Goal: Contribute content: Contribute content

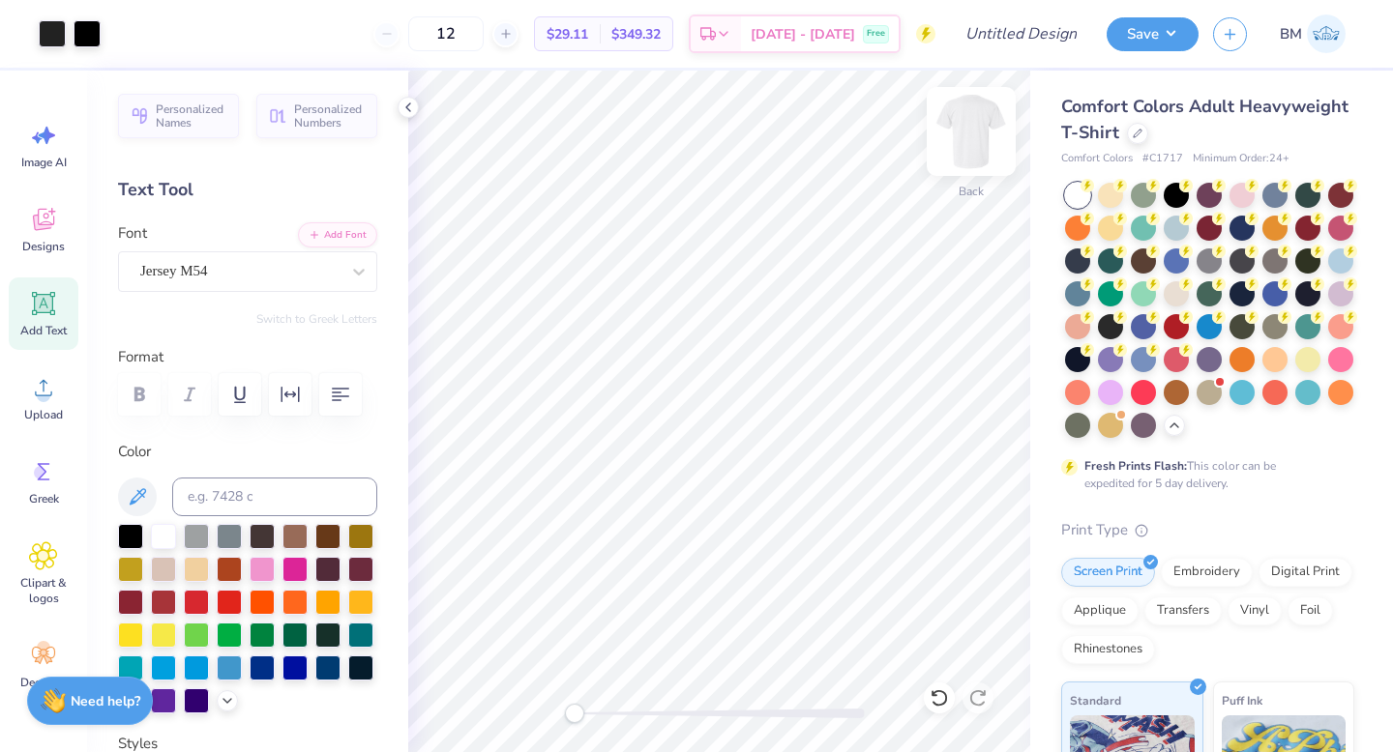
click at [968, 130] on img at bounding box center [970, 131] width 77 height 77
click at [55, 323] on span "Add Text" at bounding box center [43, 330] width 46 height 15
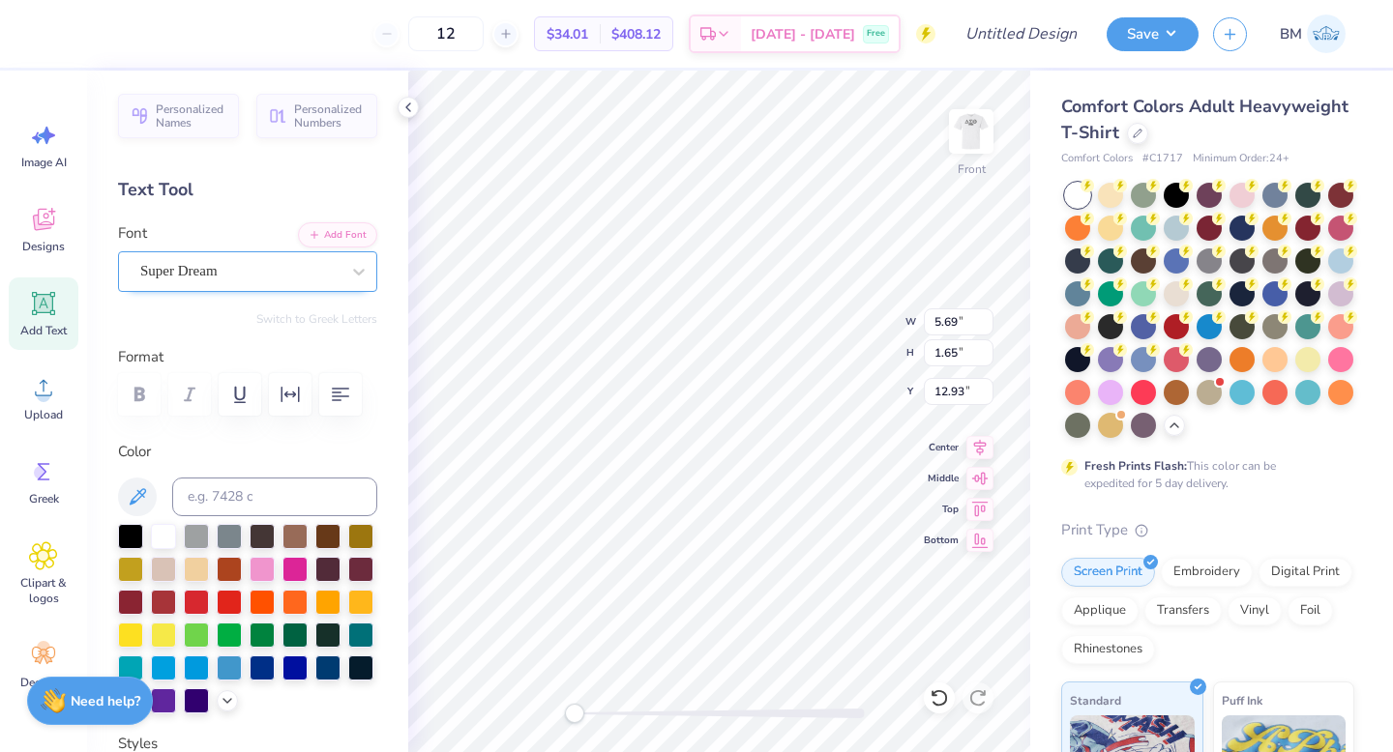
click at [238, 270] on div "Super Dream" at bounding box center [239, 271] width 203 height 30
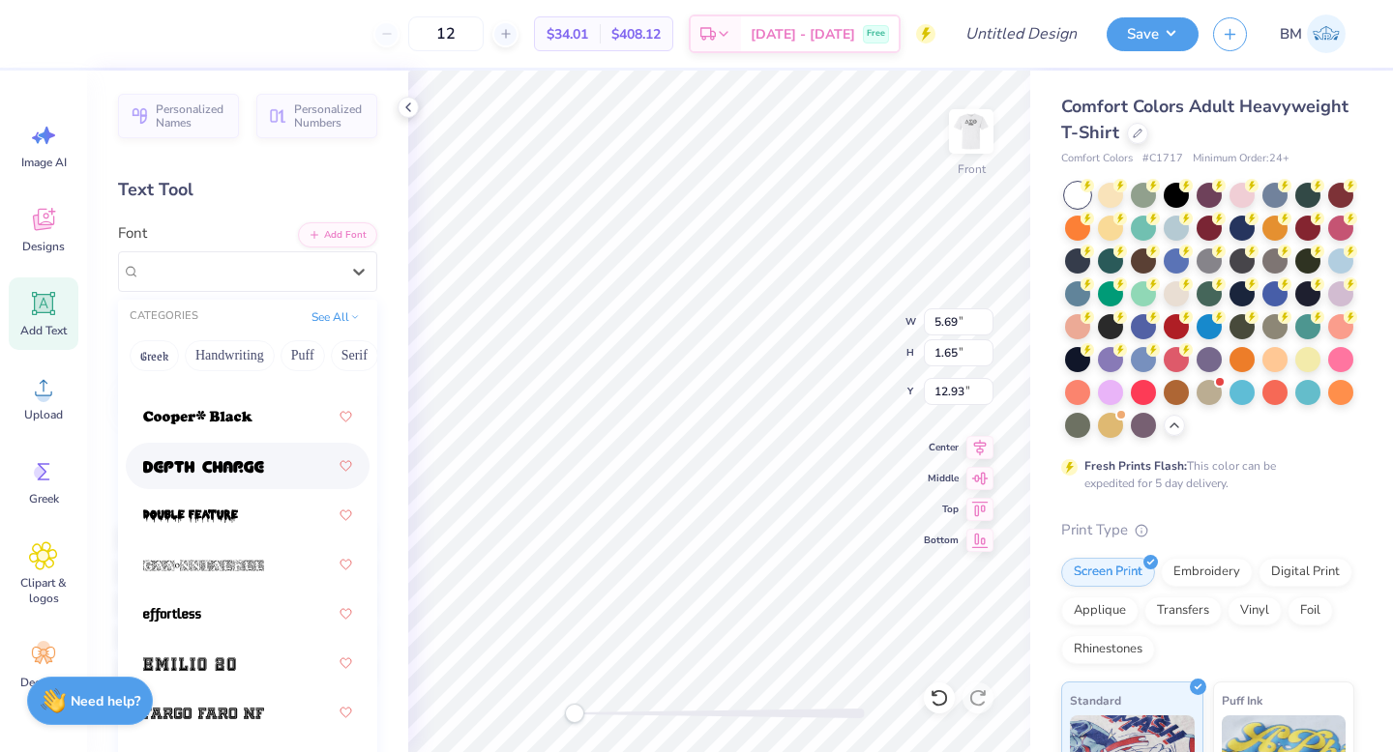
scroll to position [526, 0]
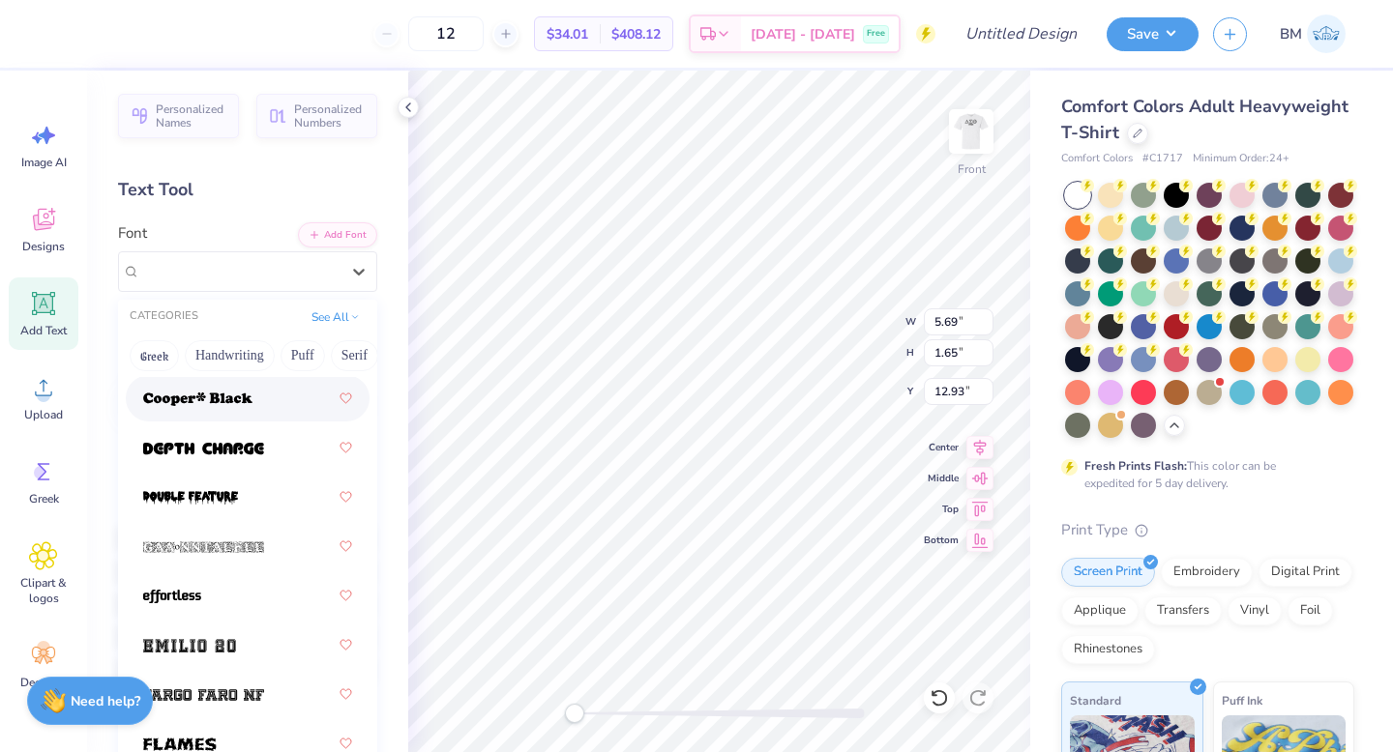
click at [207, 296] on div "Personalized Names Personalized Numbers Text Tool Add Font Font option [PERSON_…" at bounding box center [247, 412] width 321 height 682
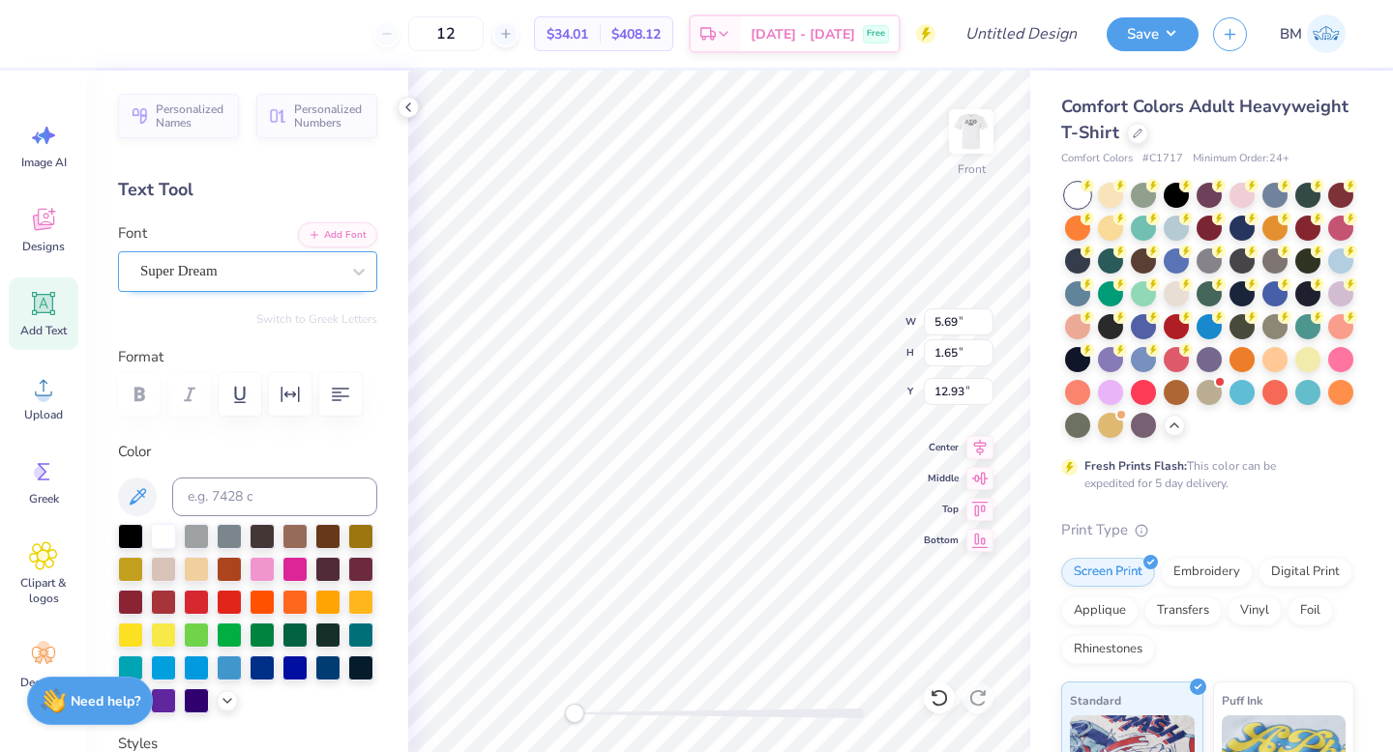
click at [218, 283] on div at bounding box center [239, 271] width 199 height 26
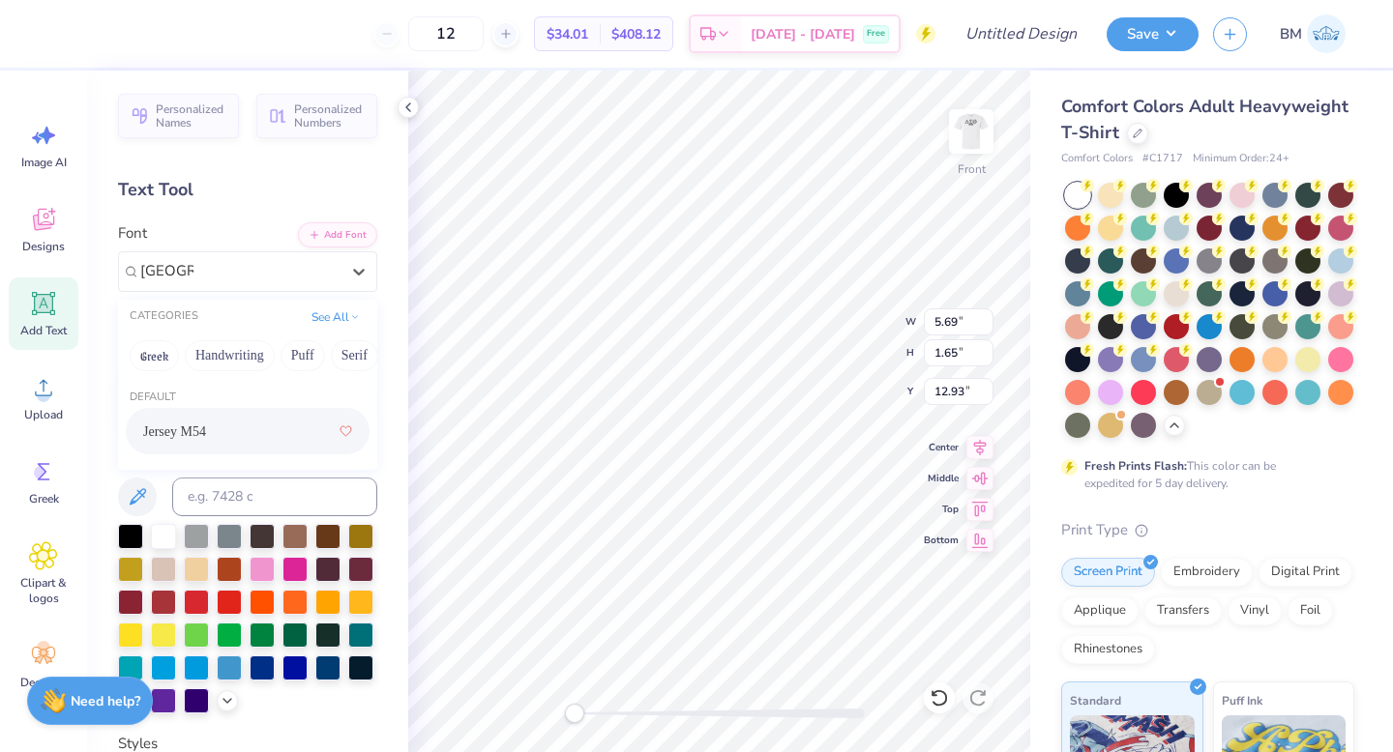
type input "[GEOGRAPHIC_DATA]"
type textarea "DST CHARITY bash"
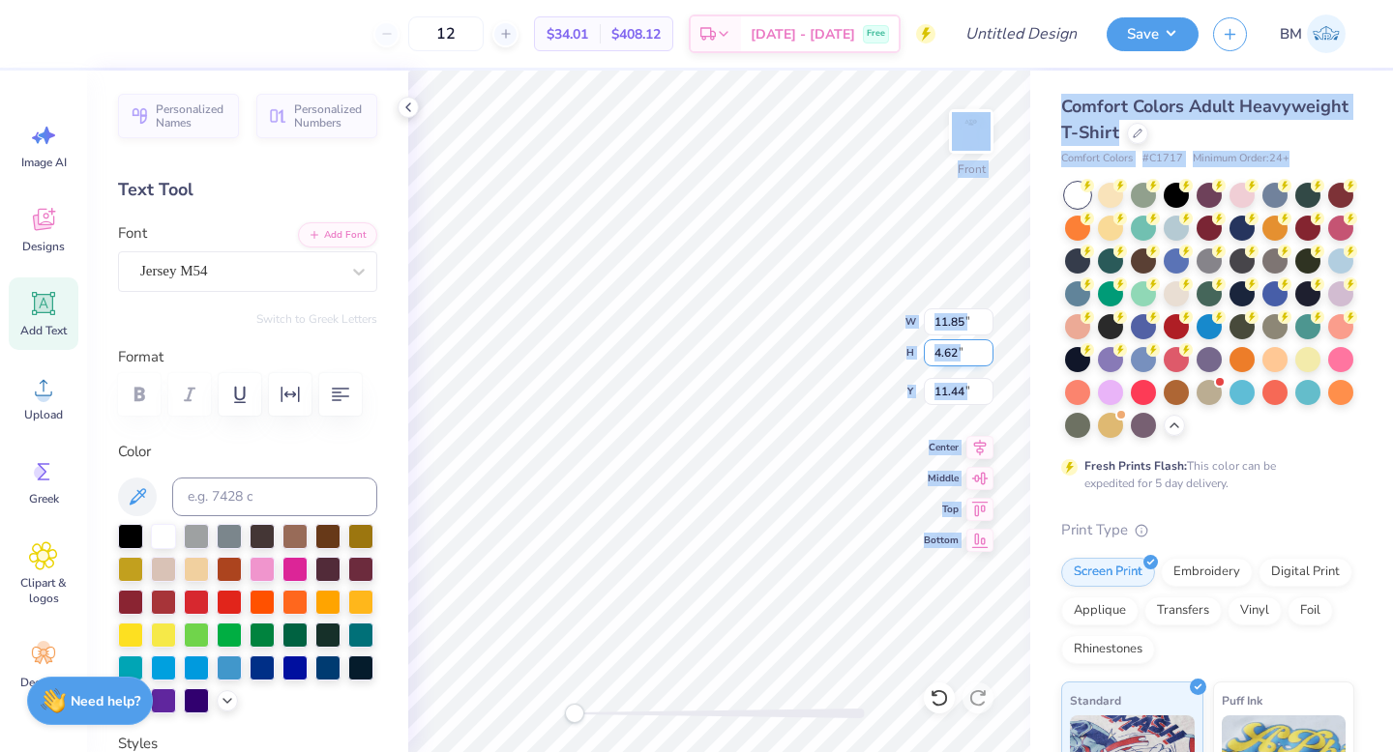
click at [792, 520] on div "12 $34.01 Per Item $408.12 Total Est. Delivery [DATE] - [DATE] Free Design Titl…" at bounding box center [696, 376] width 1393 height 752
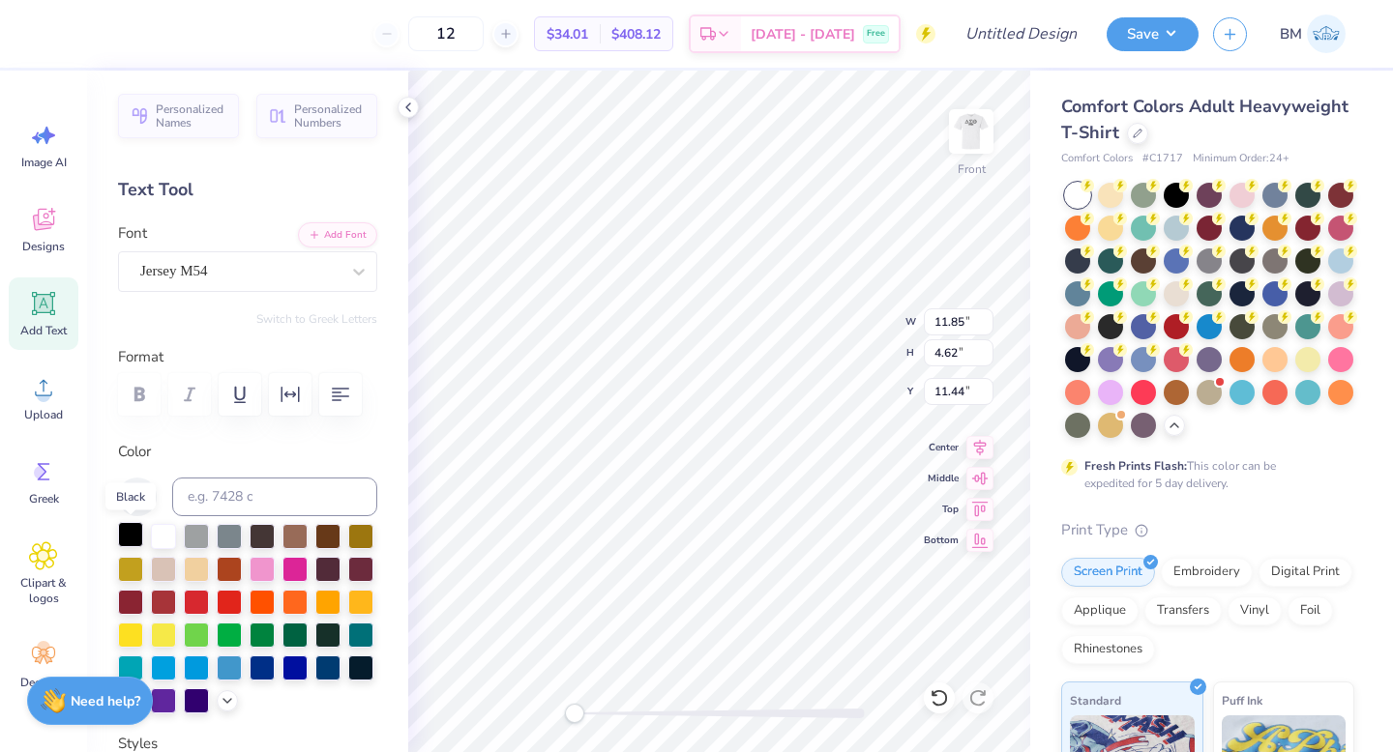
click at [130, 537] on div at bounding box center [130, 534] width 25 height 25
type input "9.53"
type input "3.72"
type textarea "DST CHARITY bash"
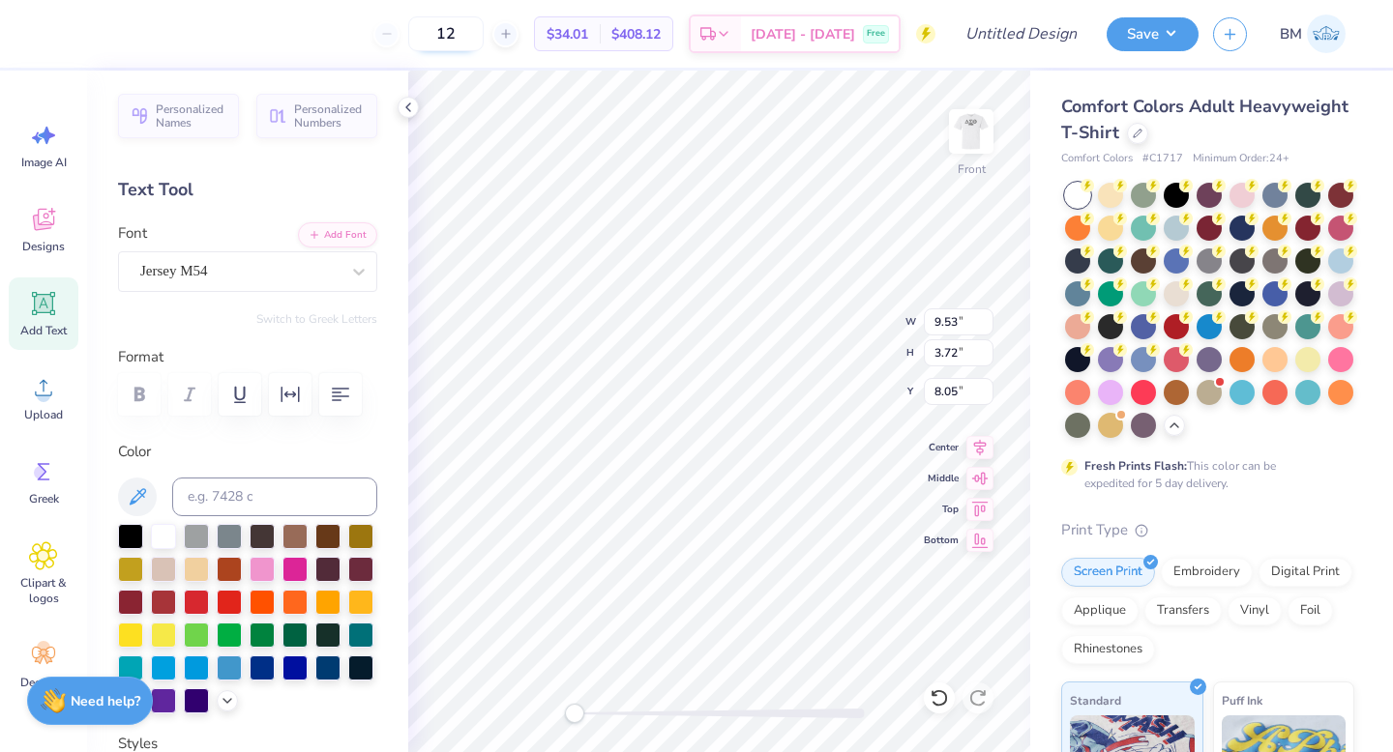
scroll to position [1, 6]
click at [52, 312] on icon at bounding box center [43, 303] width 29 height 29
type textarea "n"
type textarea "[US_STATE]"
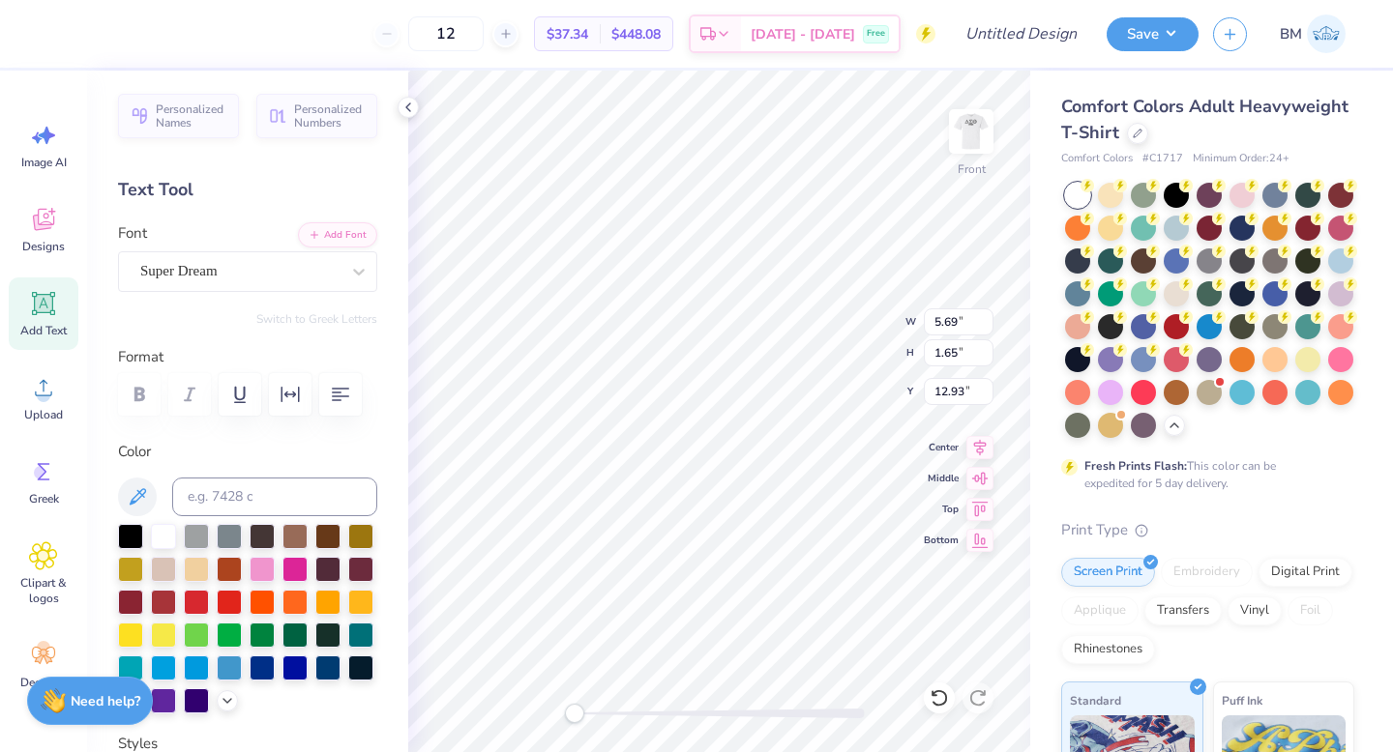
scroll to position [0, 3]
click at [1183, 188] on circle at bounding box center [1186, 184] width 14 height 14
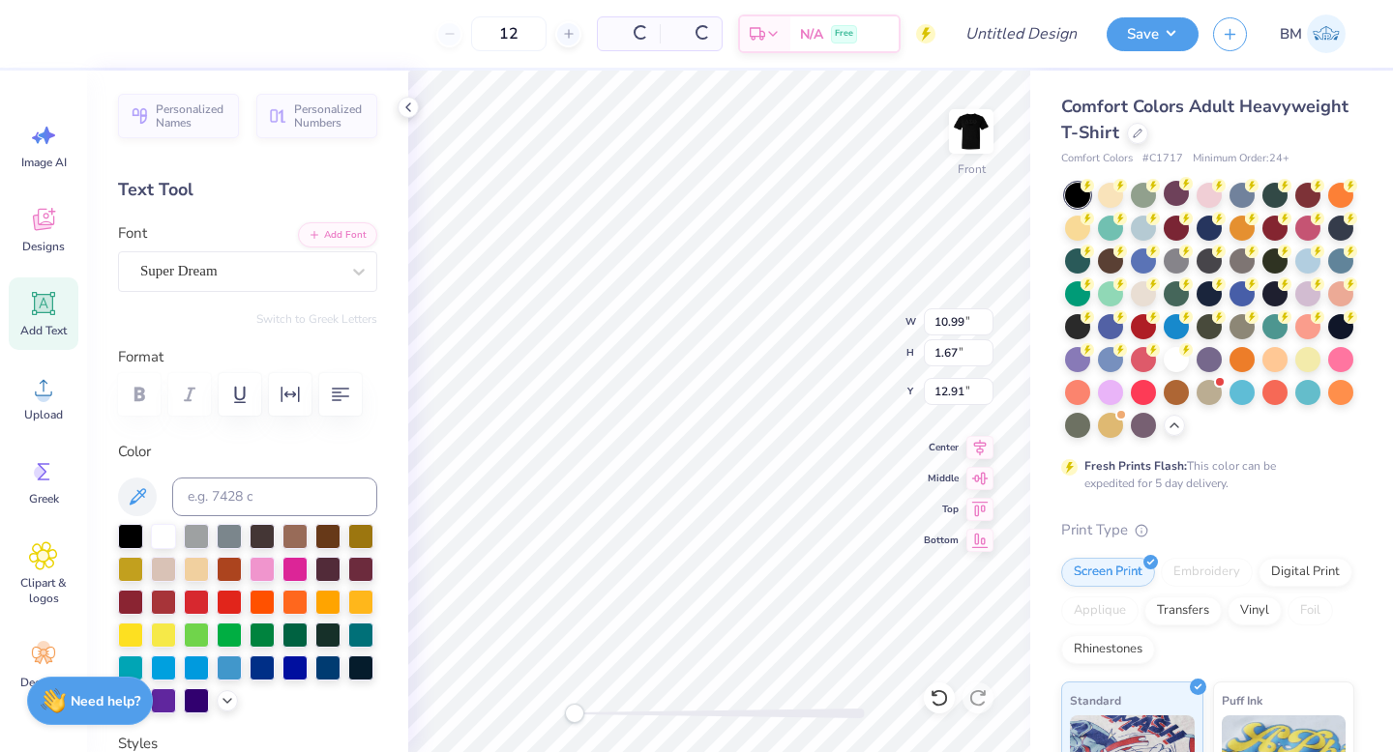
type input "10.99"
type input "1.67"
type input "12.91"
click at [1180, 364] on div at bounding box center [1175, 357] width 25 height 25
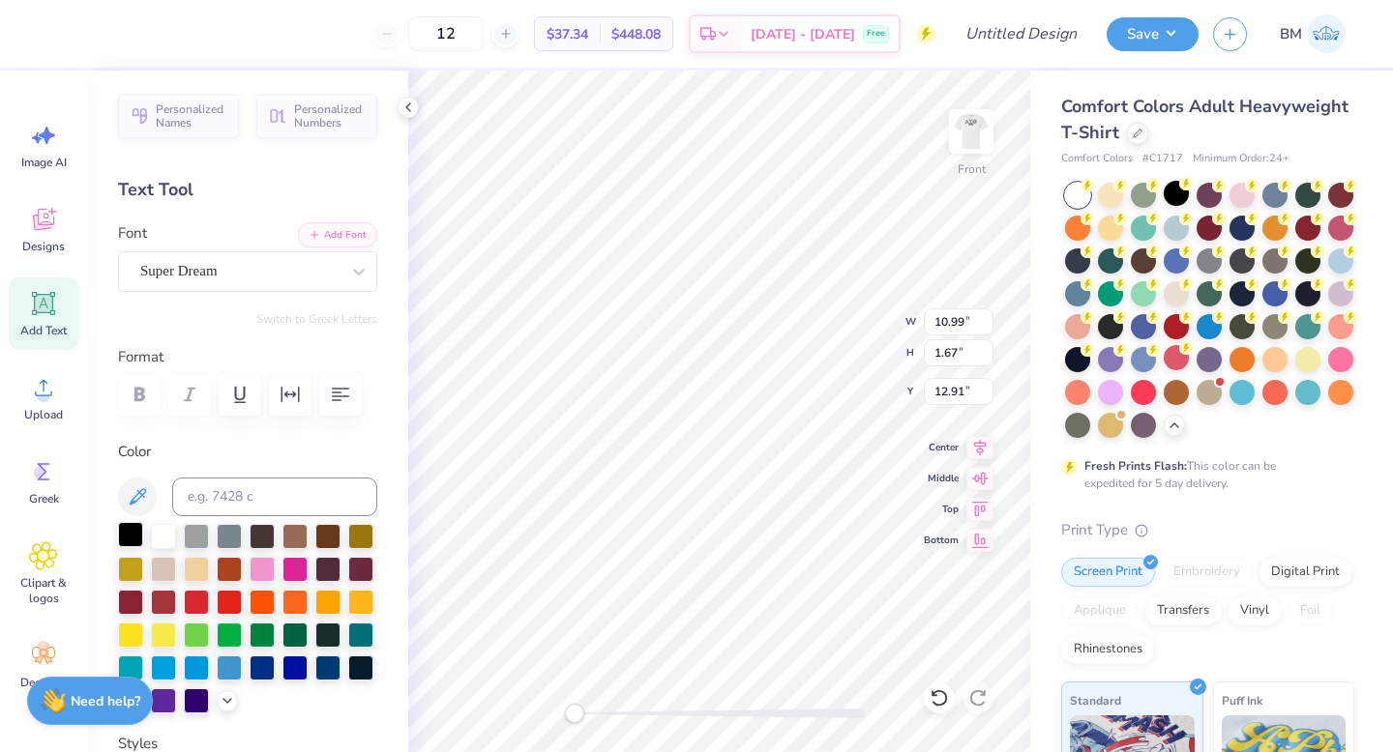
click at [128, 535] on div at bounding box center [130, 534] width 25 height 25
click at [263, 279] on div "Super Dream" at bounding box center [239, 271] width 203 height 30
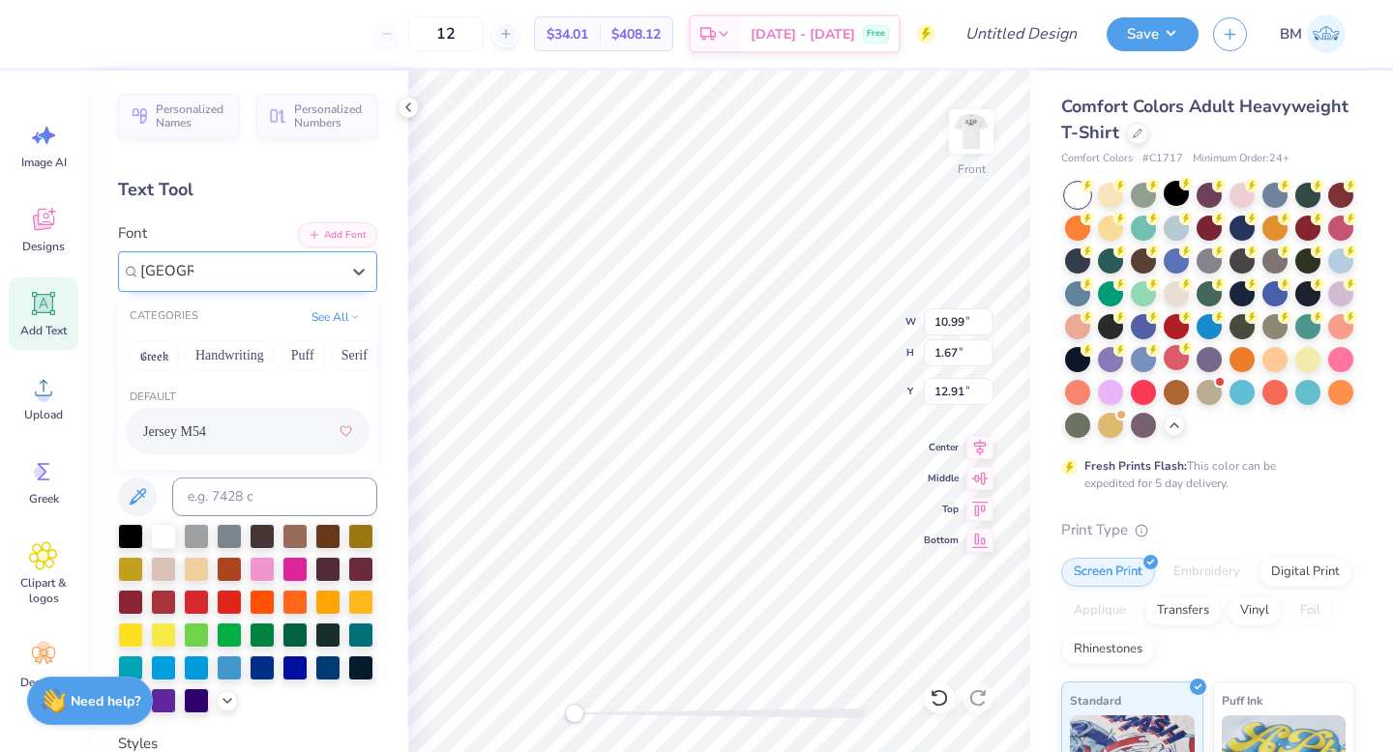
type input "[GEOGRAPHIC_DATA]"
type input "5.40"
type input "1.04"
type input "12.85"
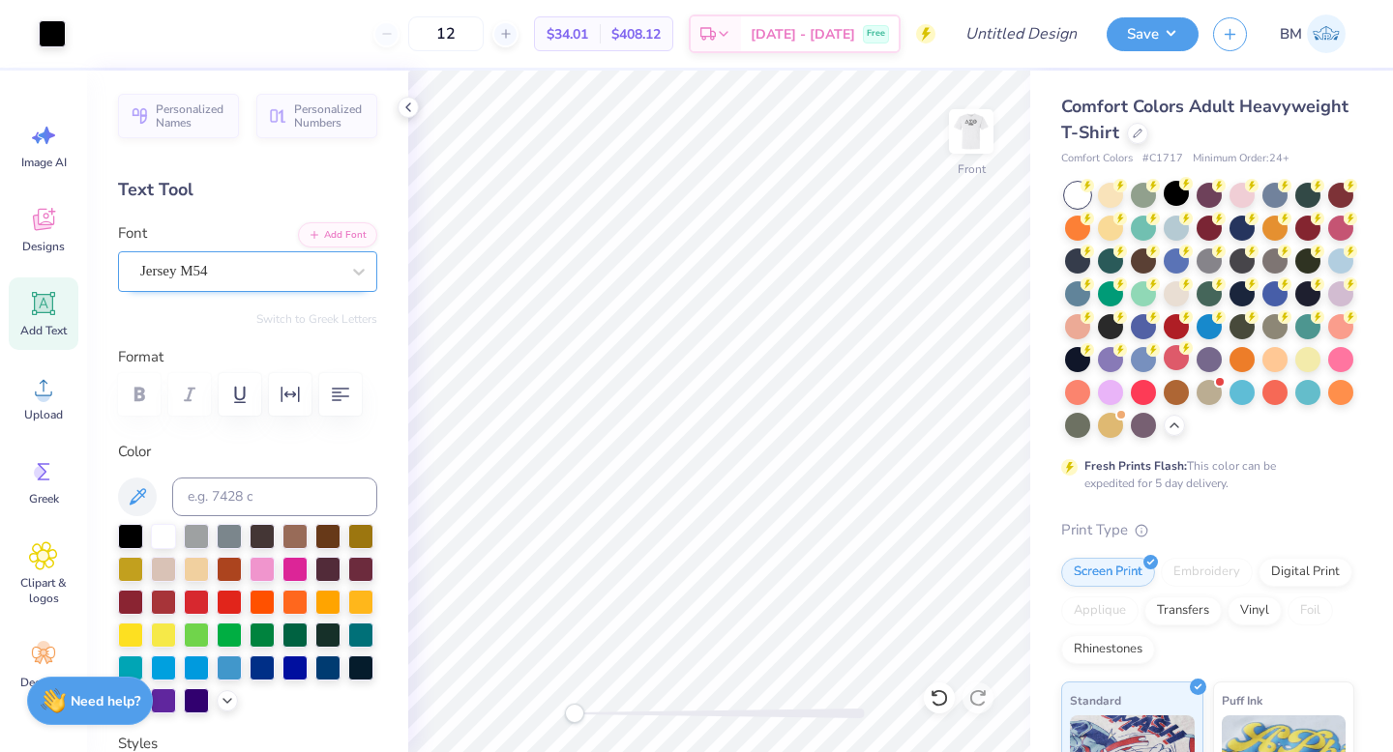
click at [38, 306] on icon at bounding box center [44, 304] width 18 height 18
click at [132, 532] on div at bounding box center [130, 534] width 25 height 25
type textarea "T"
type textarea "[DATE]"
click at [230, 268] on div "Super Dream" at bounding box center [239, 271] width 203 height 30
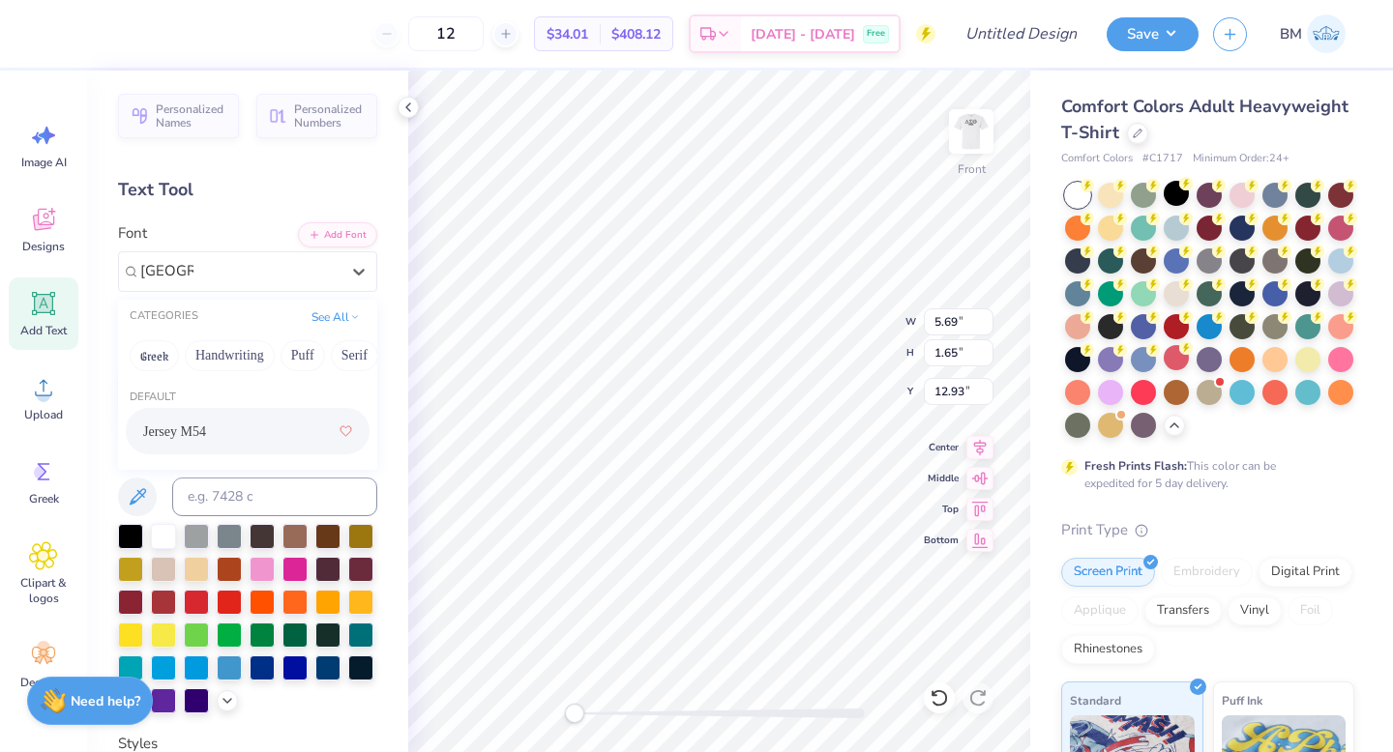
type input "[GEOGRAPHIC_DATA]"
click at [128, 536] on div at bounding box center [130, 534] width 25 height 25
type textarea "[DATE]"
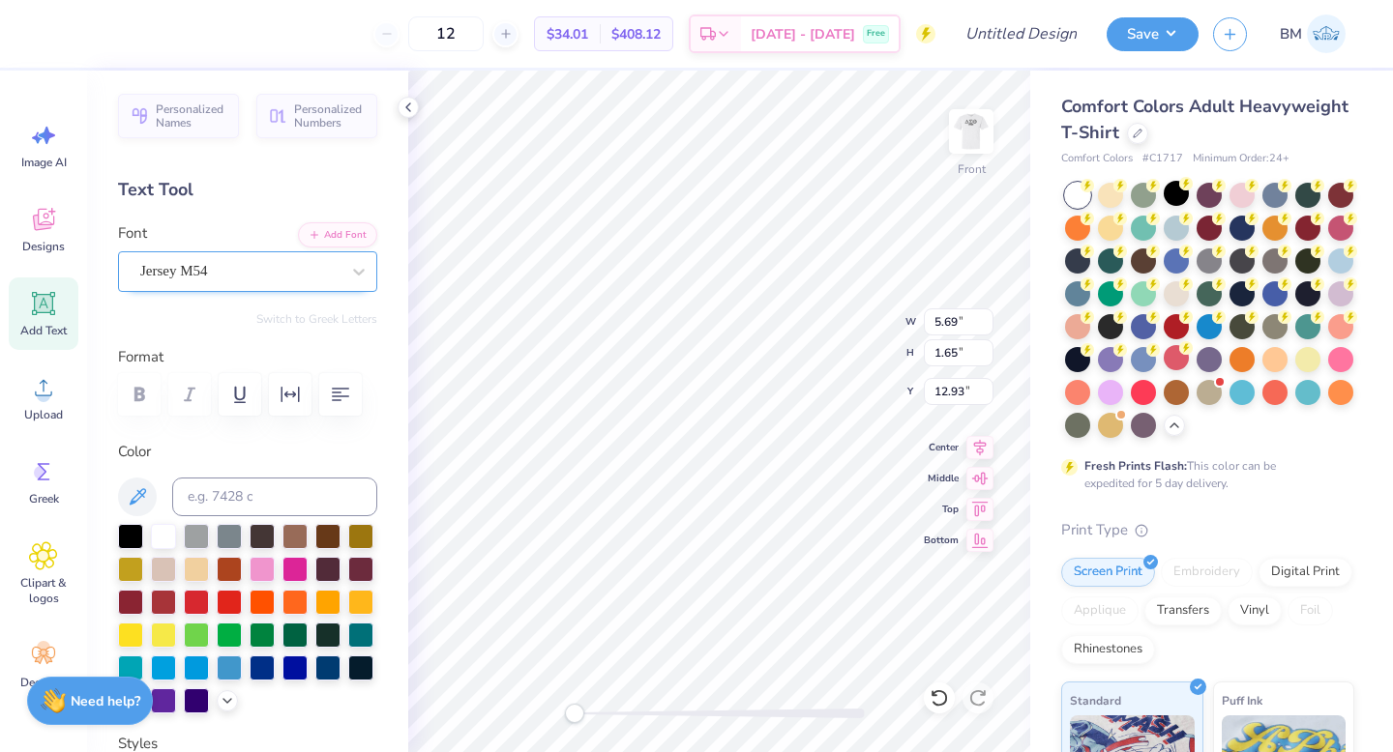
click at [326, 278] on div "Jersey M54" at bounding box center [239, 271] width 203 height 30
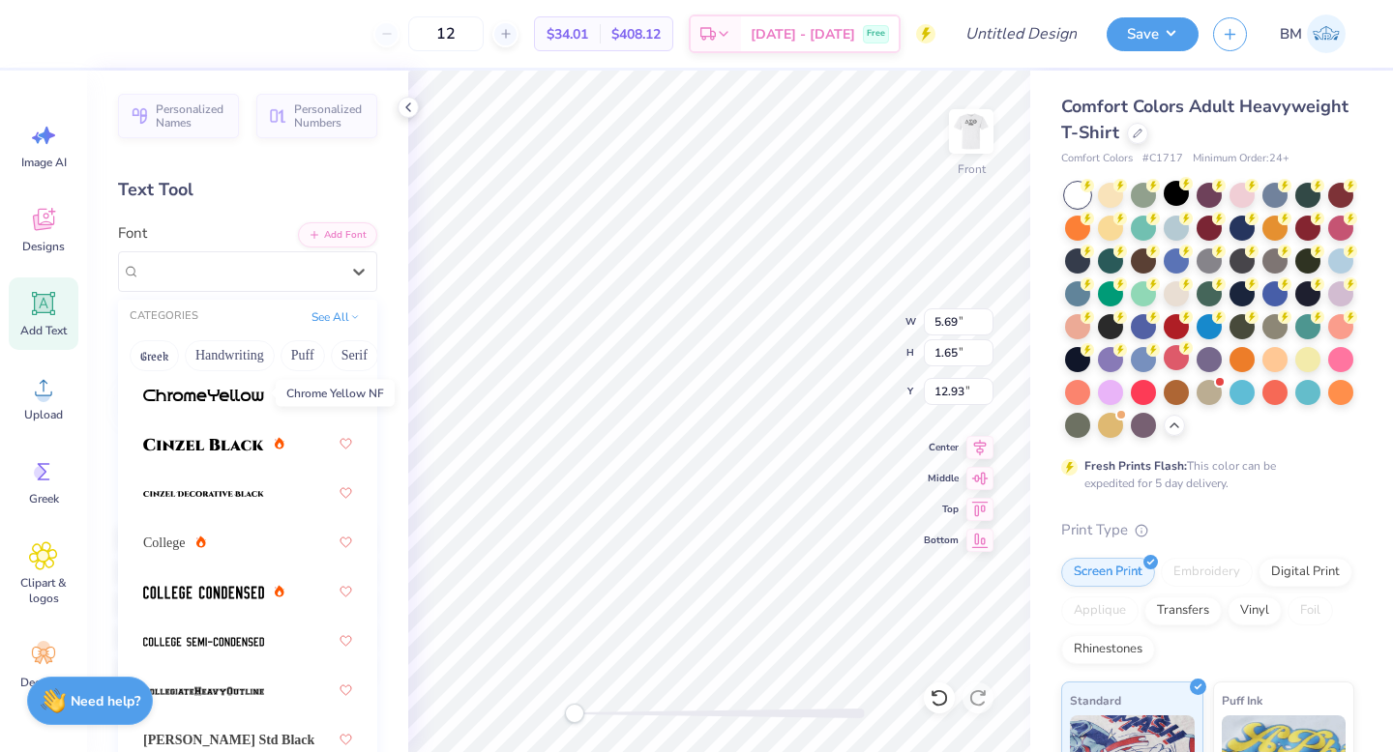
scroll to position [137, 0]
click at [258, 595] on img at bounding box center [203, 591] width 121 height 14
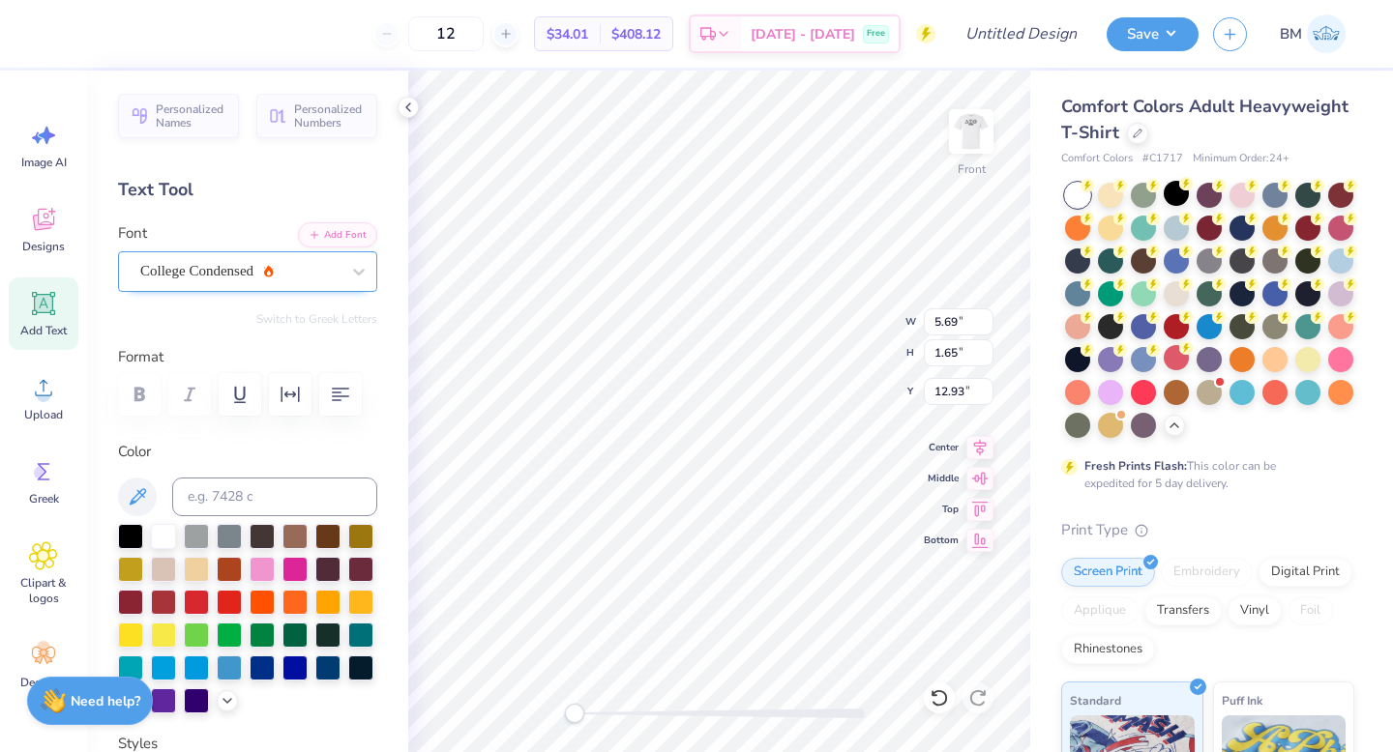
click at [210, 279] on div "College Condensed" at bounding box center [239, 271] width 203 height 30
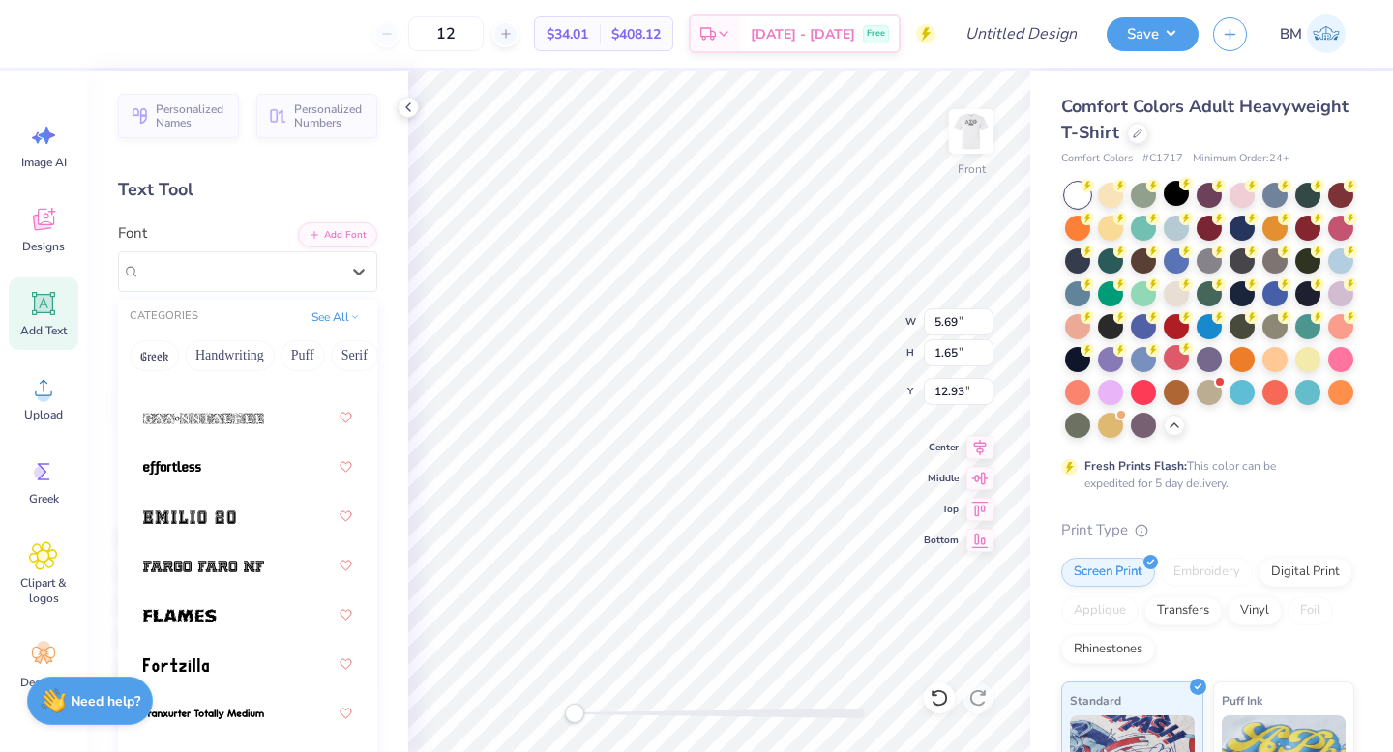
scroll to position [661, 0]
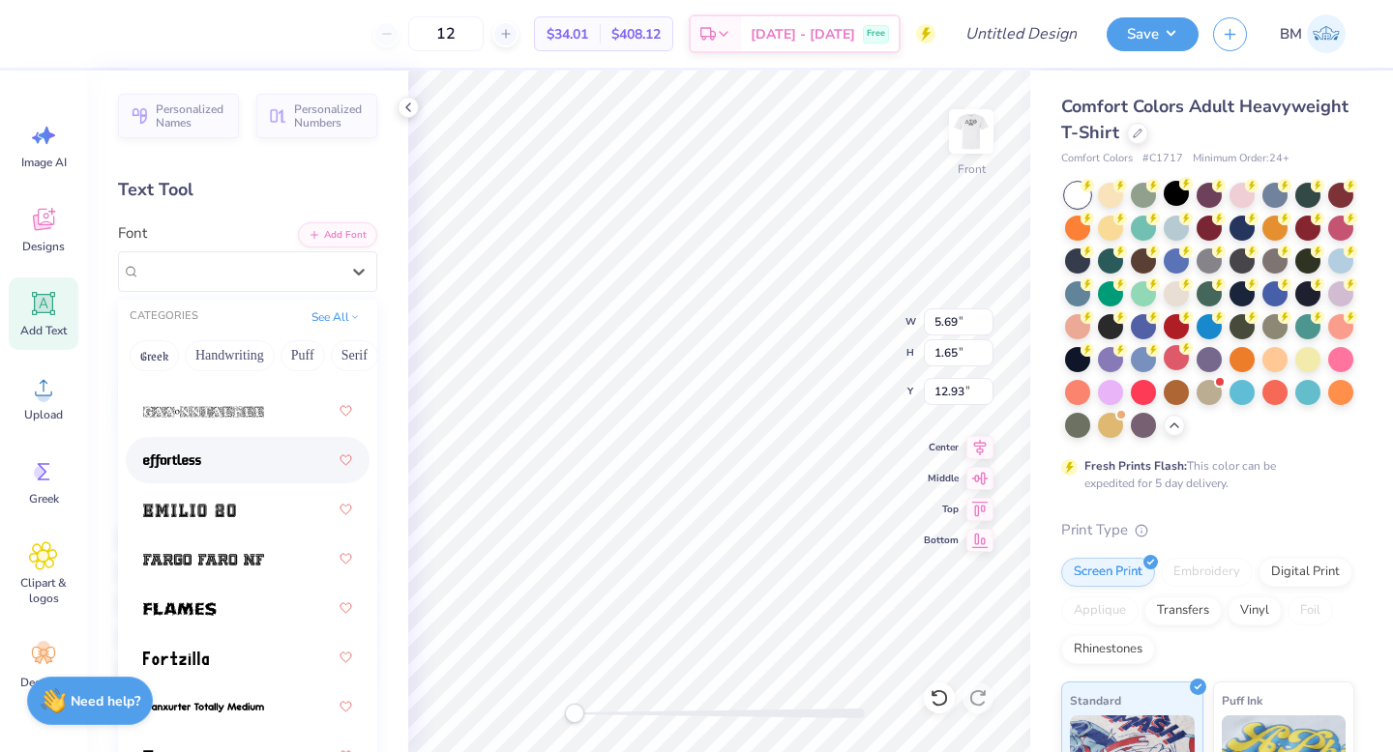
click at [220, 465] on div at bounding box center [247, 460] width 209 height 35
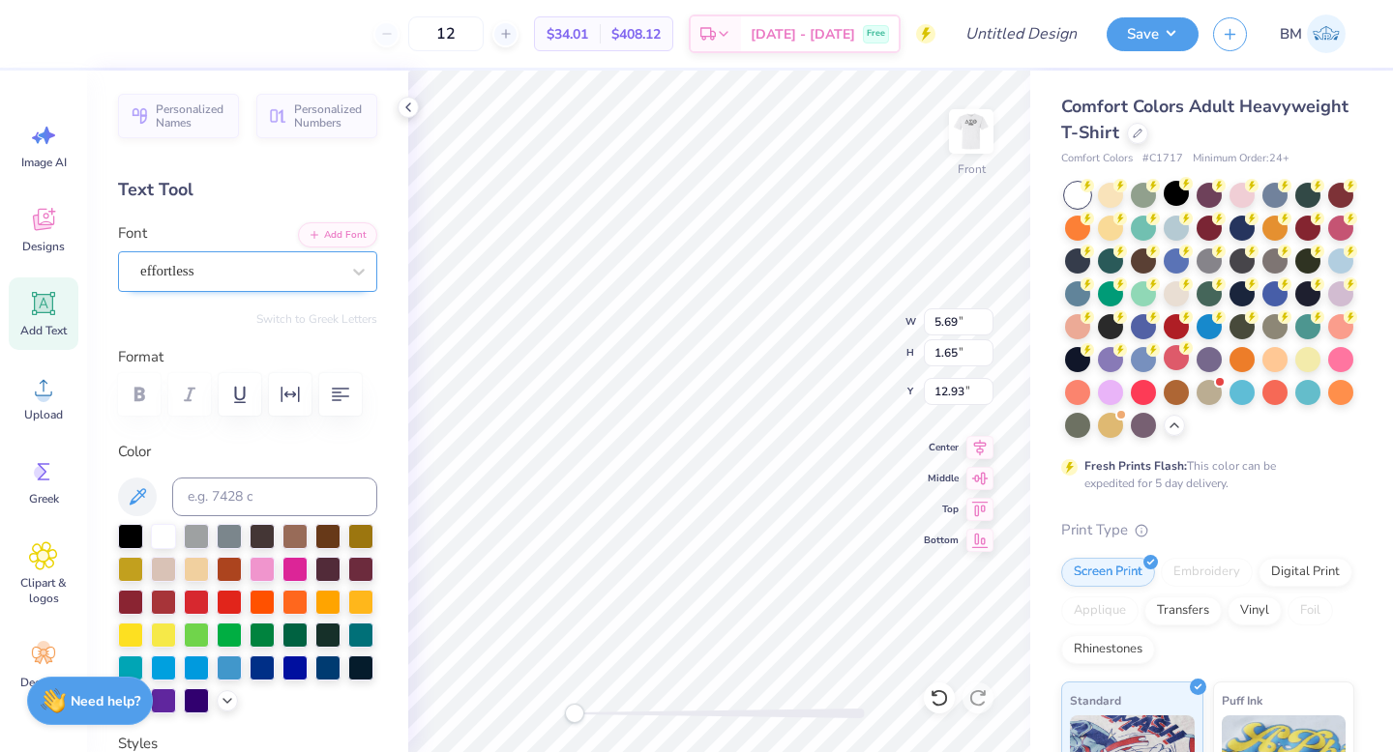
click at [261, 286] on div "effortless" at bounding box center [247, 271] width 259 height 41
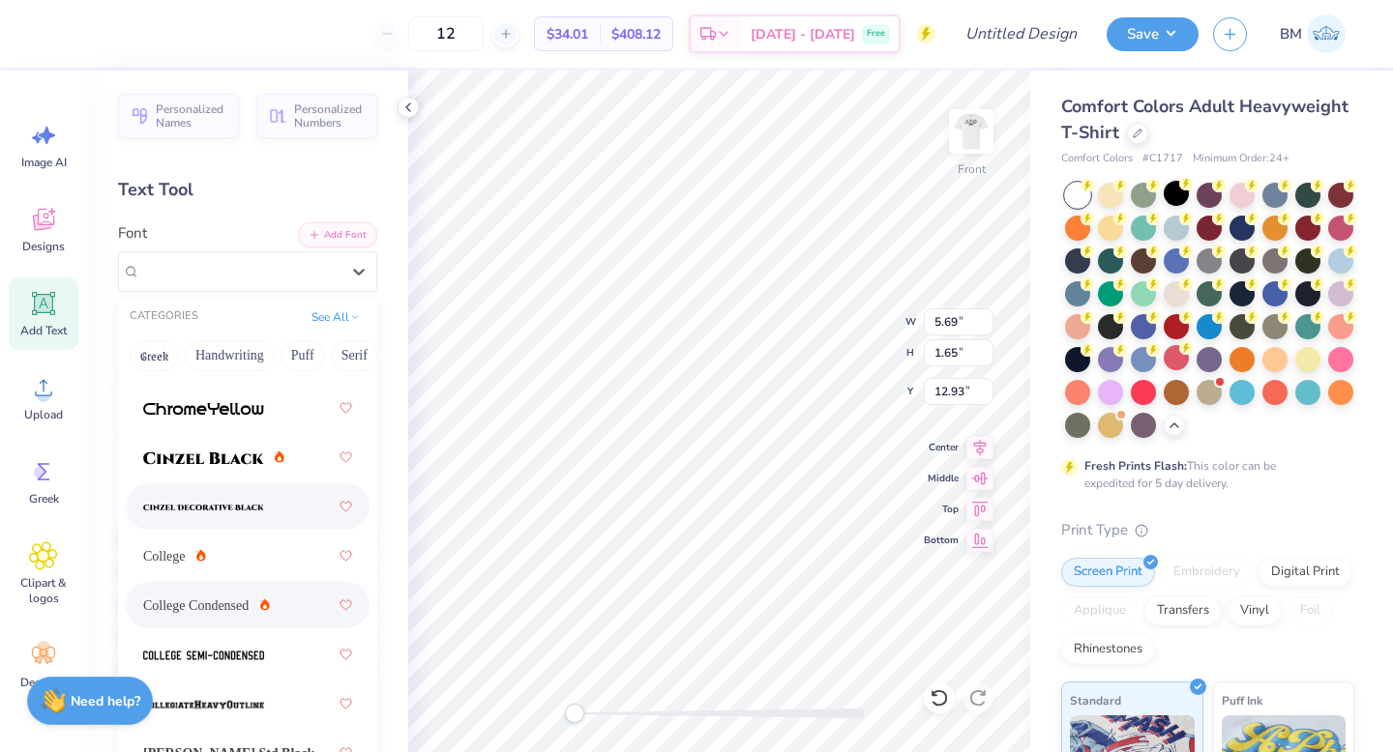
scroll to position [124, 0]
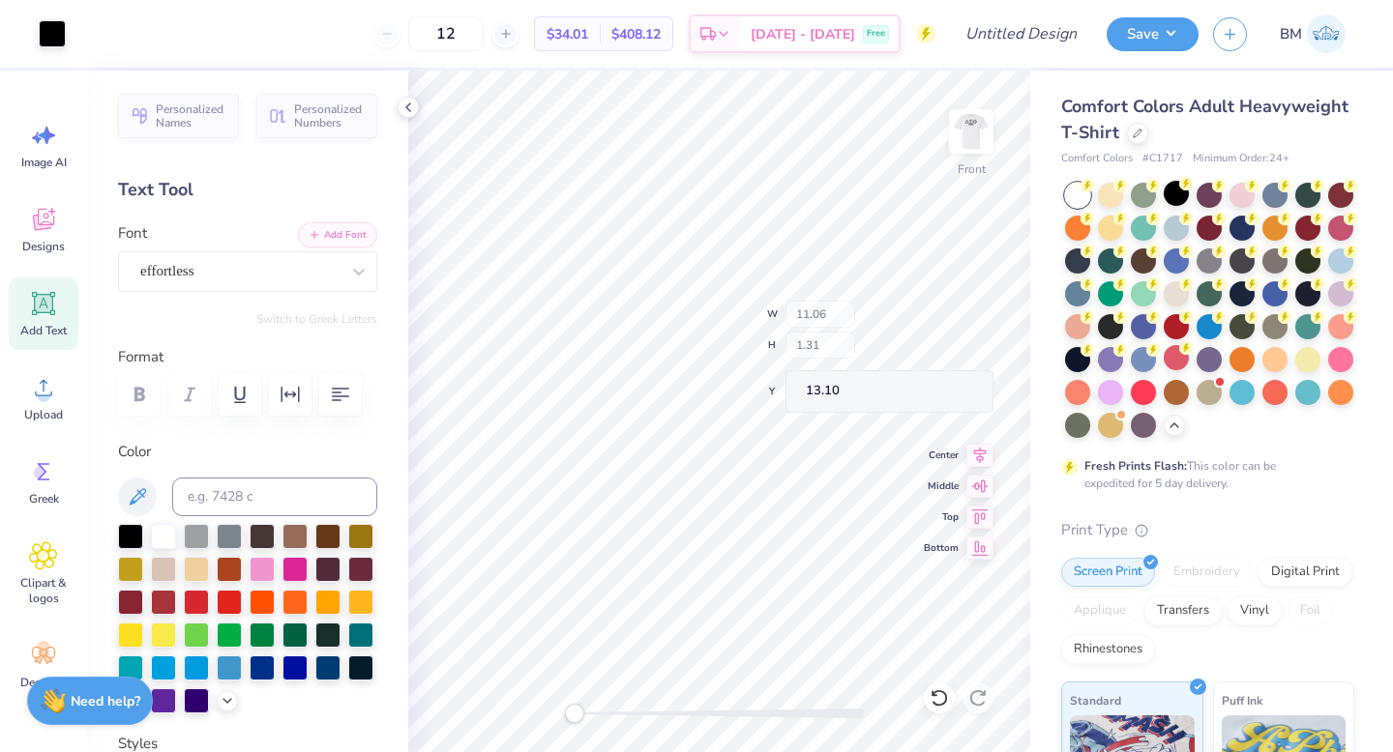
type input "11.06"
type input "1.31"
type input "13.10"
type input "7.53"
type input "0.89"
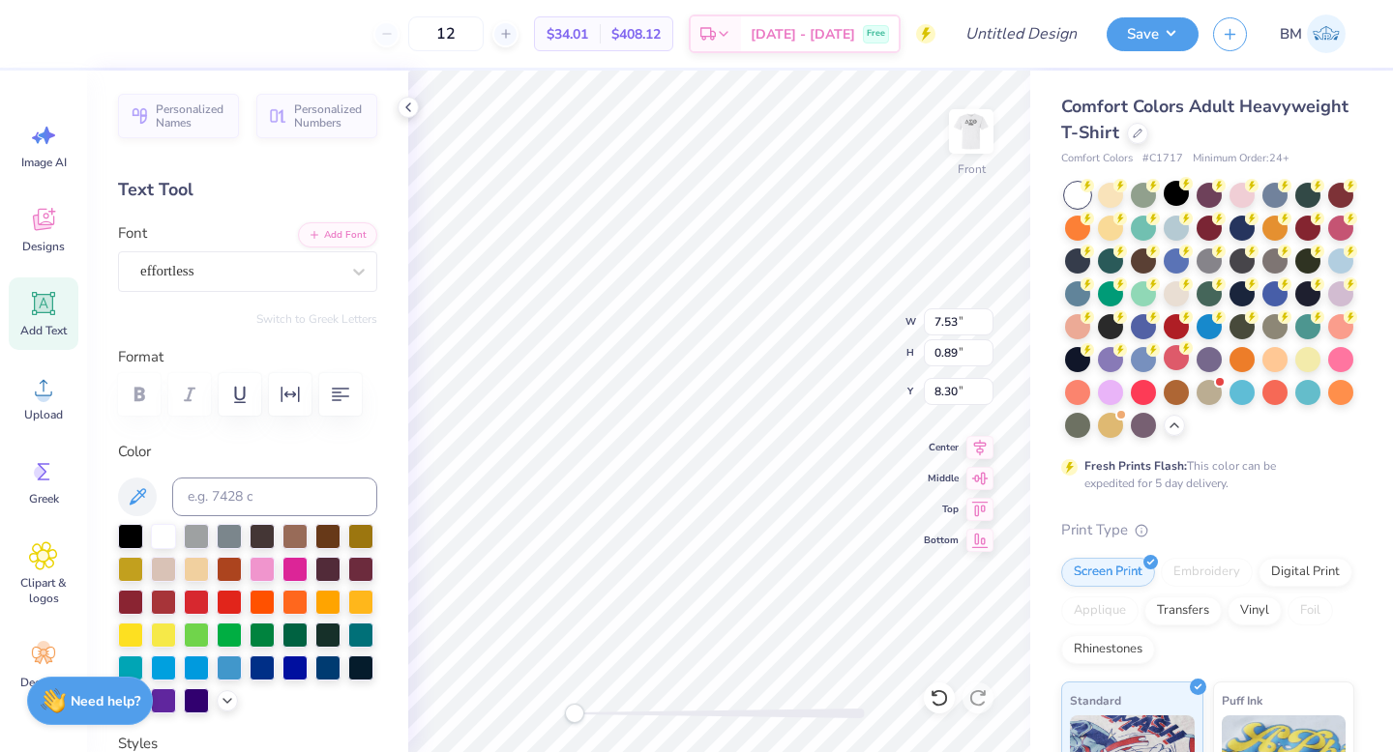
type input "8.30"
type input "5.40"
type input "1.04"
type input "6.42"
type input "13.92"
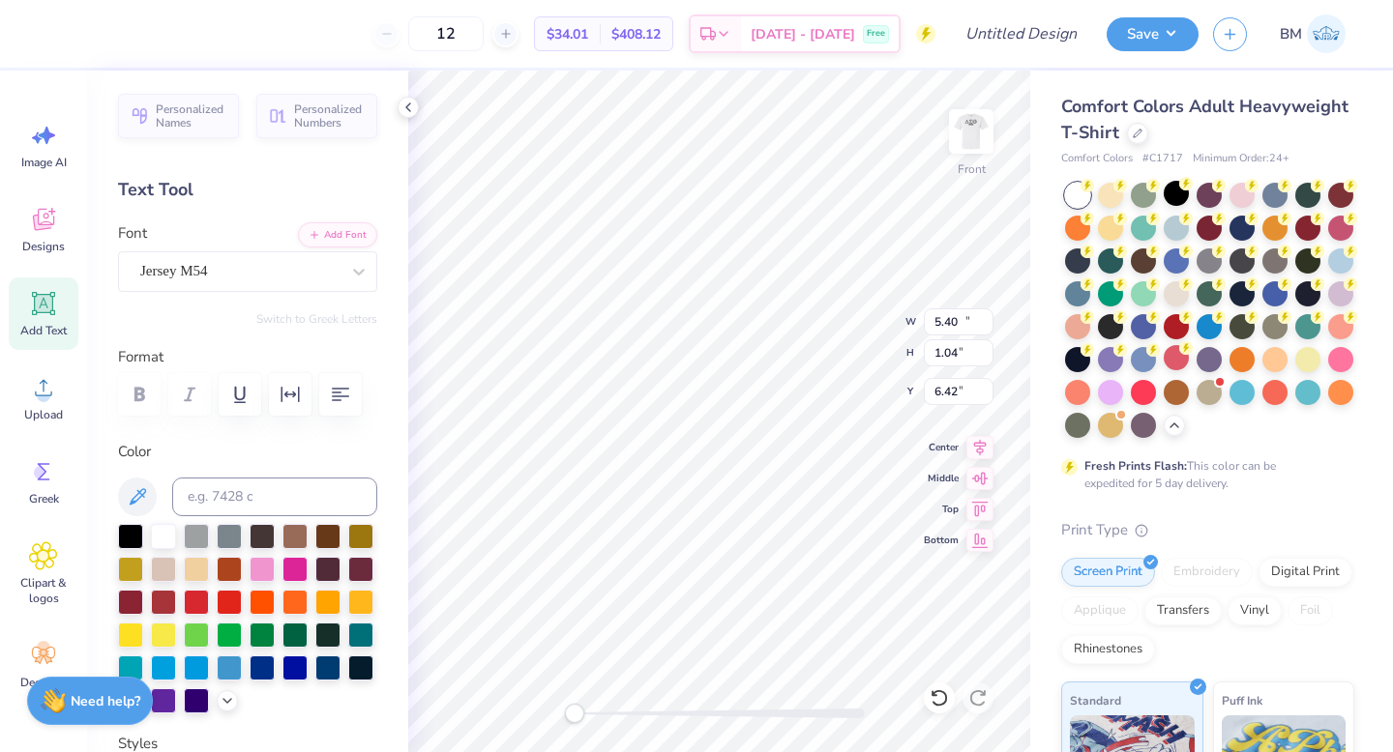
type input "1.45"
type input "4.37"
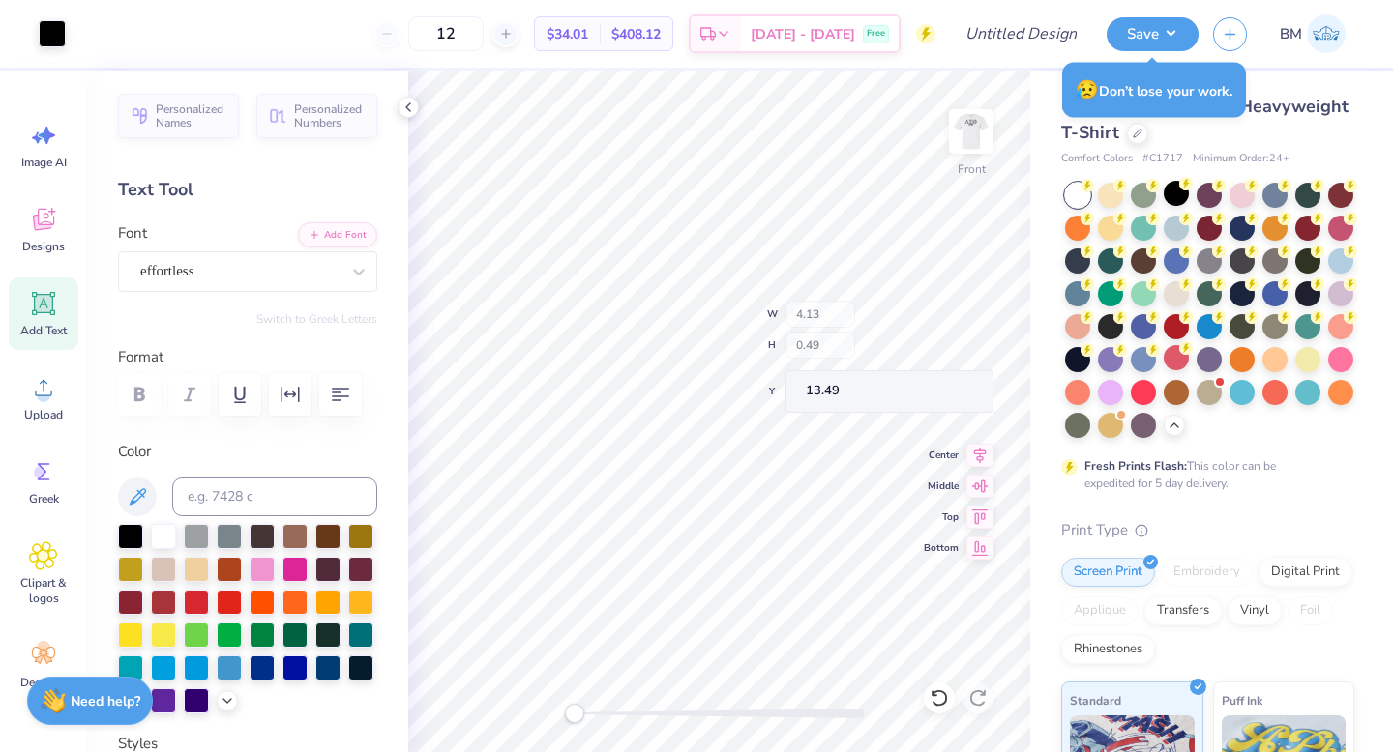
type input "4.13"
type input "0.49"
type input "13.49"
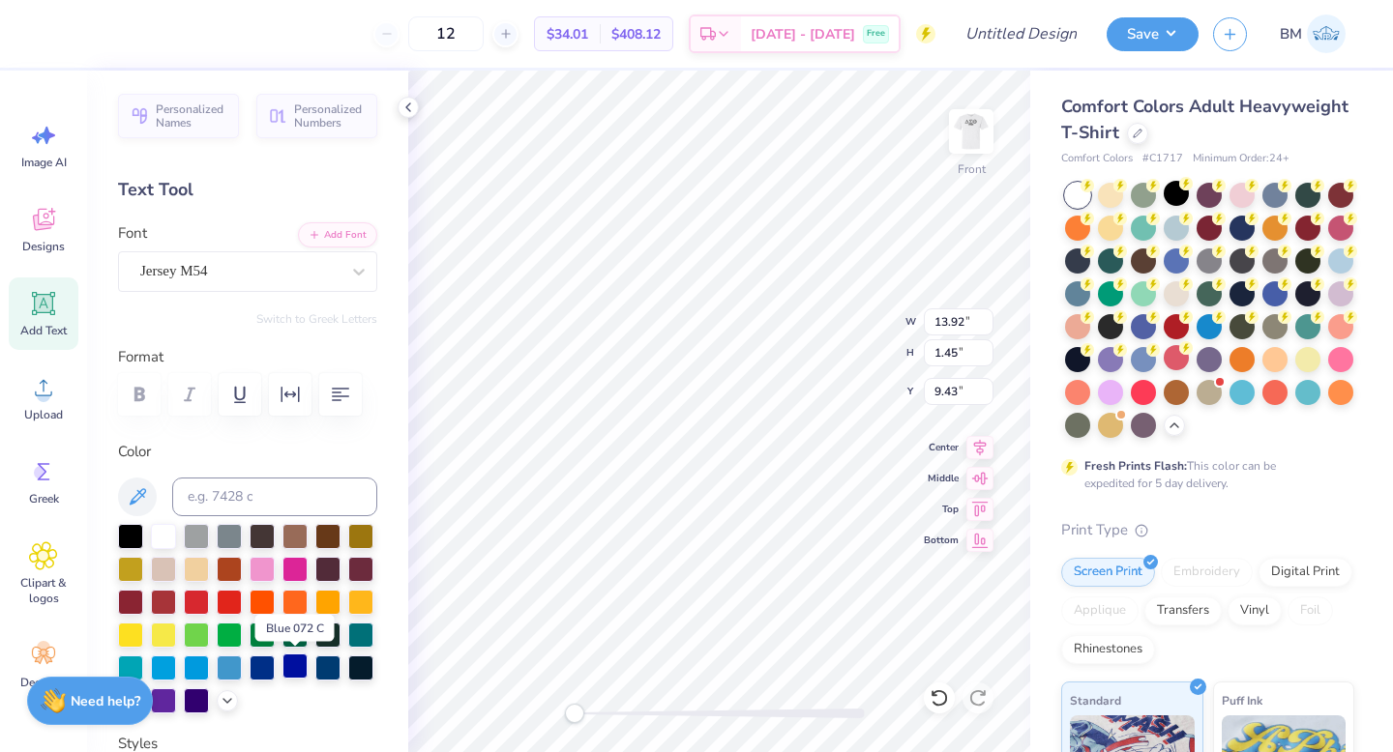
click at [295, 677] on div at bounding box center [294, 666] width 25 height 25
click at [334, 670] on div at bounding box center [327, 666] width 25 height 25
click at [293, 669] on div at bounding box center [294, 666] width 25 height 25
click at [337, 667] on div at bounding box center [327, 666] width 25 height 25
click at [330, 669] on div at bounding box center [327, 666] width 25 height 25
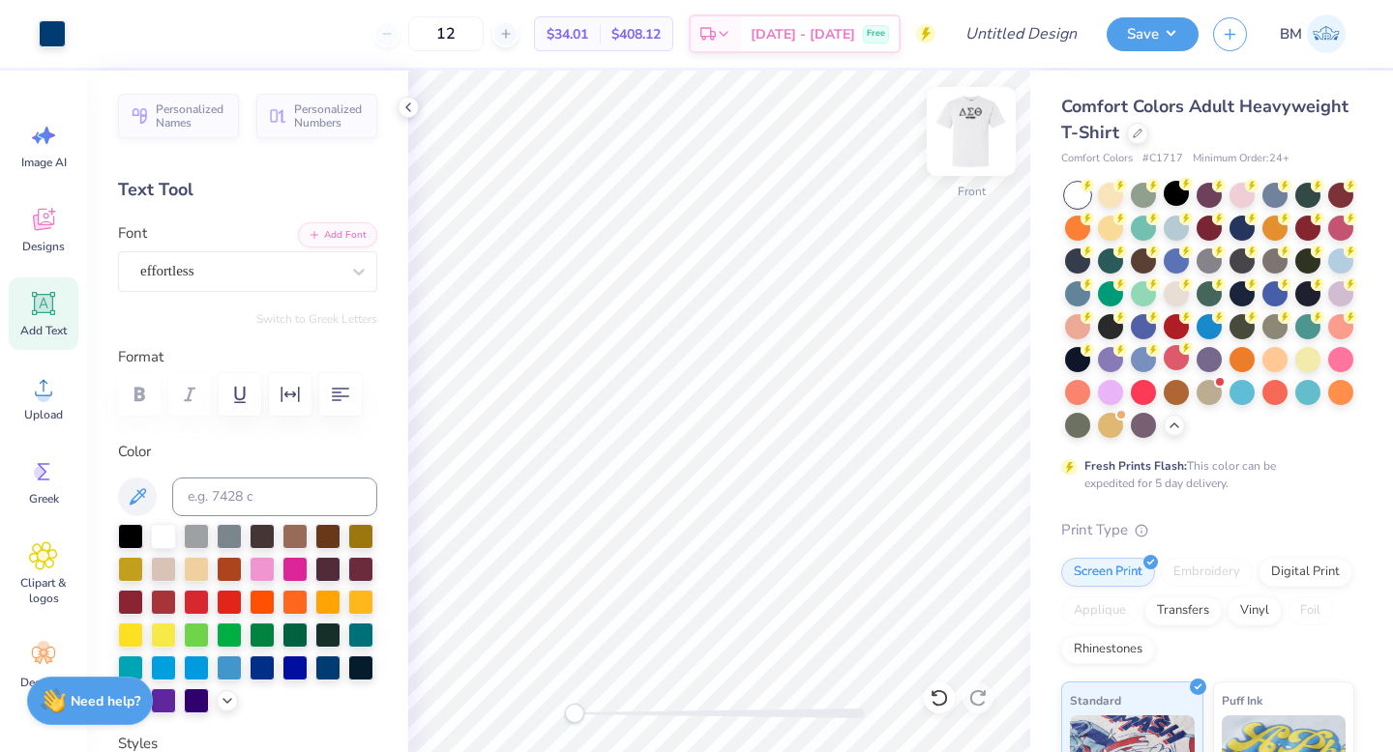
click at [966, 133] on img at bounding box center [970, 131] width 77 height 77
click at [969, 134] on img at bounding box center [970, 131] width 77 height 77
click at [1111, 261] on div at bounding box center [1110, 259] width 25 height 25
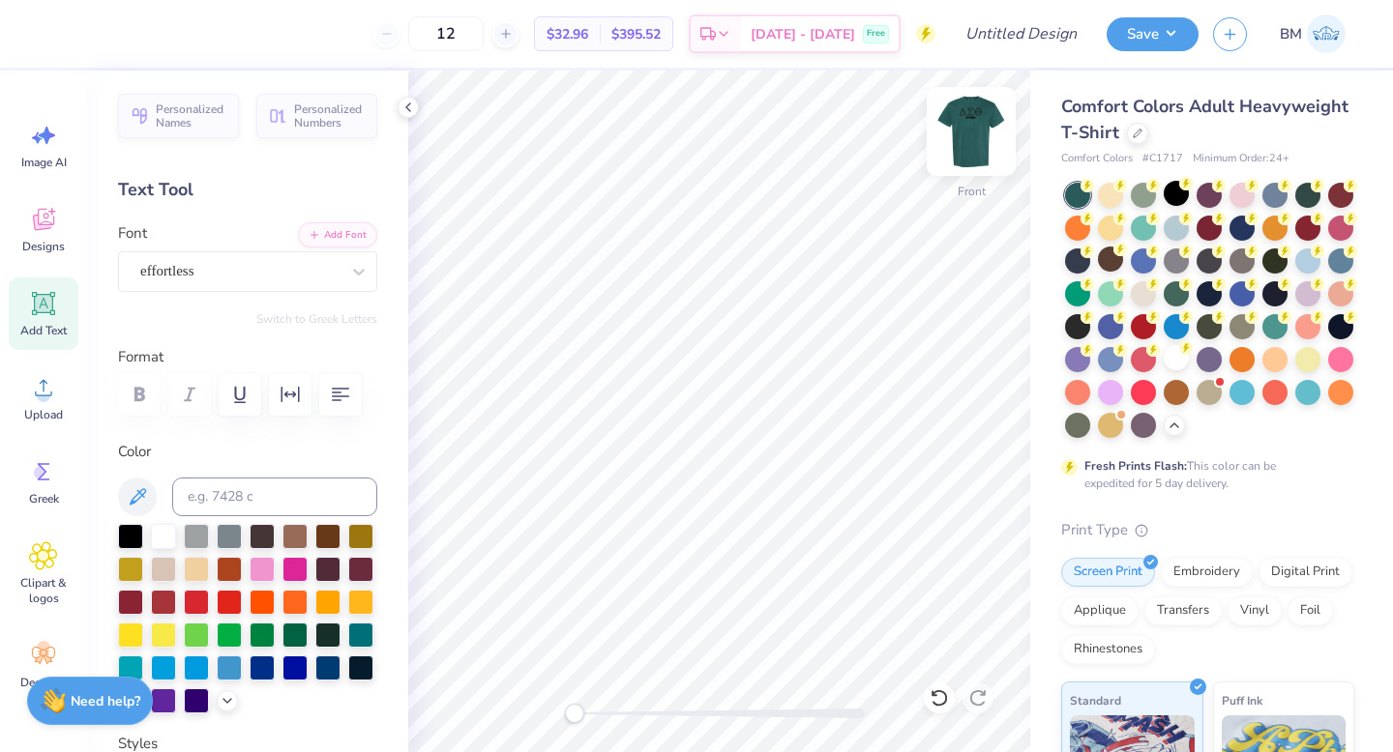
click at [981, 128] on img at bounding box center [970, 131] width 77 height 77
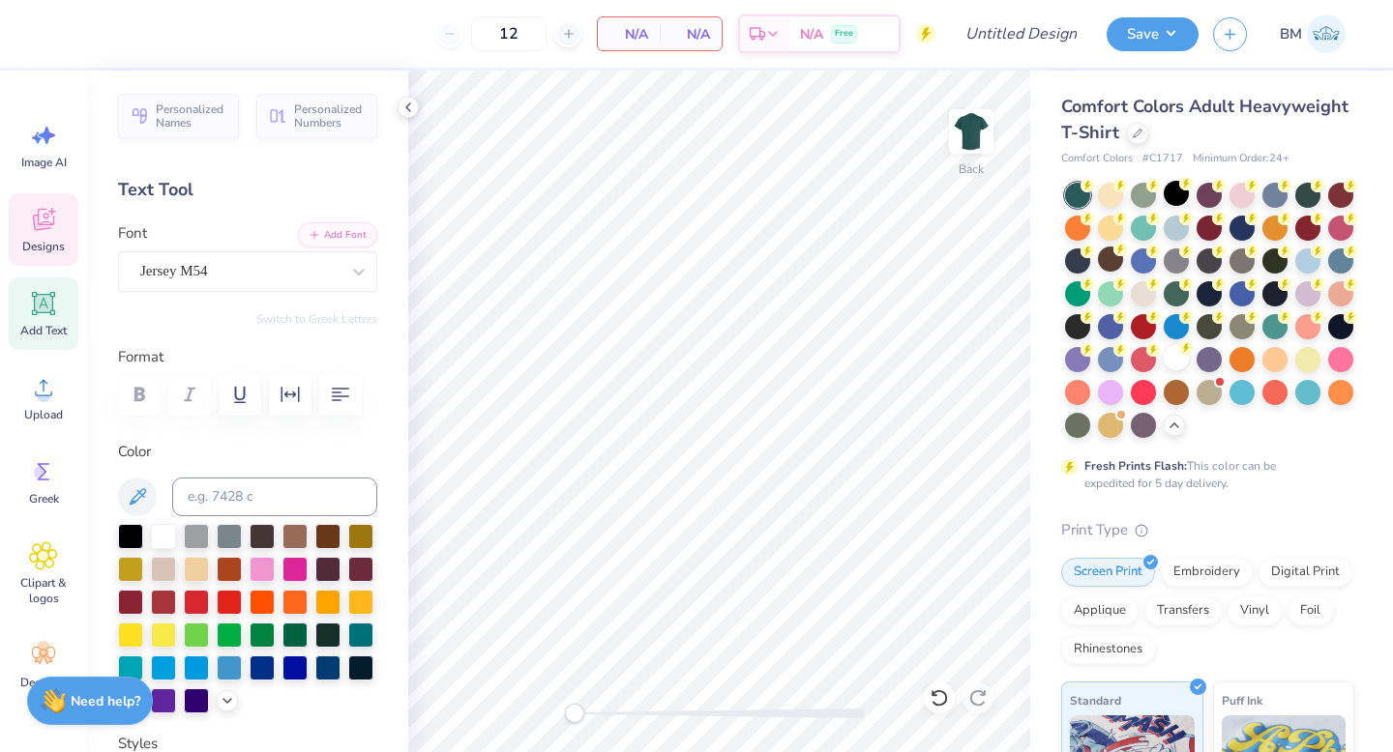
click at [49, 224] on icon at bounding box center [43, 220] width 21 height 22
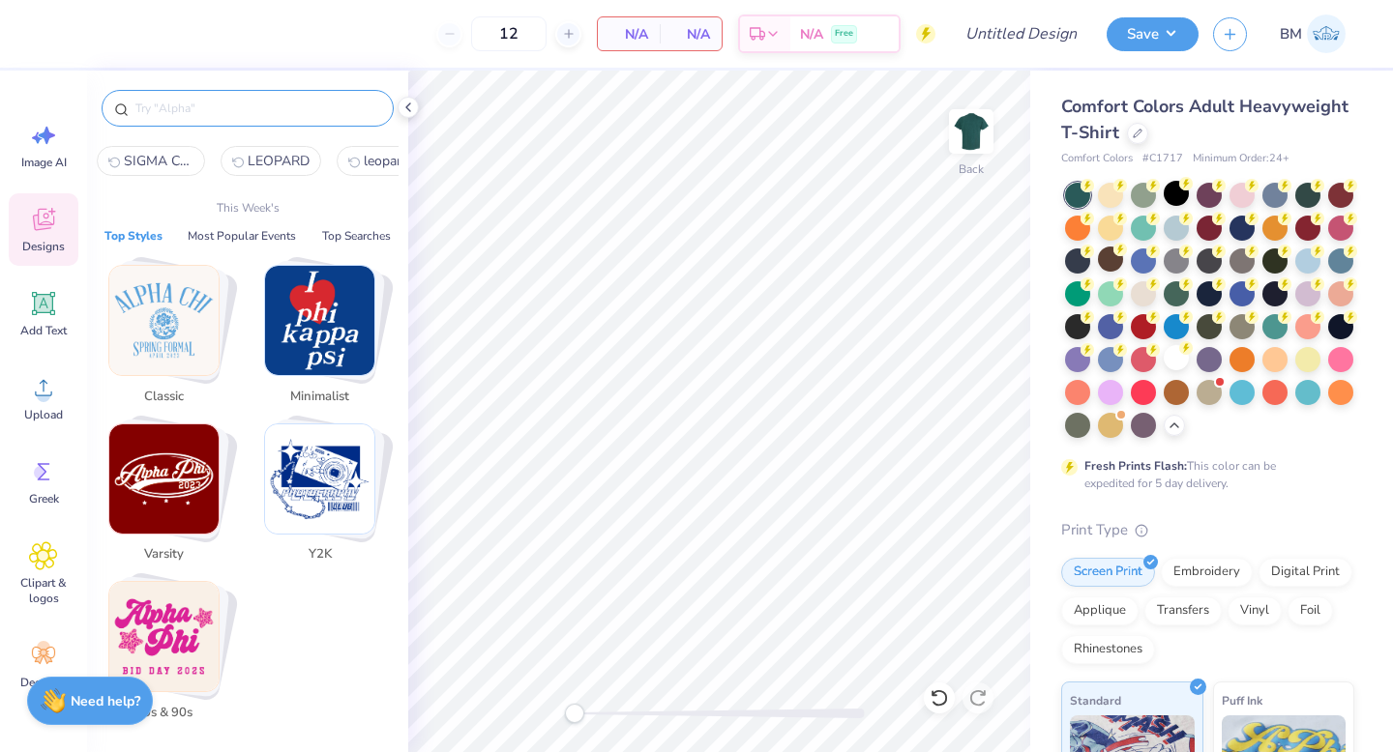
click at [176, 111] on input "text" at bounding box center [257, 108] width 248 height 19
click at [161, 167] on span "SIGMA CHI" at bounding box center [159, 161] width 70 height 18
type input "SIGMA CHI"
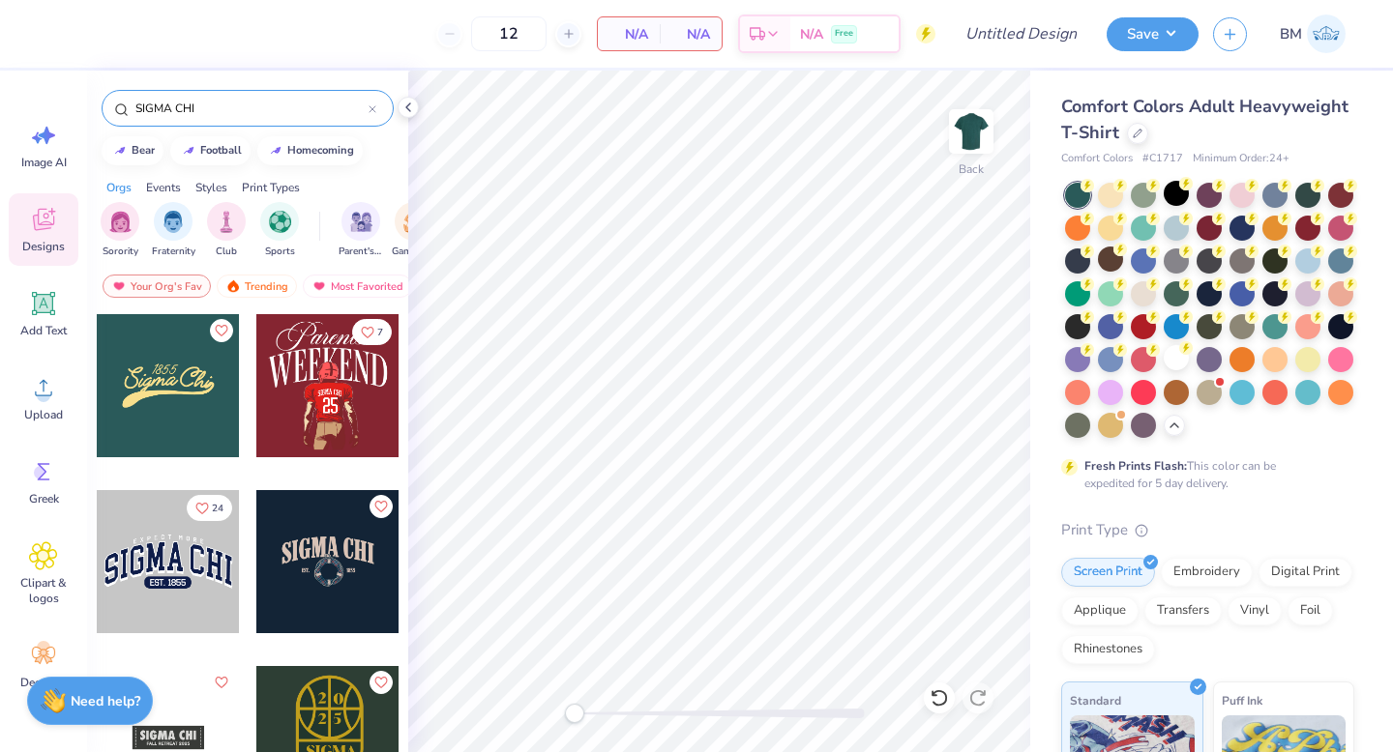
click at [167, 389] on div at bounding box center [168, 385] width 143 height 143
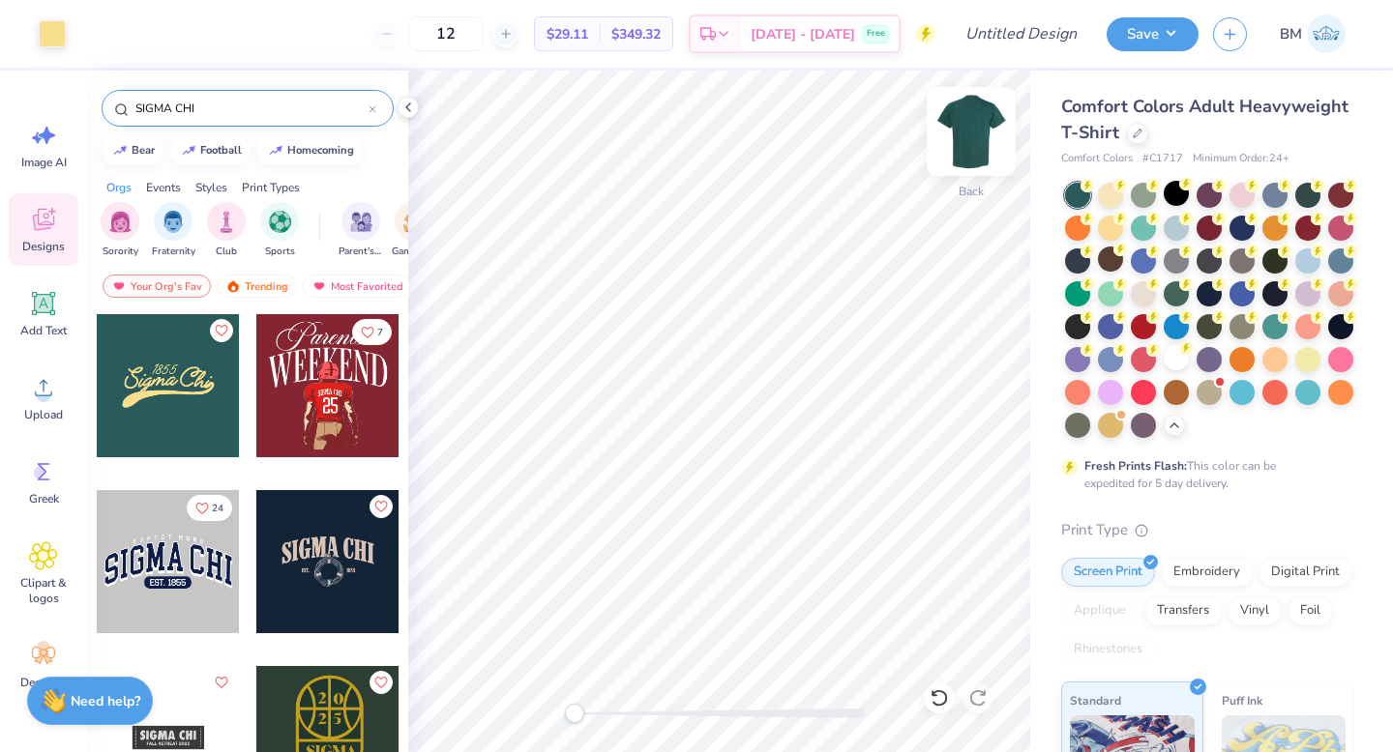
click at [978, 121] on img at bounding box center [970, 131] width 77 height 77
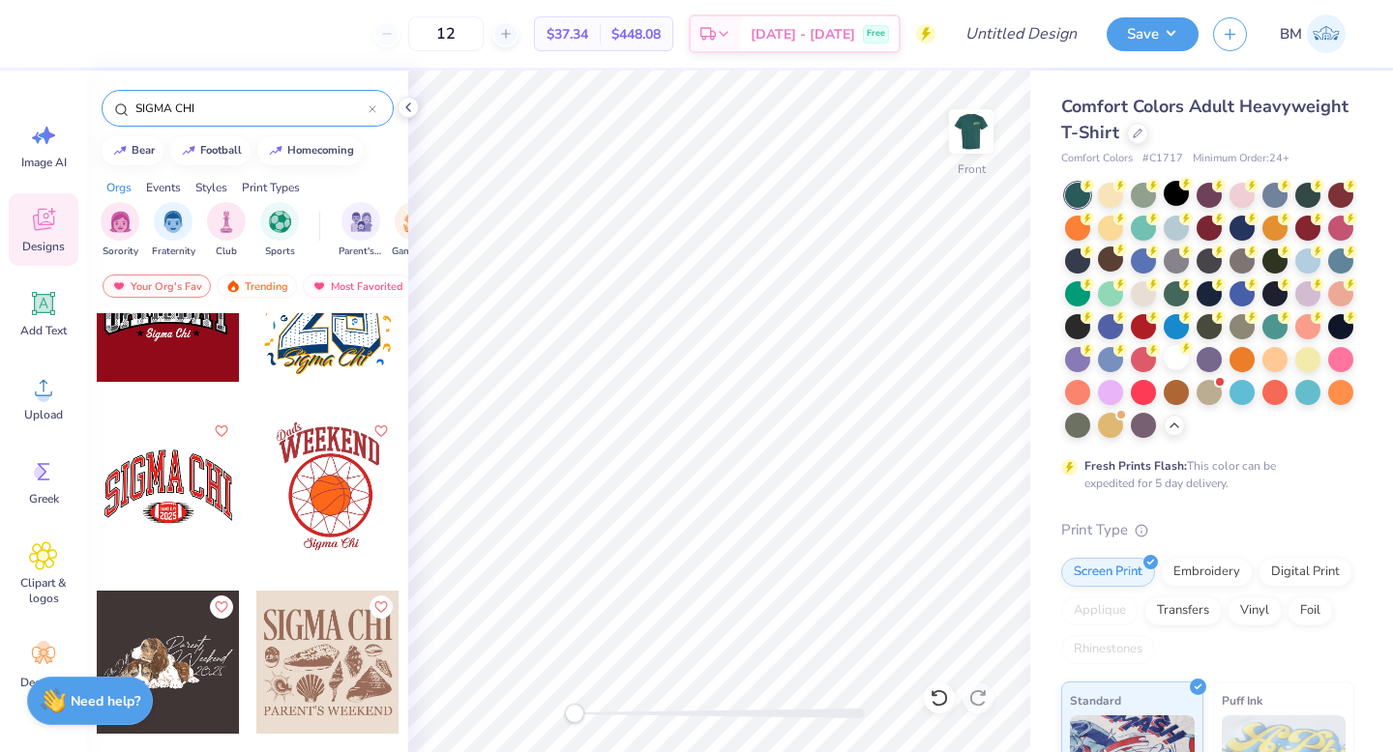
scroll to position [3248, 0]
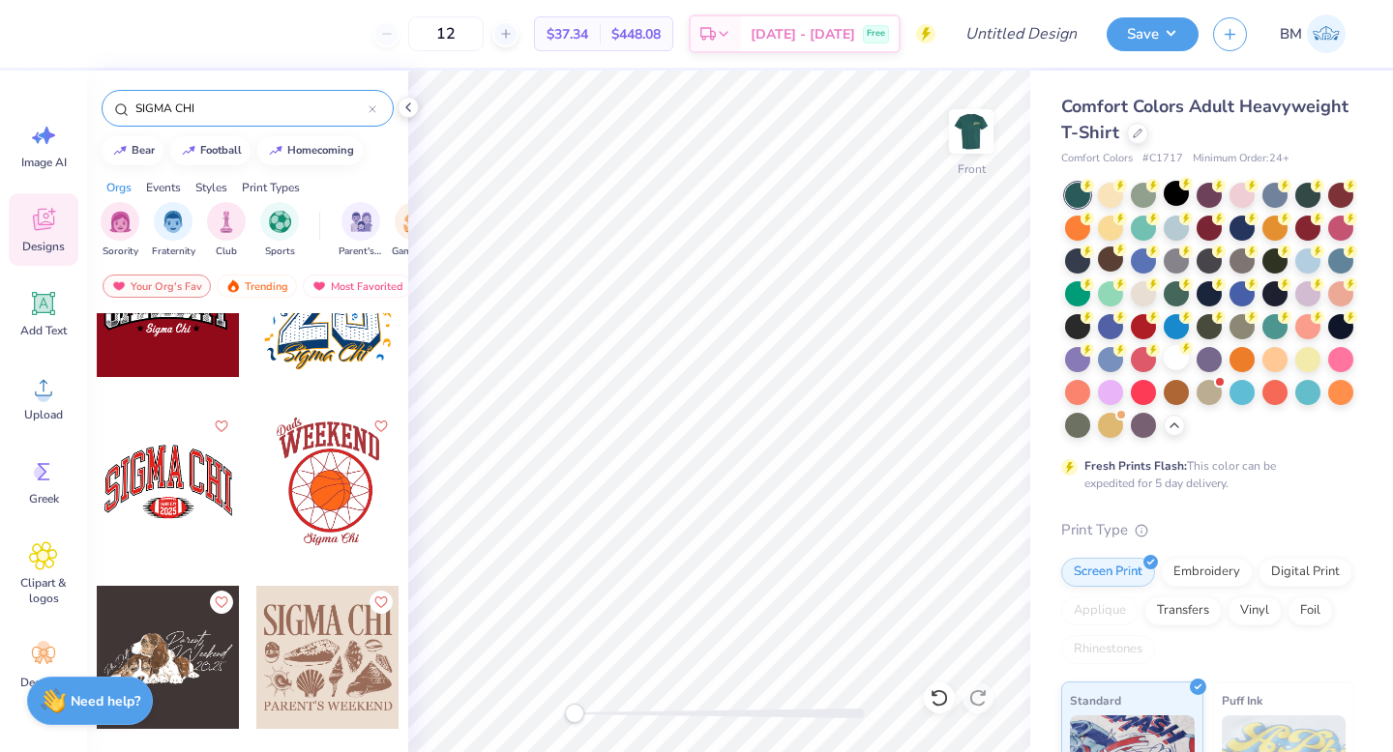
click at [374, 111] on icon at bounding box center [372, 109] width 8 height 8
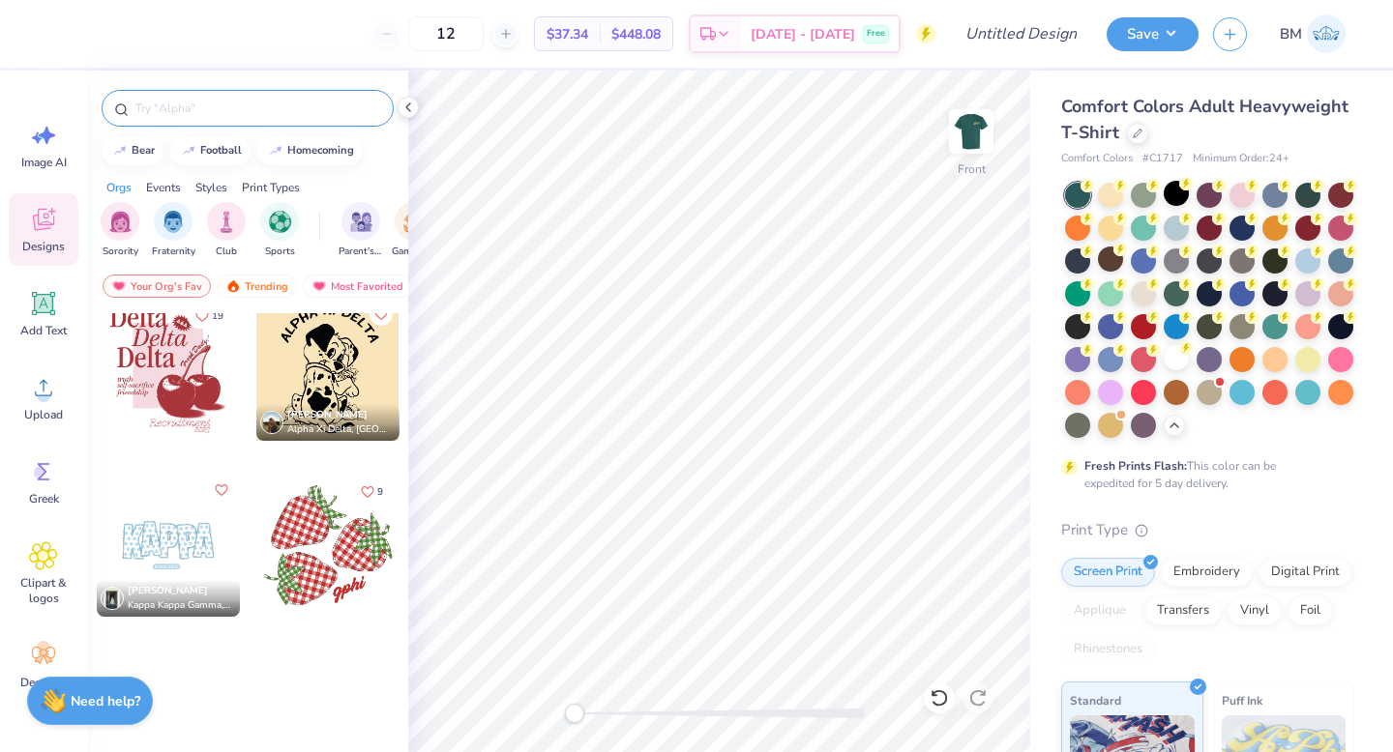
scroll to position [2304, 0]
click at [169, 185] on div "Events" at bounding box center [163, 187] width 35 height 17
click at [118, 229] on img "filter for Parent's Weekend" at bounding box center [120, 220] width 22 height 22
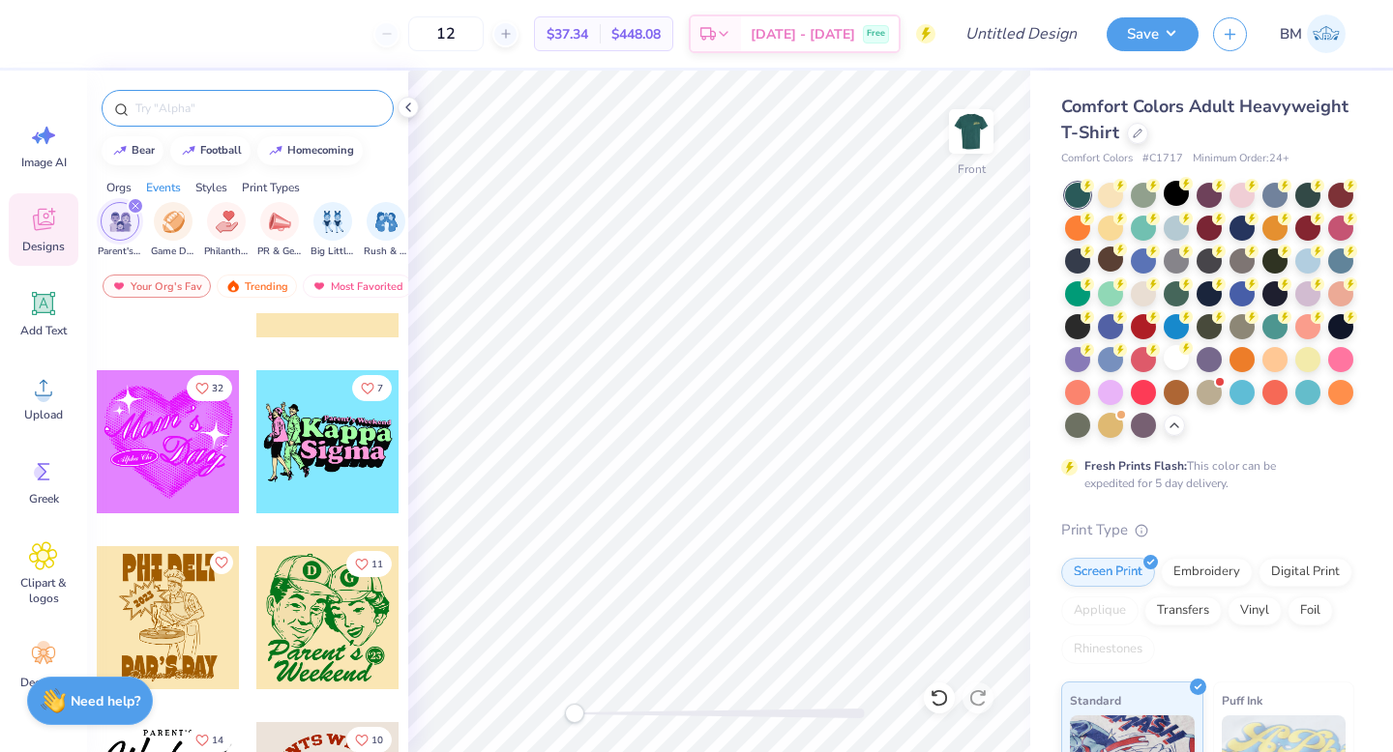
scroll to position [4933, 0]
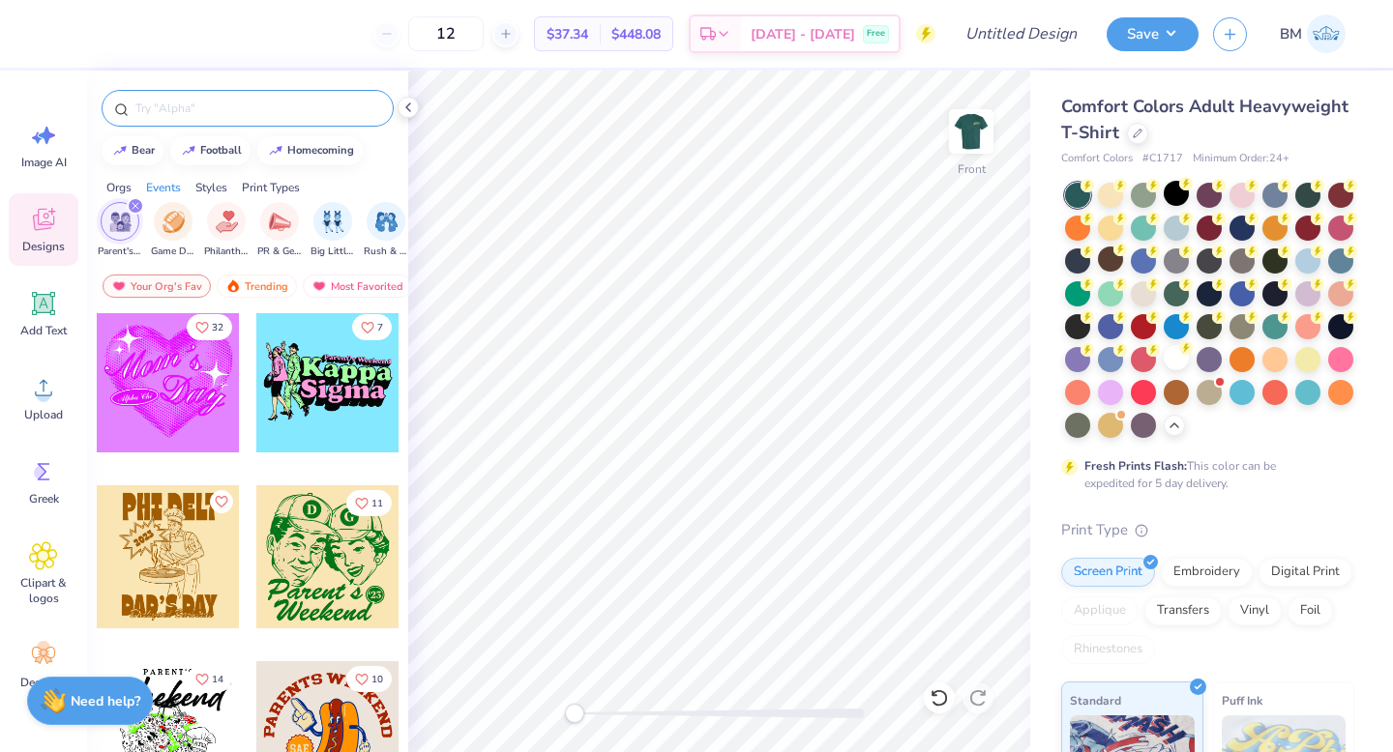
click at [314, 560] on div at bounding box center [327, 556] width 143 height 143
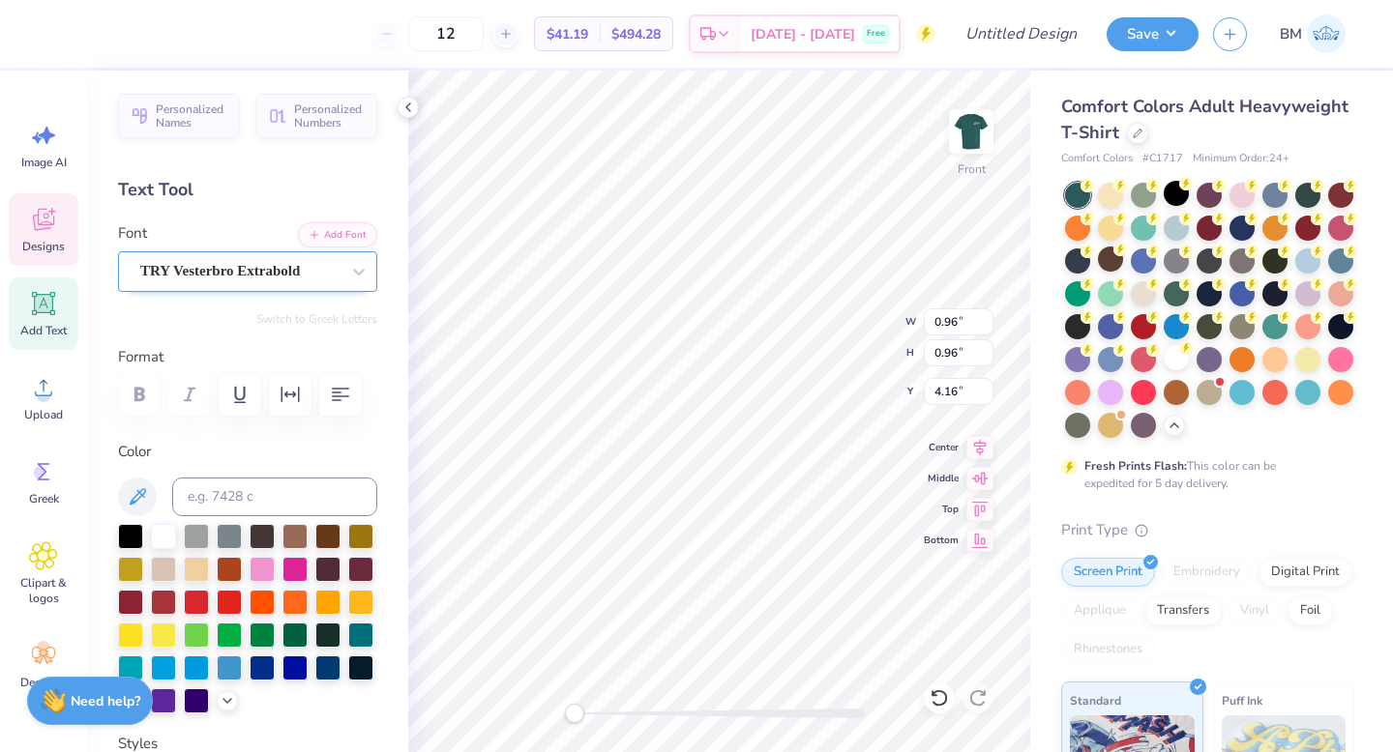
click at [307, 276] on div "TRY Vesterbro Extrabold" at bounding box center [239, 271] width 203 height 30
click at [327, 233] on button "Add Font" at bounding box center [337, 232] width 79 height 25
click at [934, 698] on icon at bounding box center [938, 698] width 19 height 19
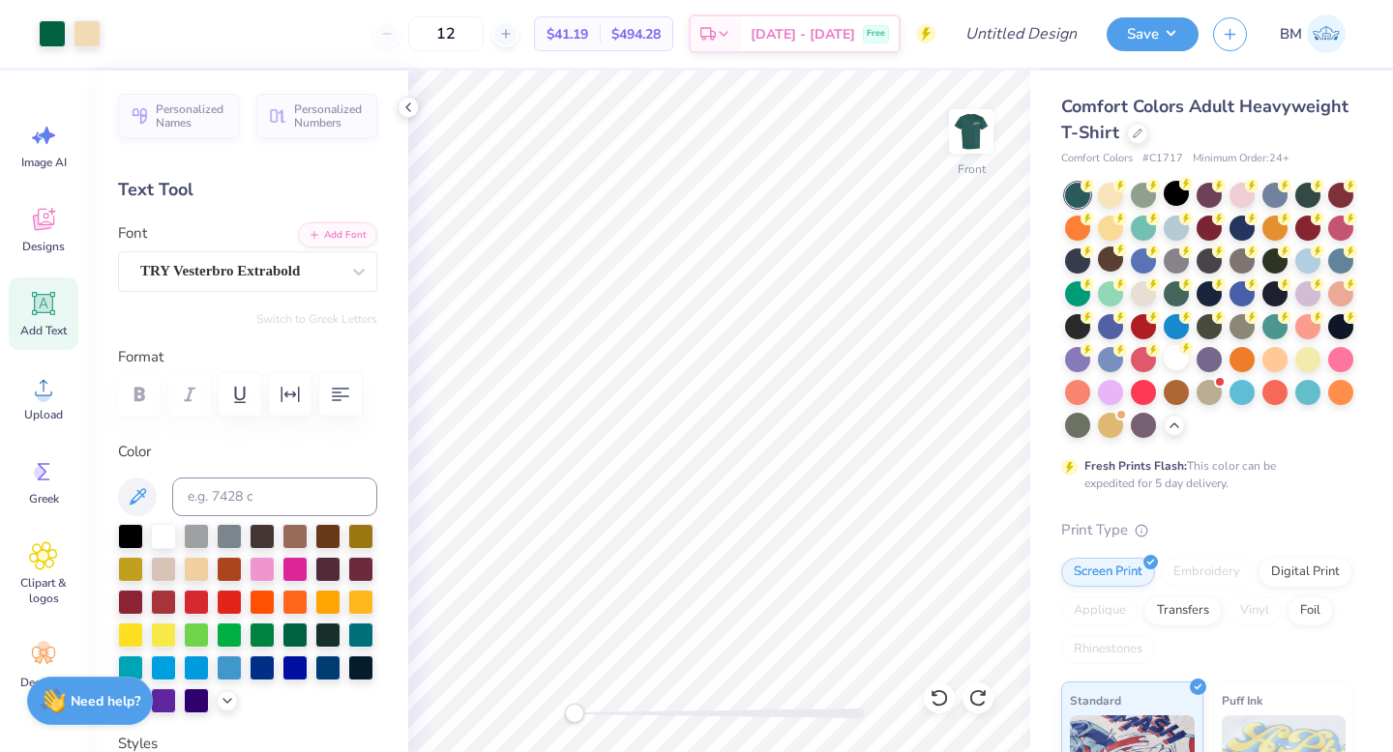
click at [295, 308] on div "Personalized Names Personalized Numbers Text Tool Add Font Font TRY Vesterbro E…" at bounding box center [247, 412] width 321 height 682
click at [343, 344] on div "Personalized Names Personalized Numbers Text Tool Add Font Font TRY Vesterbro E…" at bounding box center [247, 412] width 321 height 682
click at [342, 281] on div at bounding box center [358, 271] width 35 height 35
click at [339, 217] on div "Personalized Names Personalized Numbers Text Tool Add Font Font TRY Vesterbro E…" at bounding box center [247, 412] width 321 height 682
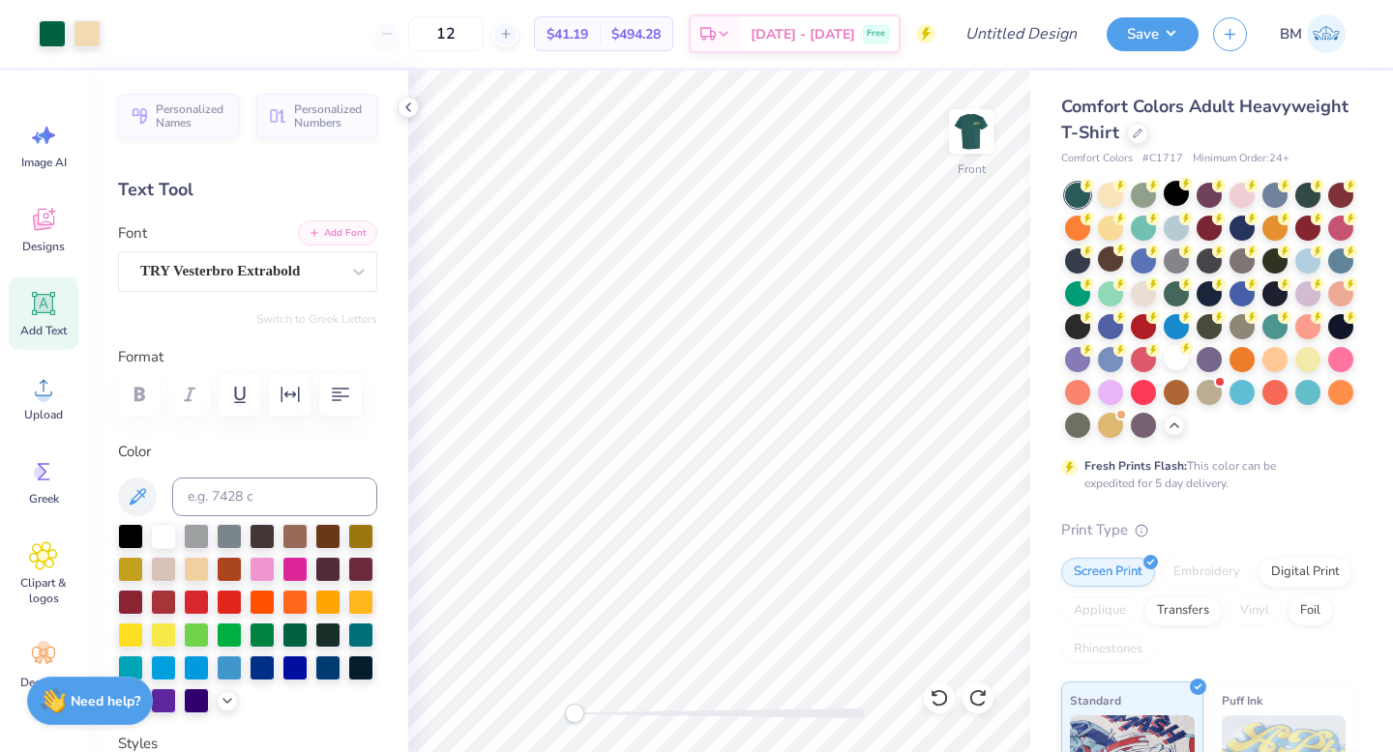
click at [339, 228] on button "Add Font" at bounding box center [337, 232] width 79 height 25
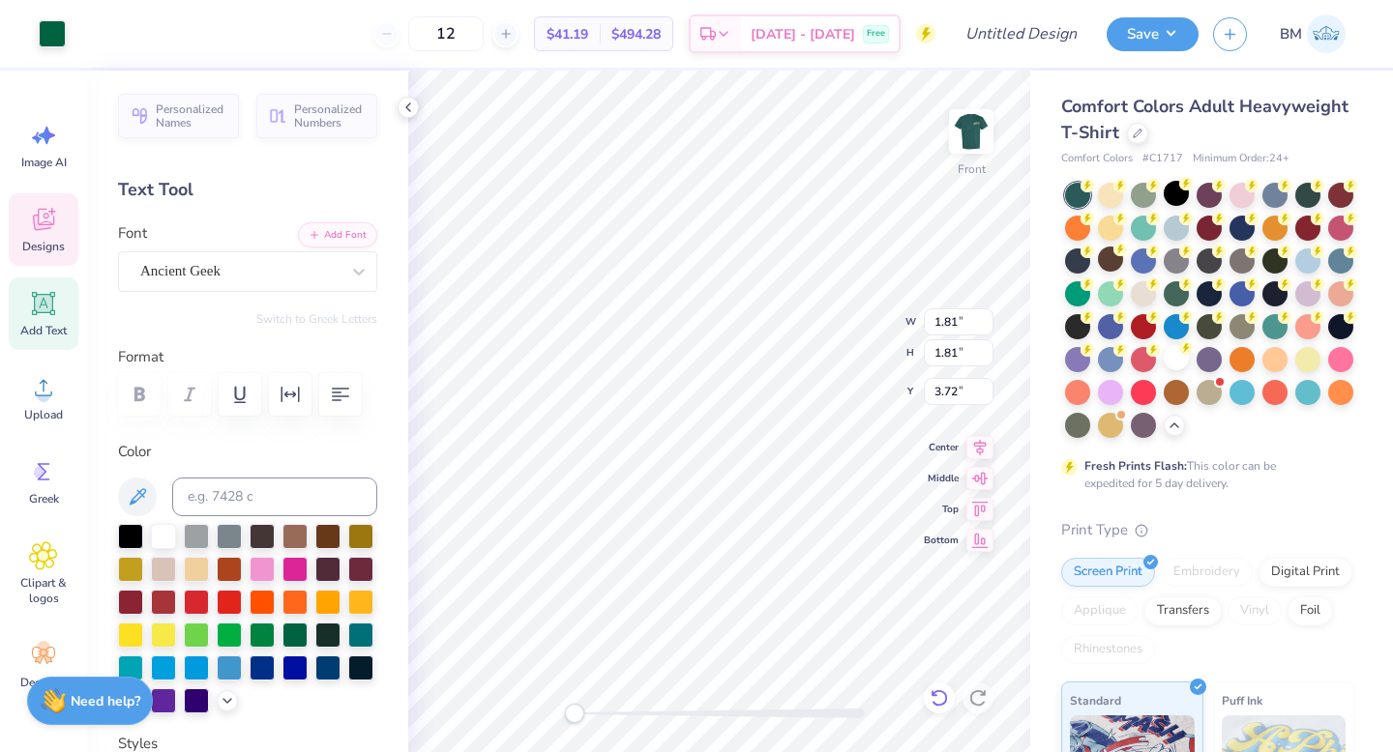
click at [941, 701] on icon at bounding box center [938, 698] width 19 height 19
type textarea "e"
click at [353, 273] on icon at bounding box center [358, 271] width 19 height 19
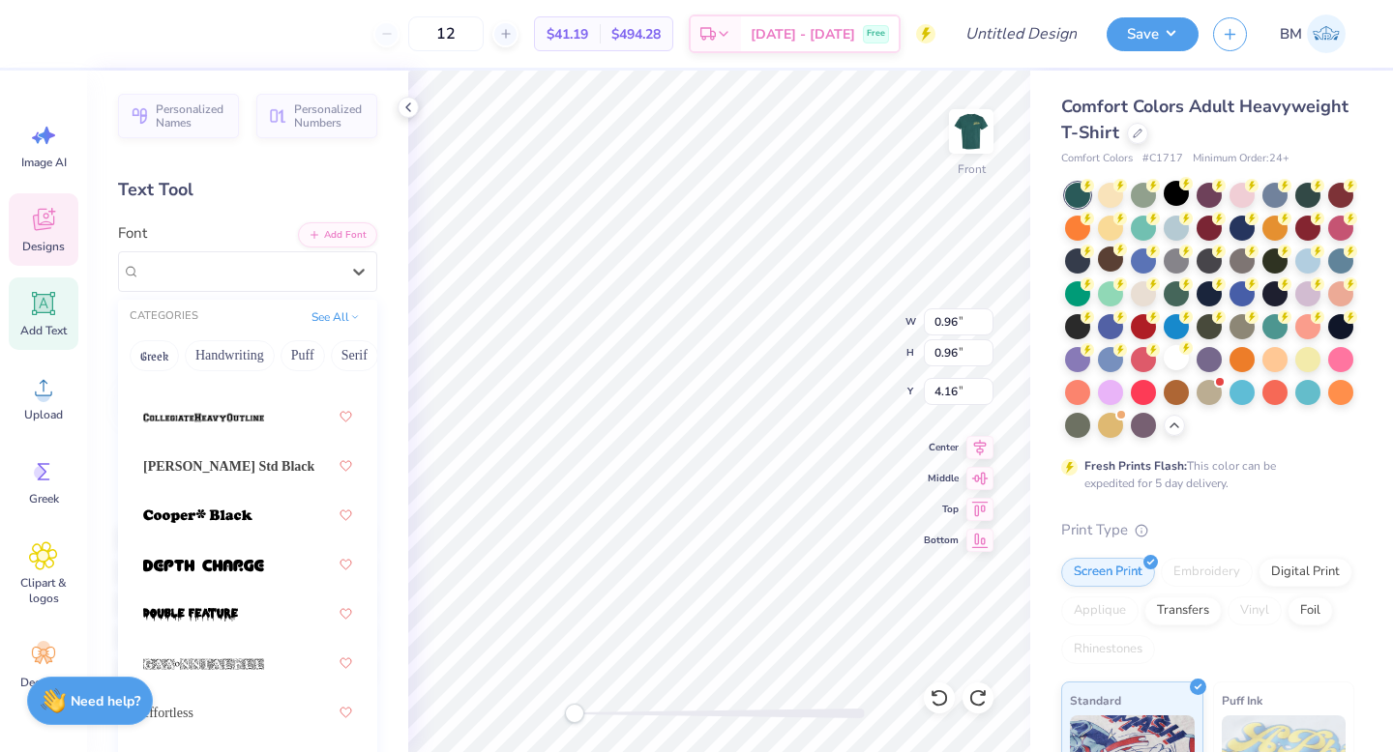
scroll to position [0, 0]
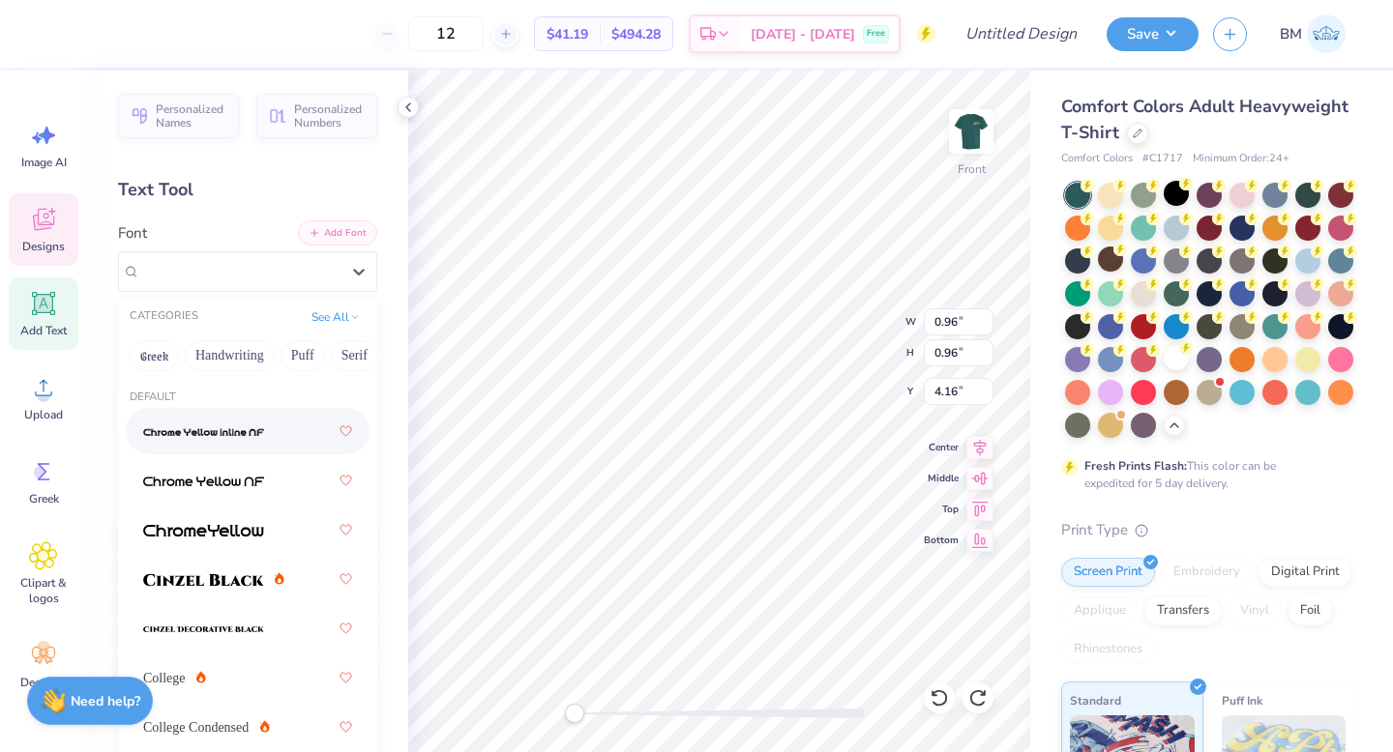
click at [354, 240] on button "Add Font" at bounding box center [337, 232] width 79 height 25
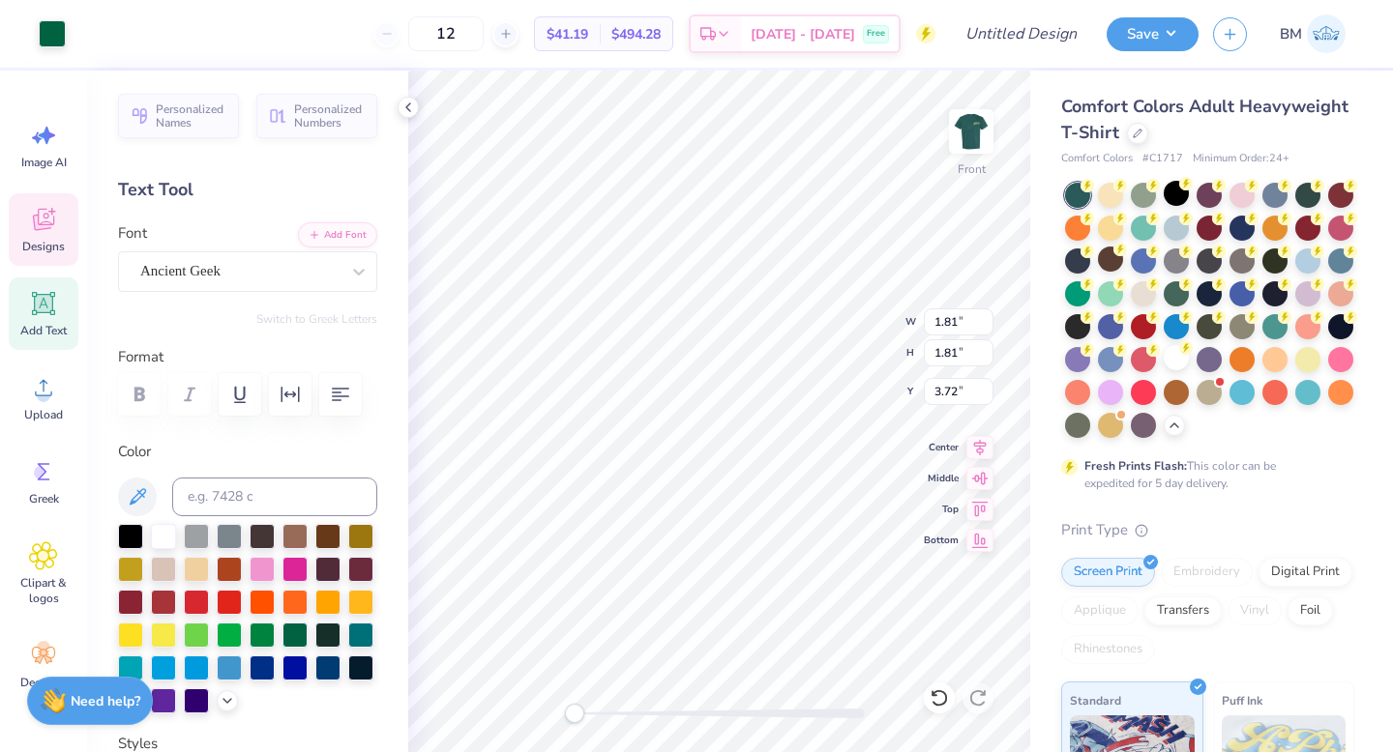
click at [53, 313] on icon at bounding box center [43, 303] width 23 height 23
type input "5.69"
type input "1.65"
type input "12.93"
click at [50, 328] on span "Add Text" at bounding box center [43, 330] width 46 height 15
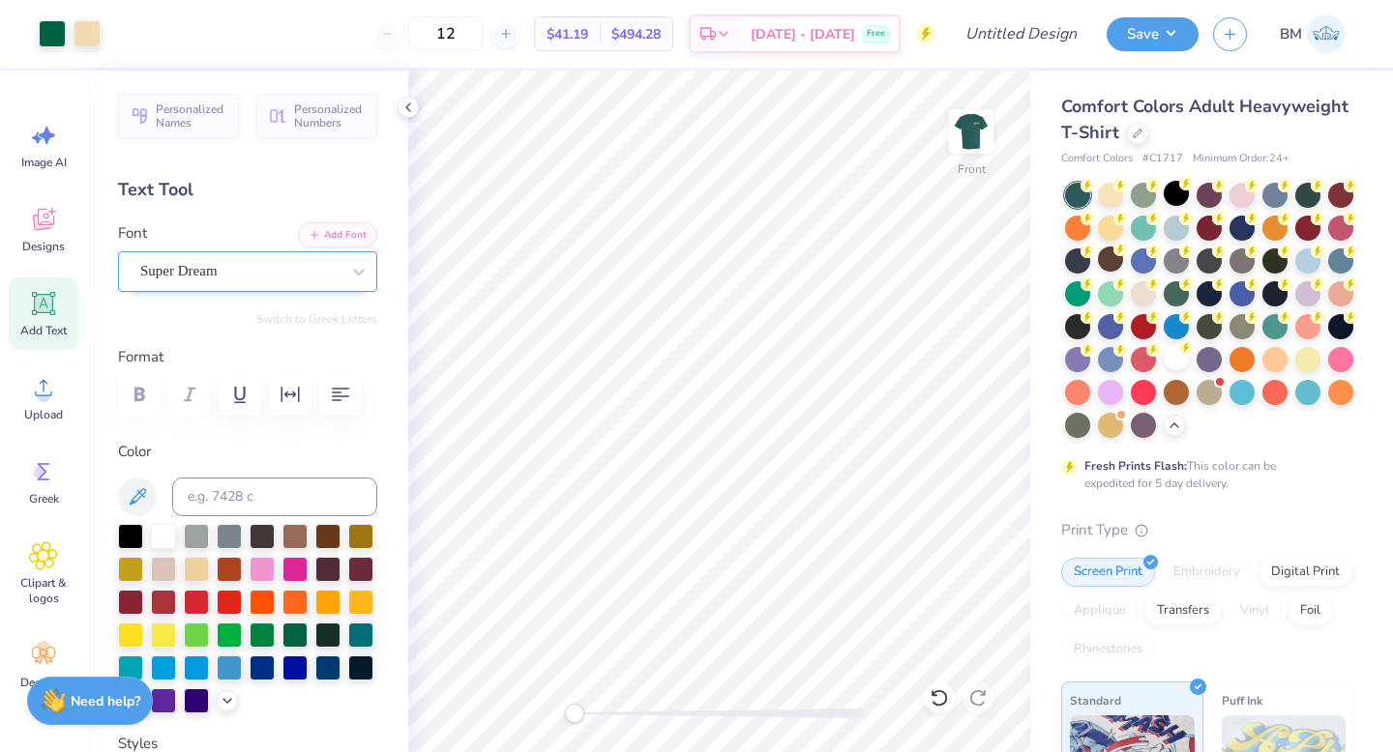
click at [179, 266] on div "Super Dream" at bounding box center [239, 271] width 203 height 30
click at [327, 267] on div "Super Dream" at bounding box center [239, 271] width 199 height 22
click at [353, 341] on div "Personalized Names Personalized Numbers Text Tool Add Font Font Select is focus…" at bounding box center [247, 412] width 321 height 682
click at [349, 246] on div "Add Font Font Super Dream" at bounding box center [247, 257] width 259 height 70
click at [57, 312] on icon at bounding box center [43, 303] width 29 height 29
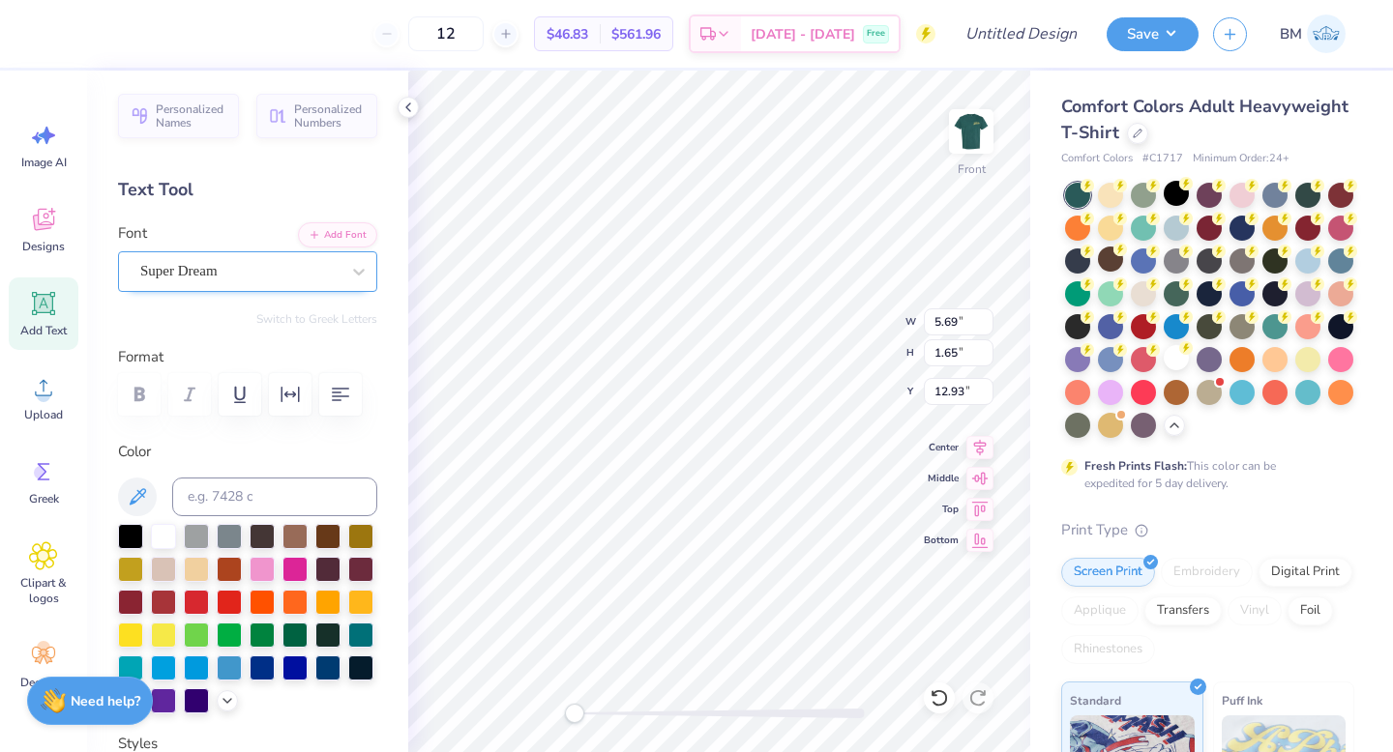
type textarea "T"
type textarea "ss"
click at [350, 243] on button "Add Font" at bounding box center [337, 232] width 79 height 25
type textarea "e"
type input "1.22"
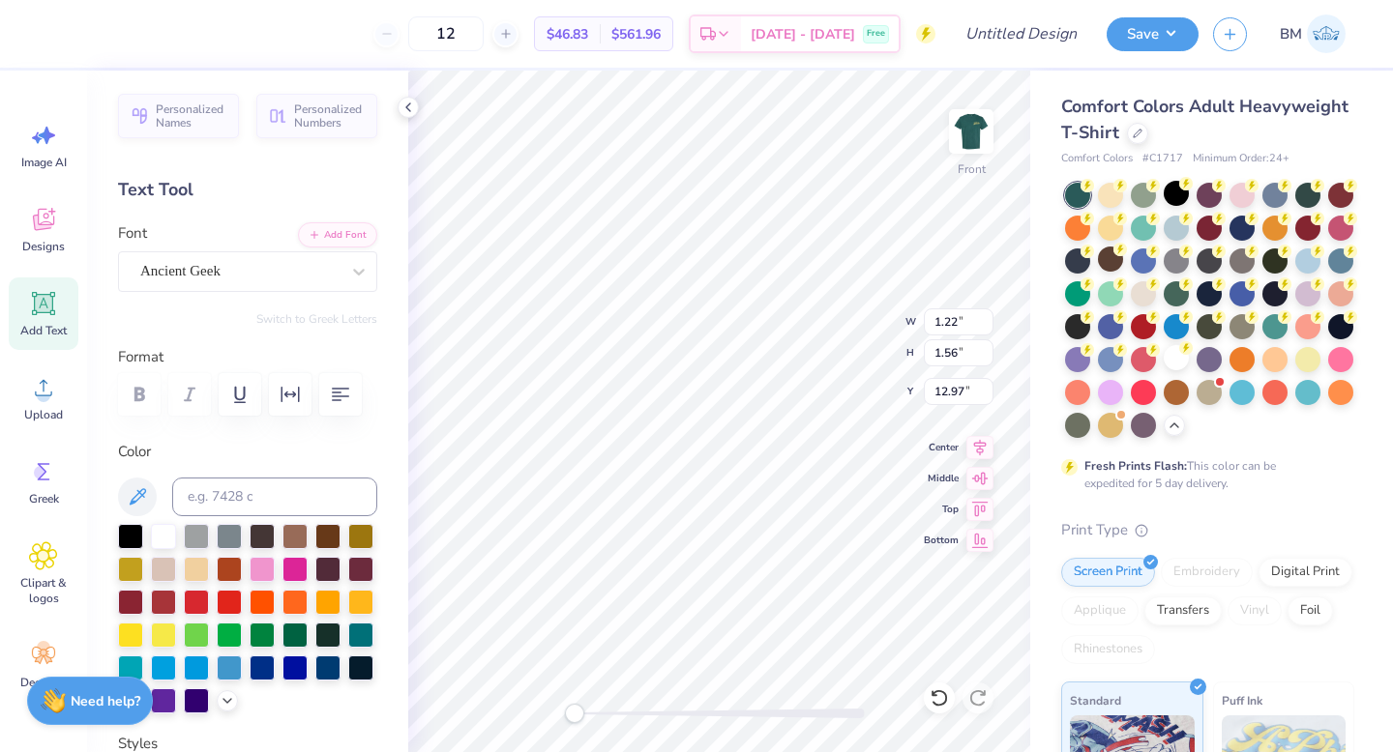
type input "1.56"
type input "12.97"
type input "0.86"
type input "1.11"
type input "4.23"
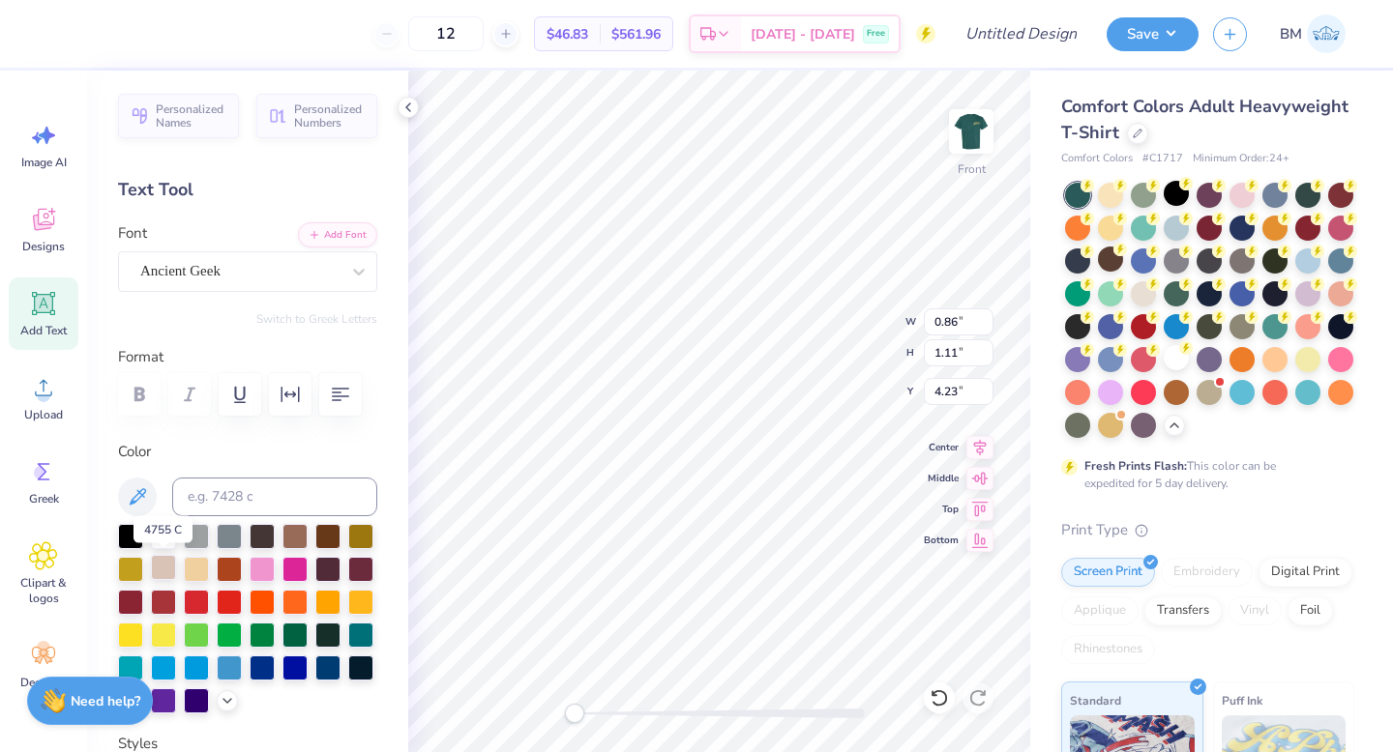
click at [172, 567] on div at bounding box center [163, 567] width 25 height 25
click at [200, 566] on div at bounding box center [196, 567] width 25 height 25
click at [197, 572] on div at bounding box center [196, 567] width 25 height 25
click at [194, 568] on div at bounding box center [196, 567] width 25 height 25
click at [238, 570] on div at bounding box center [229, 567] width 25 height 25
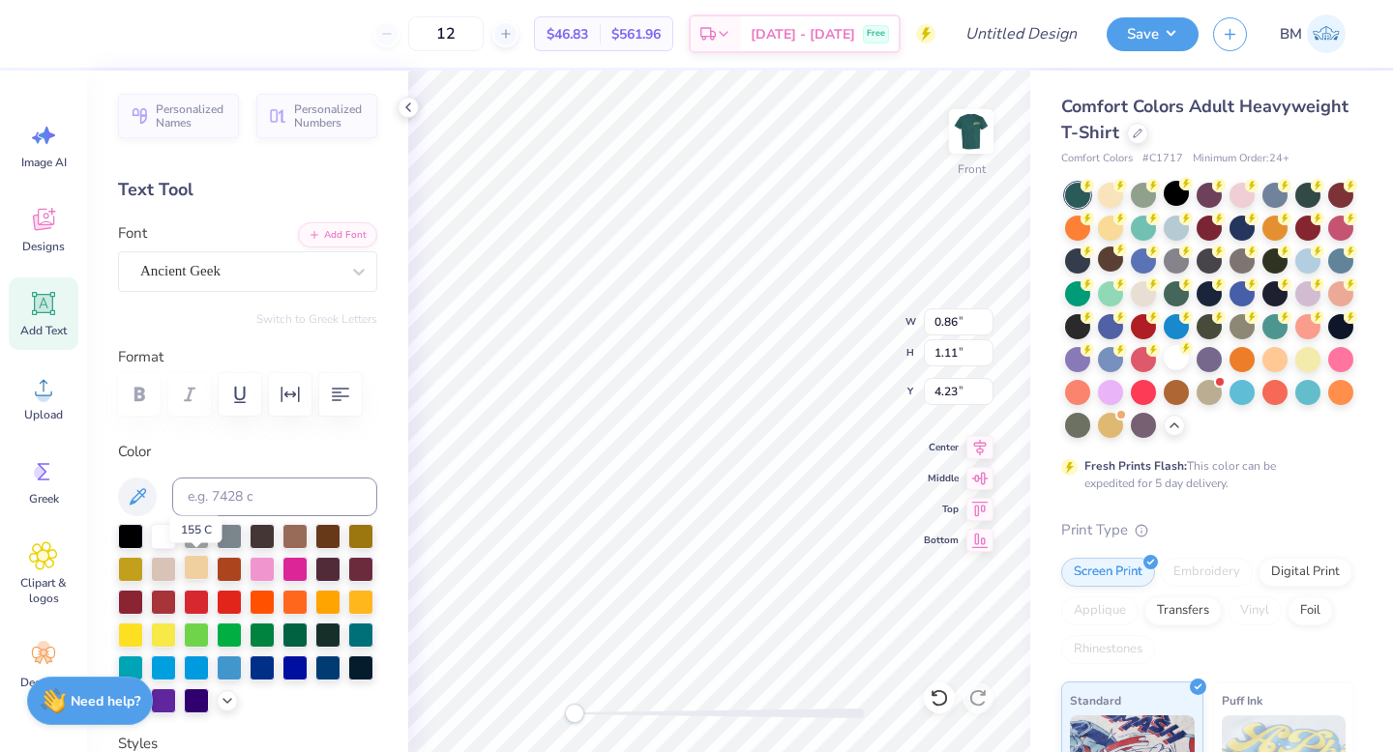
click at [204, 574] on div at bounding box center [196, 567] width 25 height 25
click at [244, 491] on input at bounding box center [274, 497] width 205 height 39
type input "7506"
click at [940, 701] on icon at bounding box center [938, 698] width 19 height 19
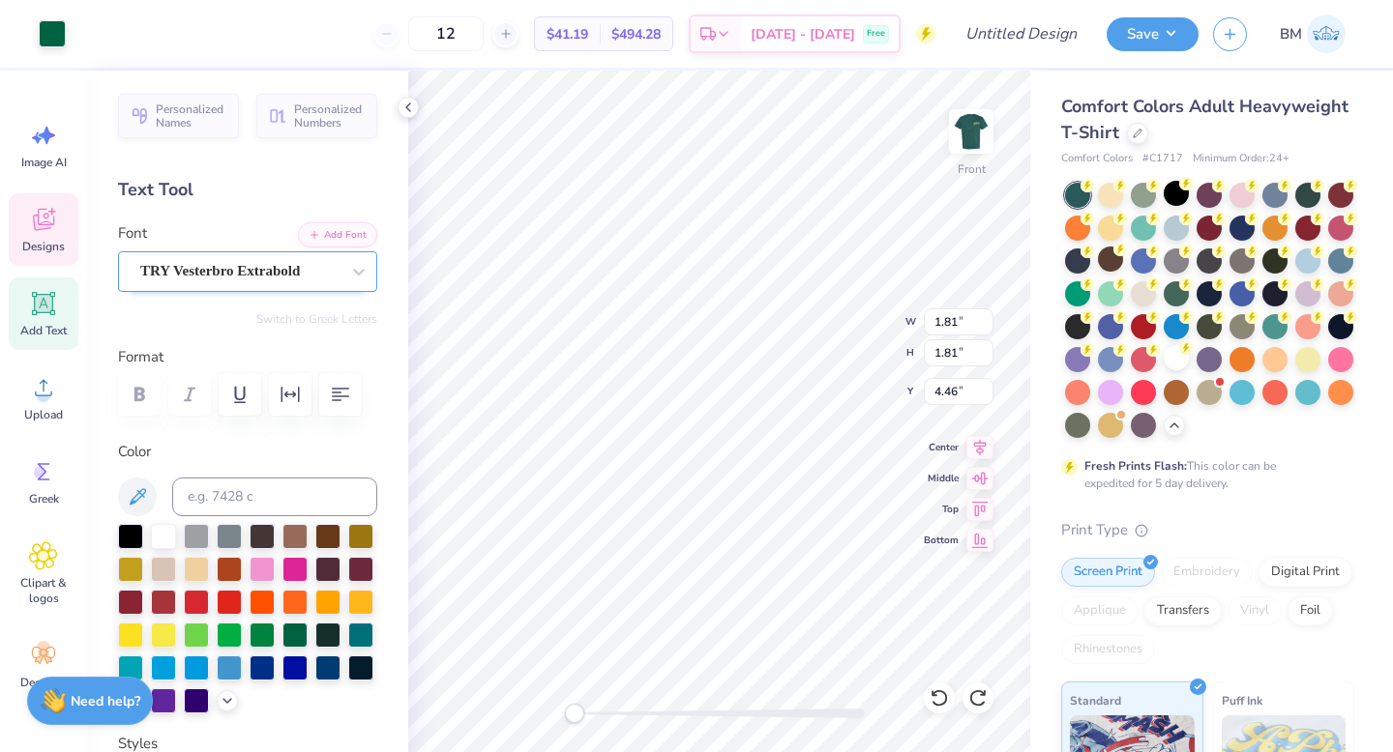
click at [330, 279] on div "TRY Vesterbro Extrabold" at bounding box center [239, 271] width 203 height 30
type input "0.94"
type input "1.00"
type input "4.83"
click at [321, 244] on button "Add Font" at bounding box center [337, 232] width 79 height 25
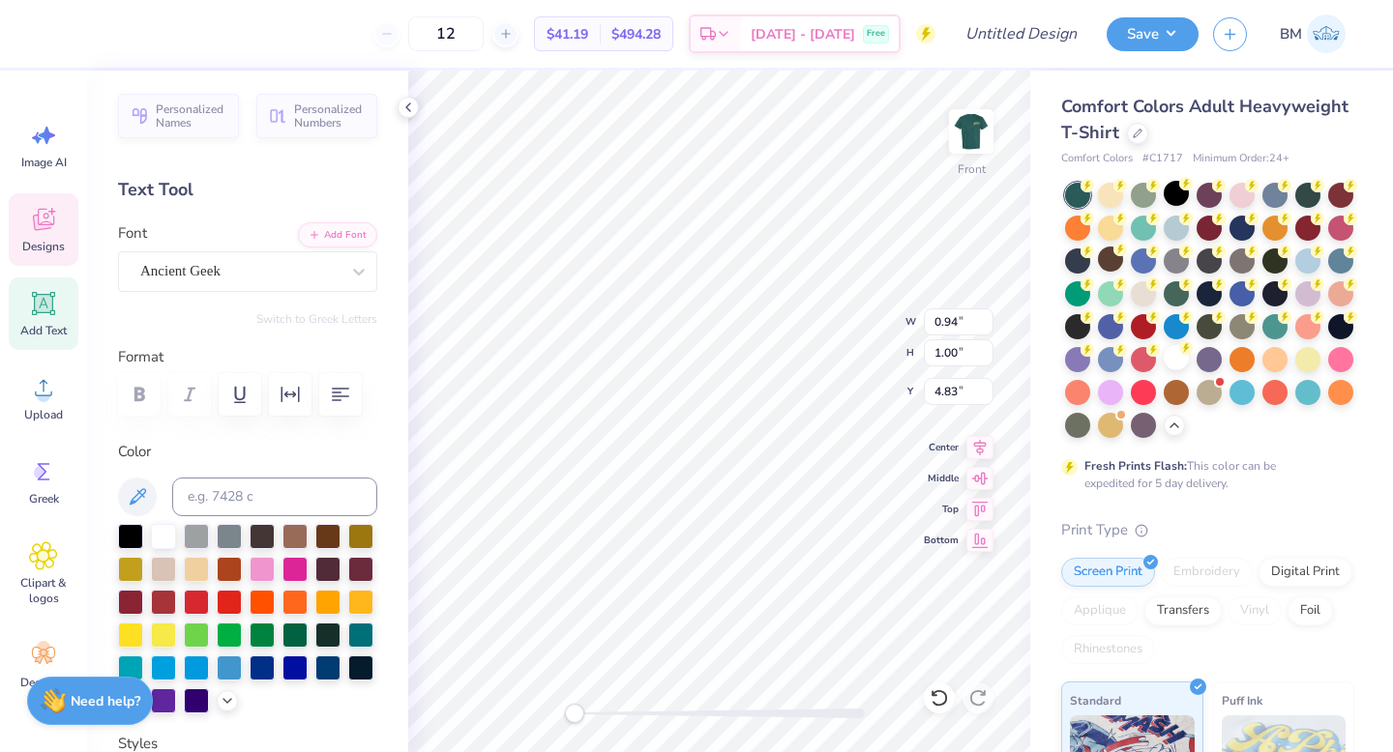
type textarea "X"
type textarea "‘25"
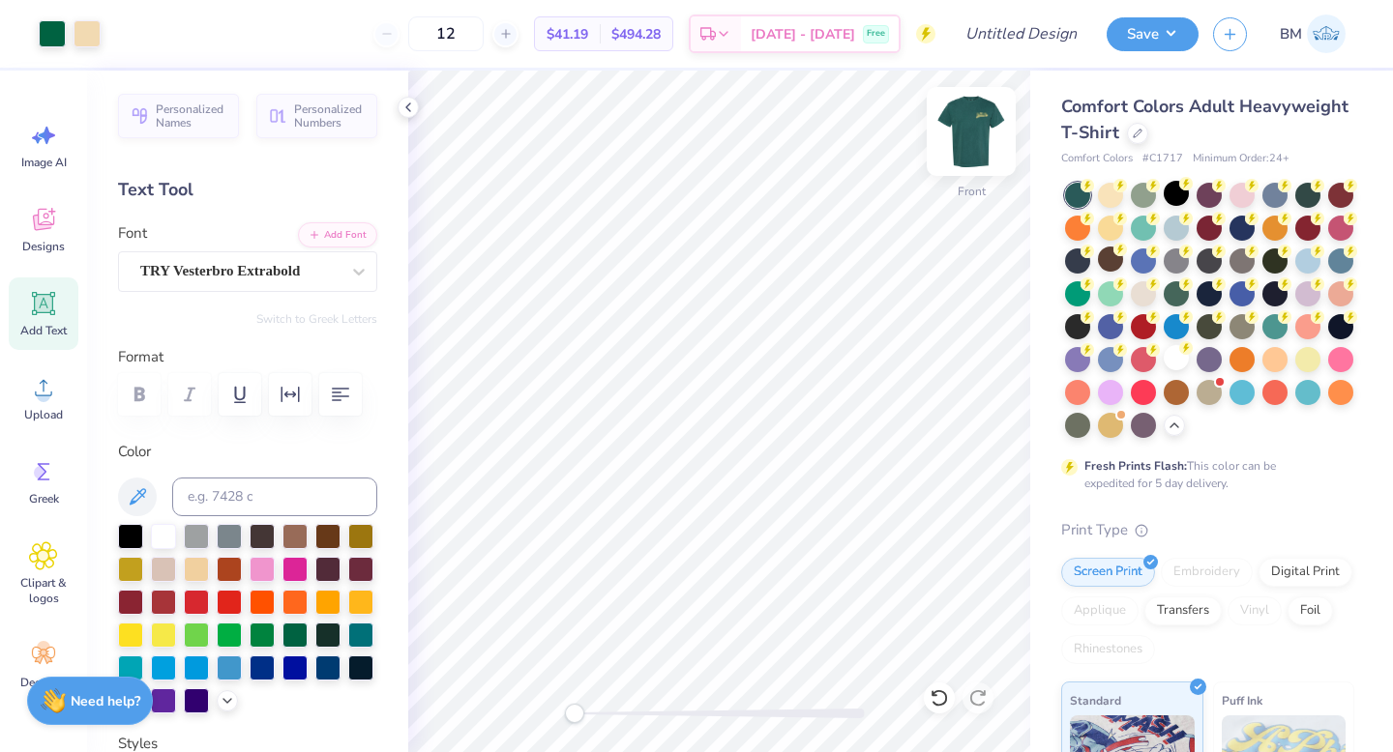
click at [979, 145] on img at bounding box center [970, 131] width 77 height 77
click at [979, 145] on img at bounding box center [971, 131] width 39 height 39
click at [1128, 39] on button "Save" at bounding box center [1152, 32] width 92 height 34
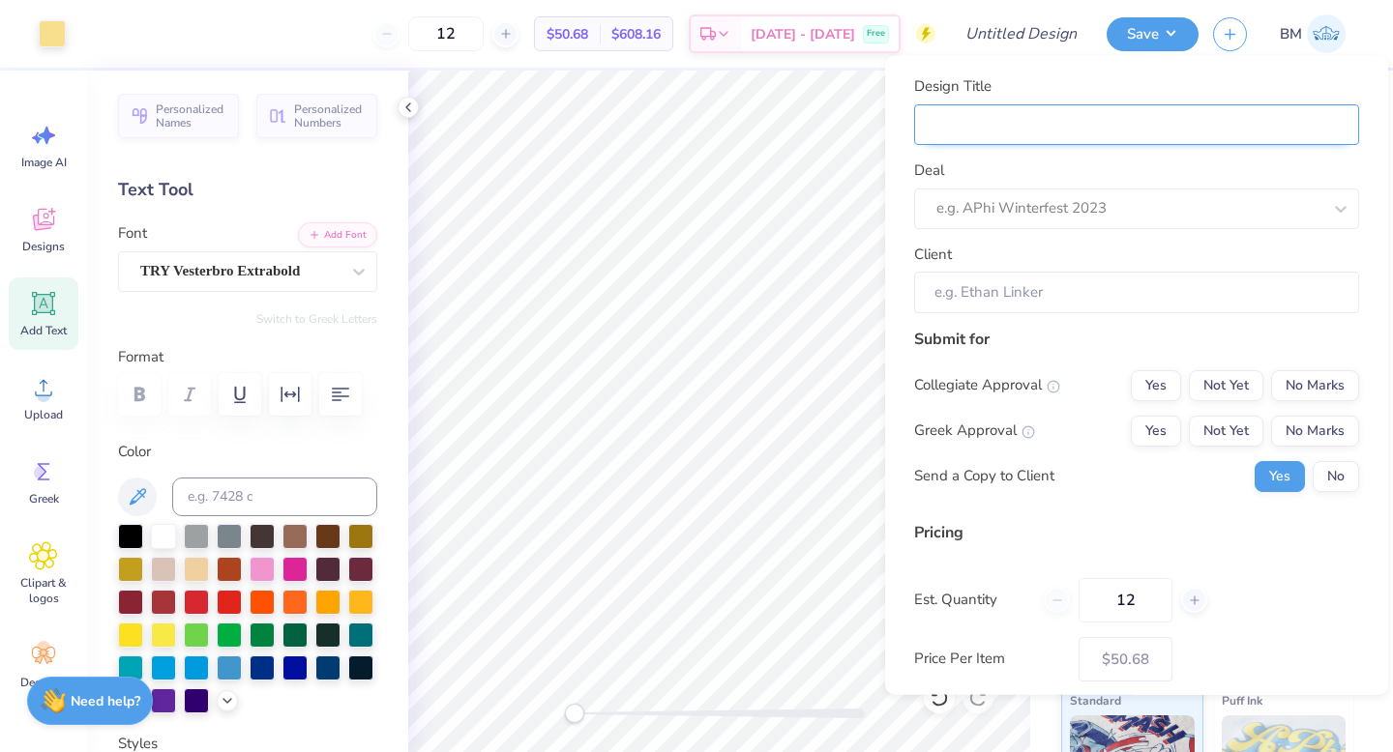
click at [1068, 124] on input "Design Title" at bounding box center [1136, 124] width 445 height 42
type input "S"
type input "SI"
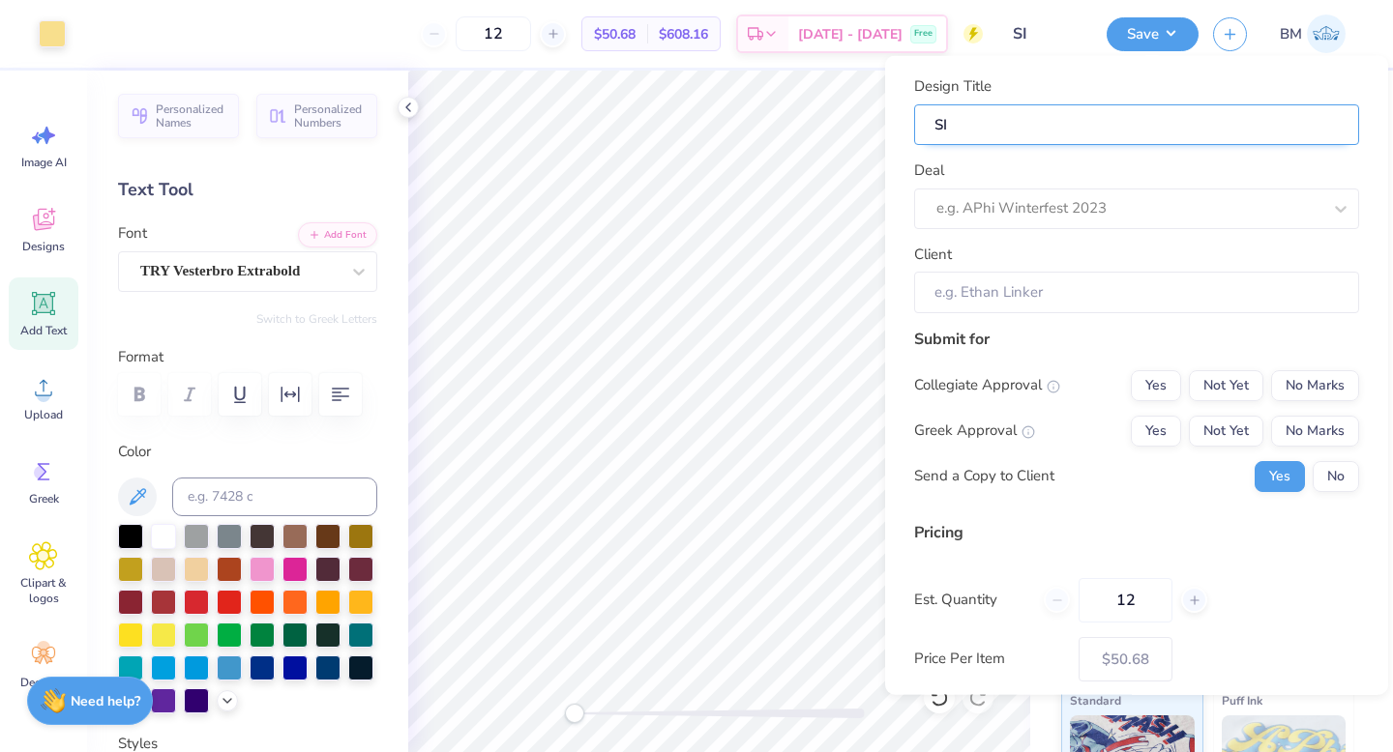
type input "S"
type input "SIG"
type input "SIGM"
type input "SIG"
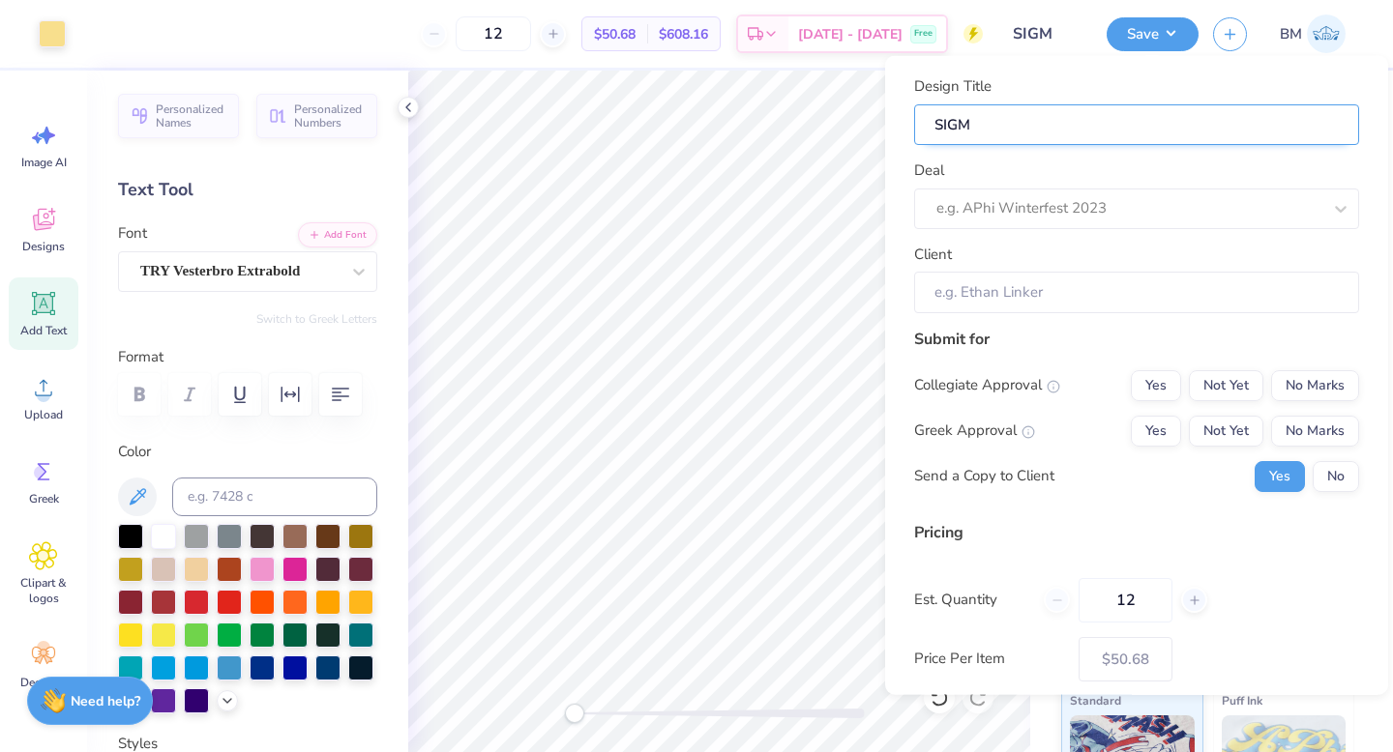
type input "SIG"
type input "SI"
type input "S"
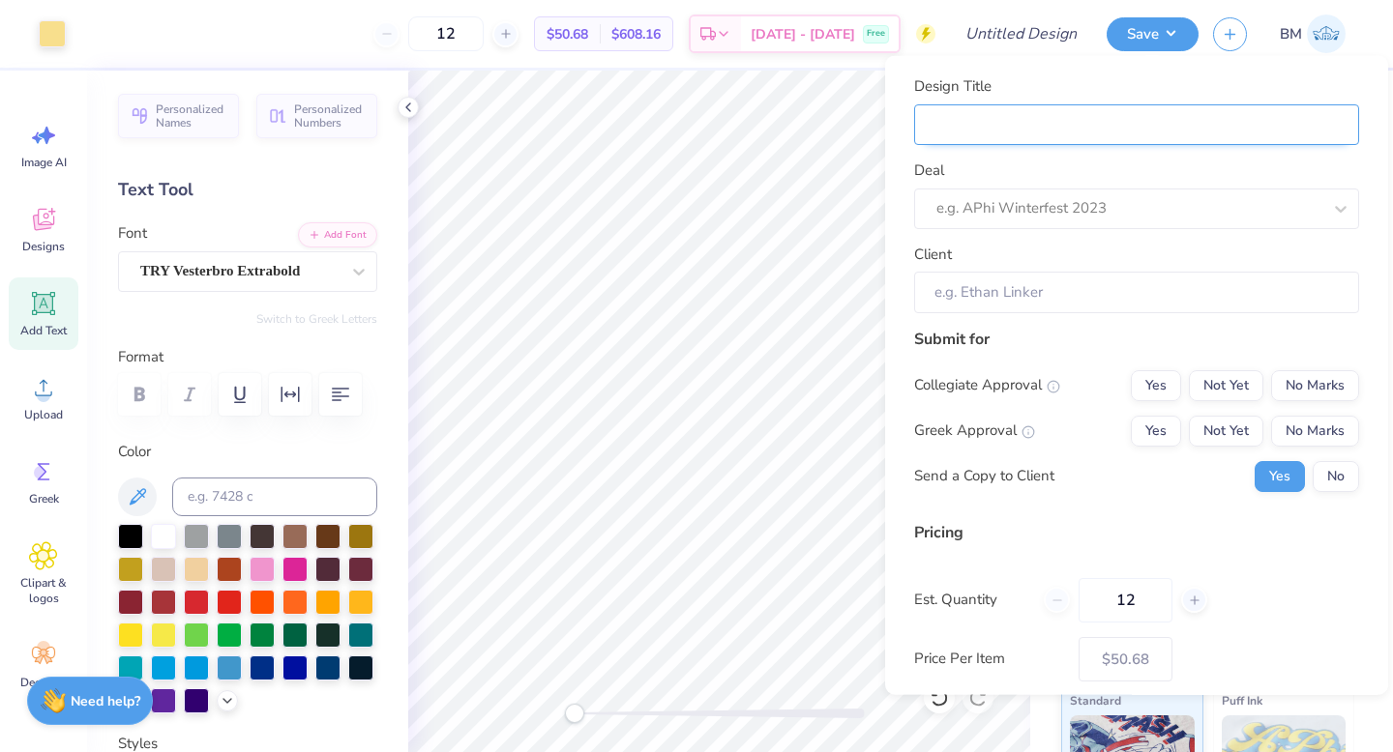
type input "s"
type input "S"
type input "Si"
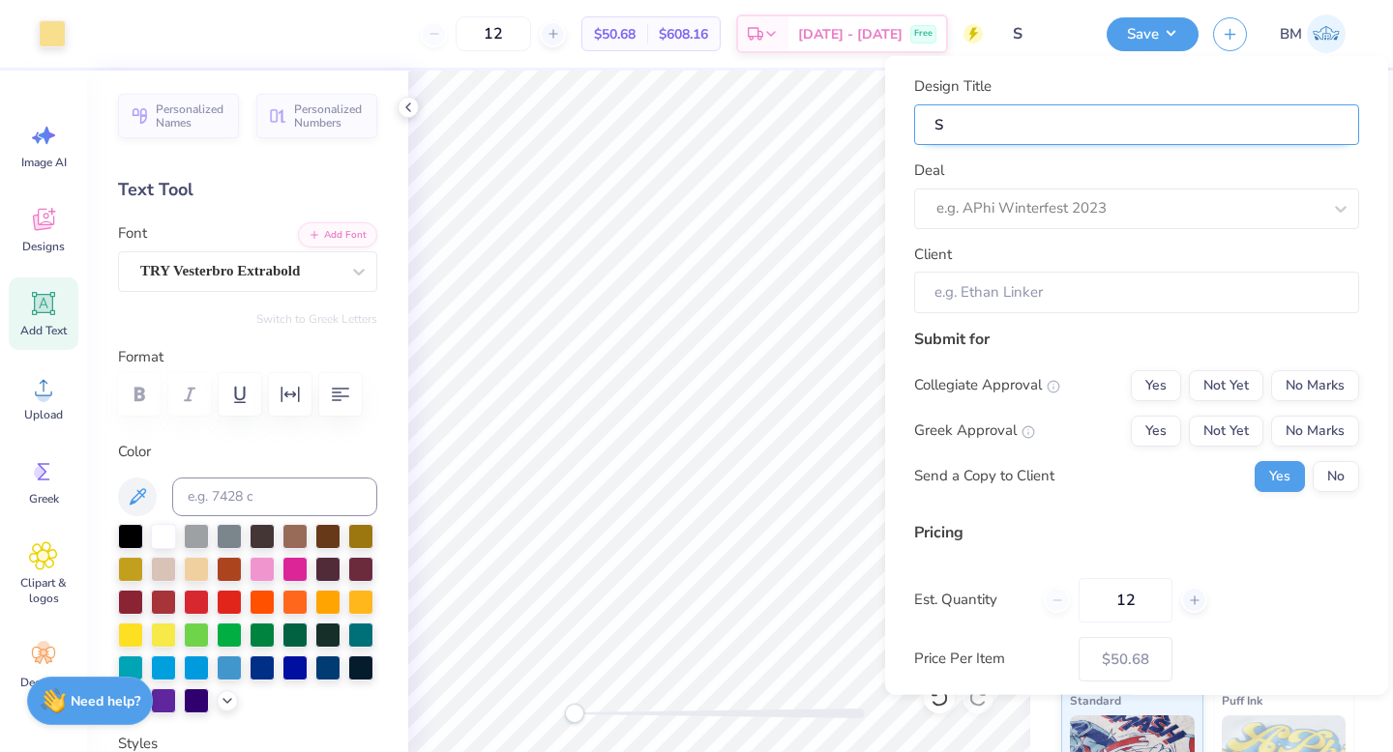
type input "Si"
type input "Sig"
type input "Sigm"
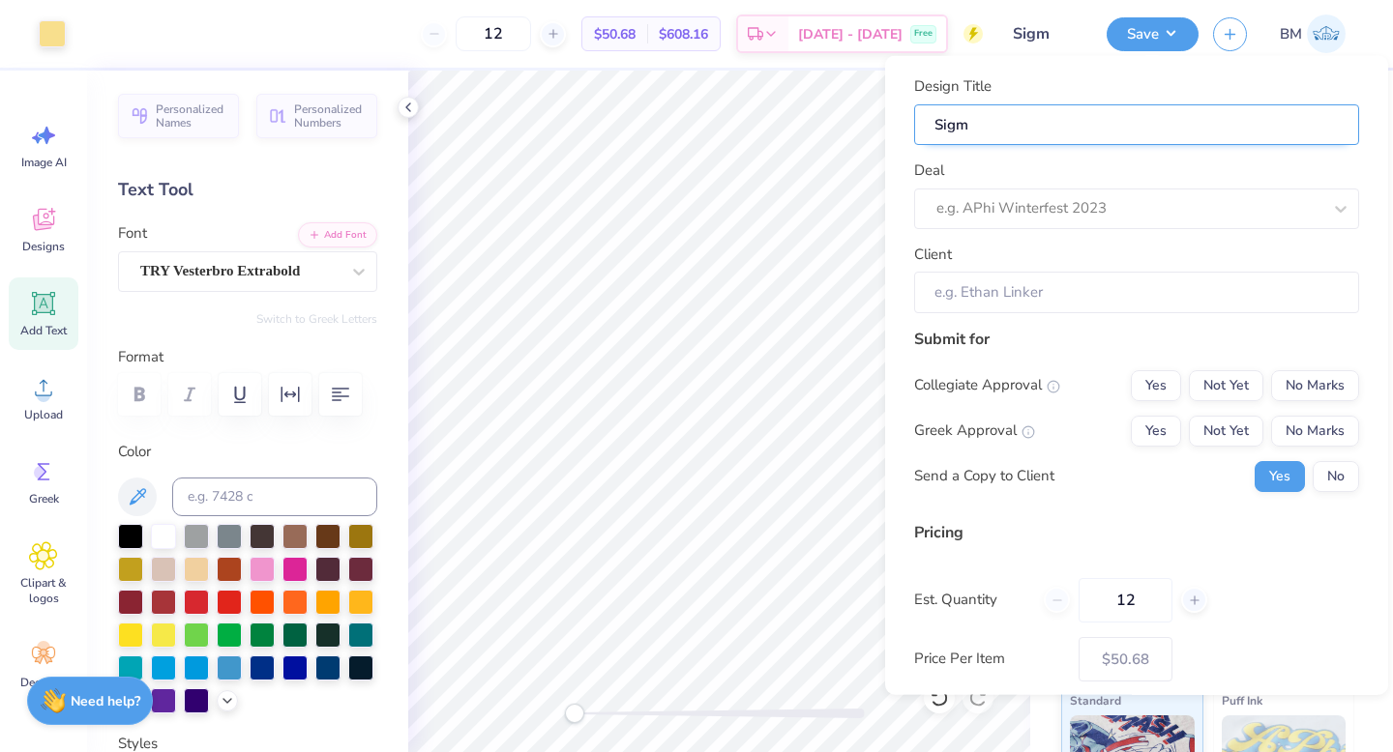
type input "Sigma"
type input "Sigma C"
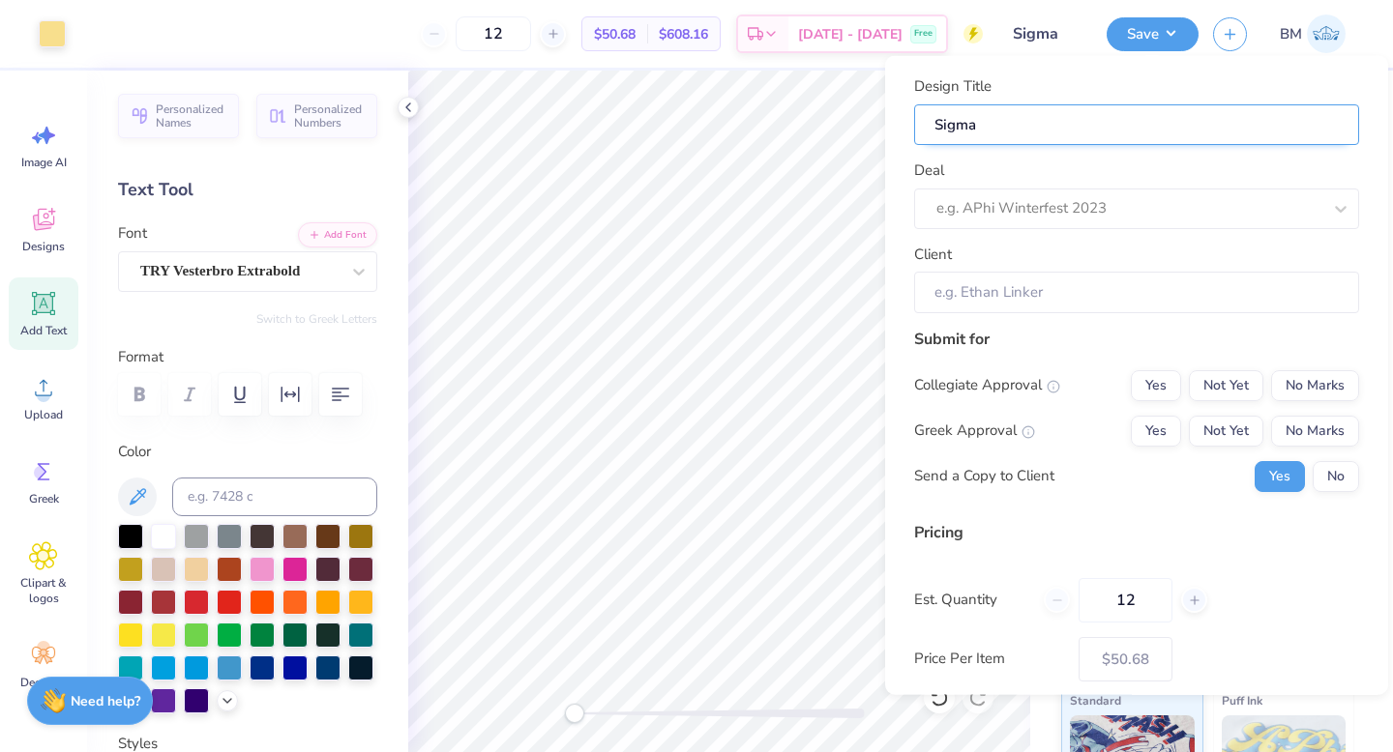
type input "Sigma C"
type input "Sigma Ch"
type input "Sigma Chi"
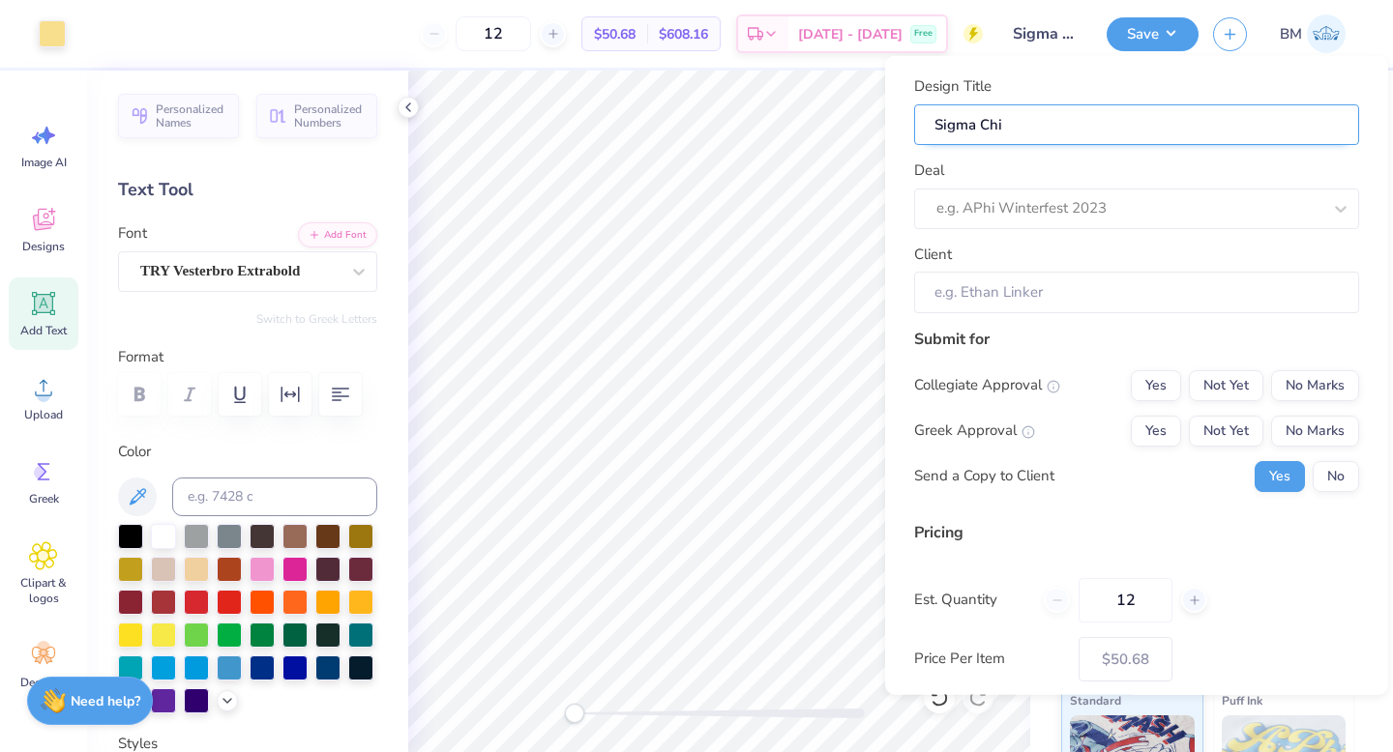
type input "Sigma Chi"
type input "Sigma Chi P"
type input "Sigma Chi Pa"
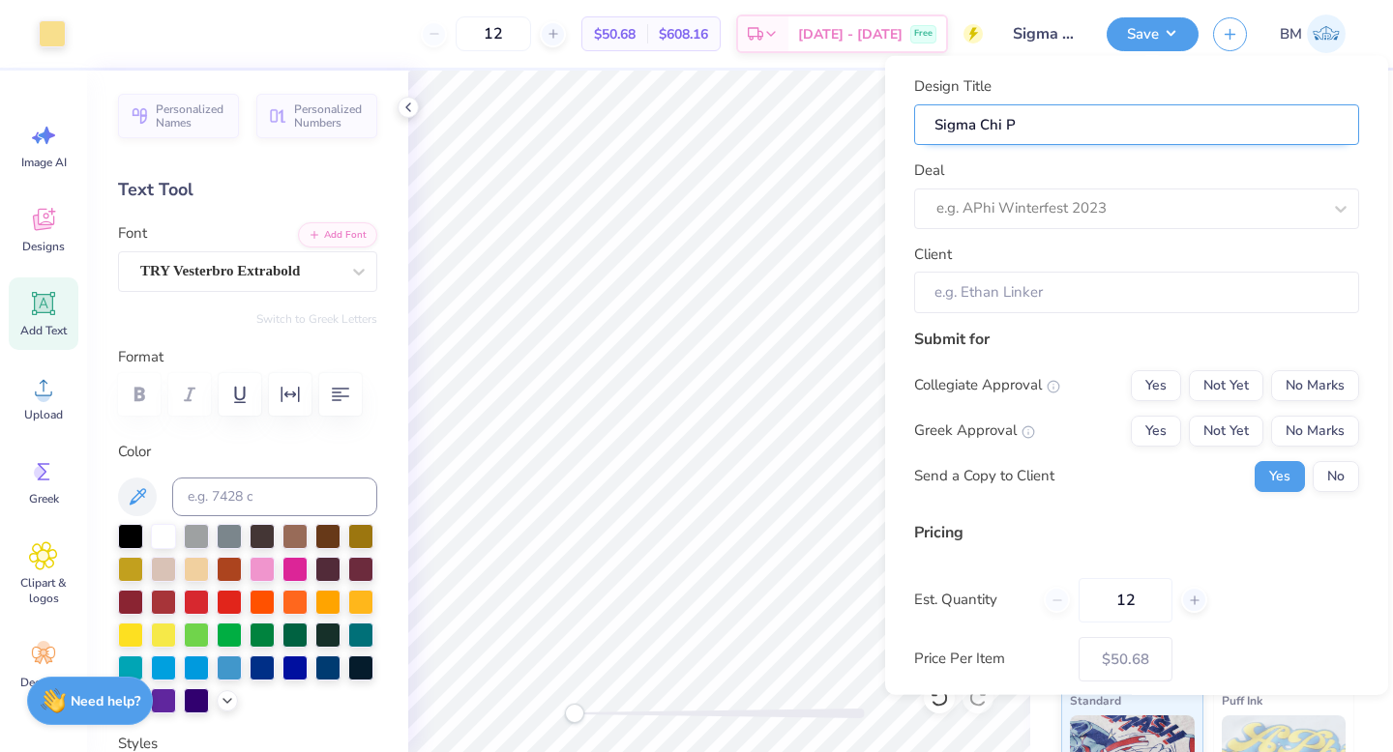
type input "Sigma Chi Pa"
type input "Sigma Chi Par"
type input "Sigma [PERSON_NAME]"
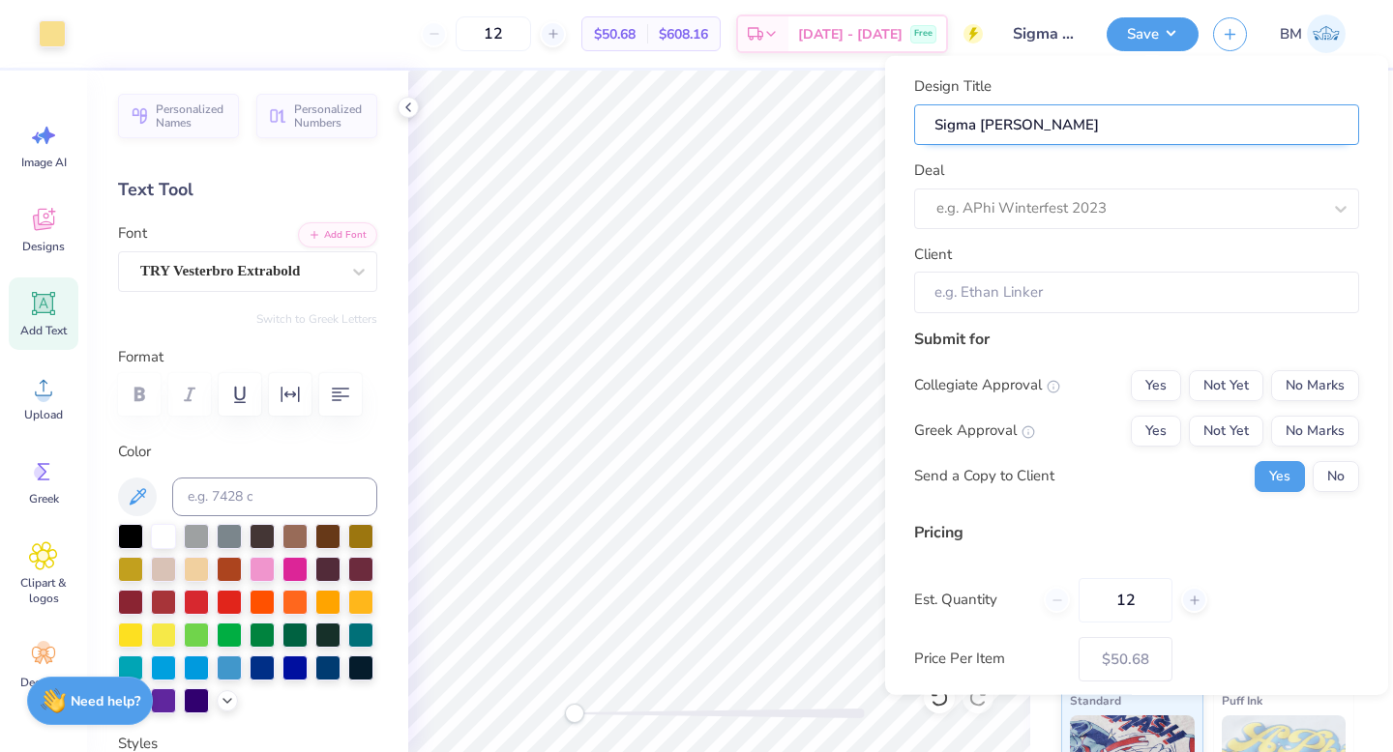
type input "Sigma Chi Paren"
type input "Sigma Chi Parent"
type input "Sigma Chi Parents"
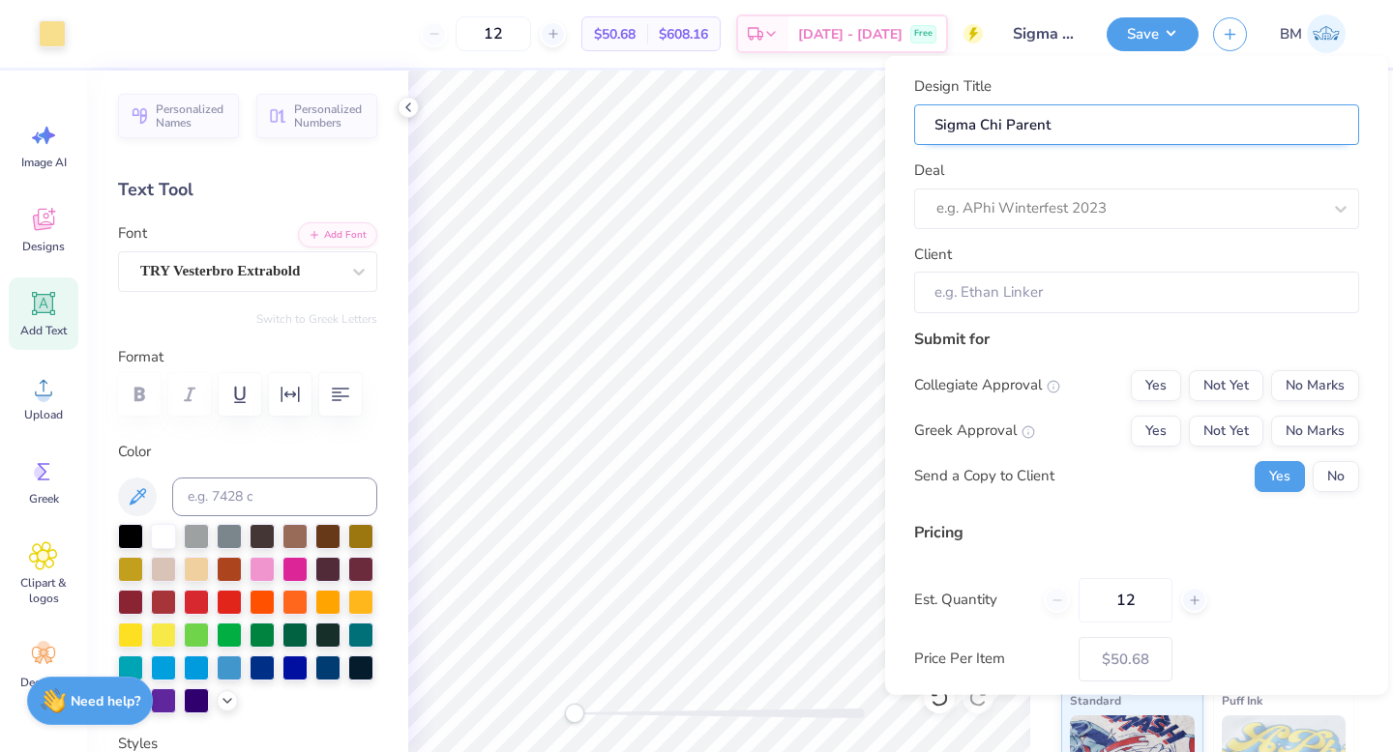
type input "Sigma Chi Parents"
type input "Sigma Chi Parents W"
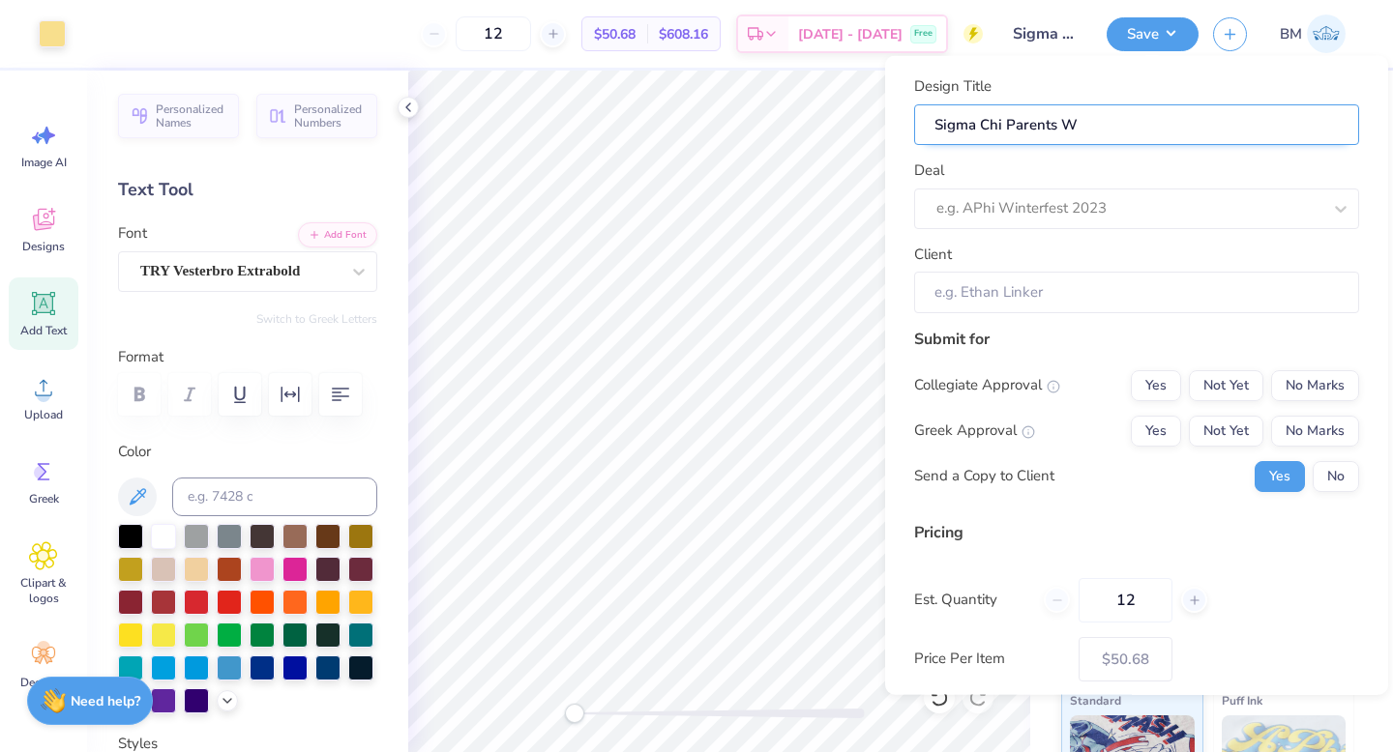
type input "Sigma Chi Parents We"
type input "Sigma Chi Parents Wee"
type input "Sigma Chi Parents Week"
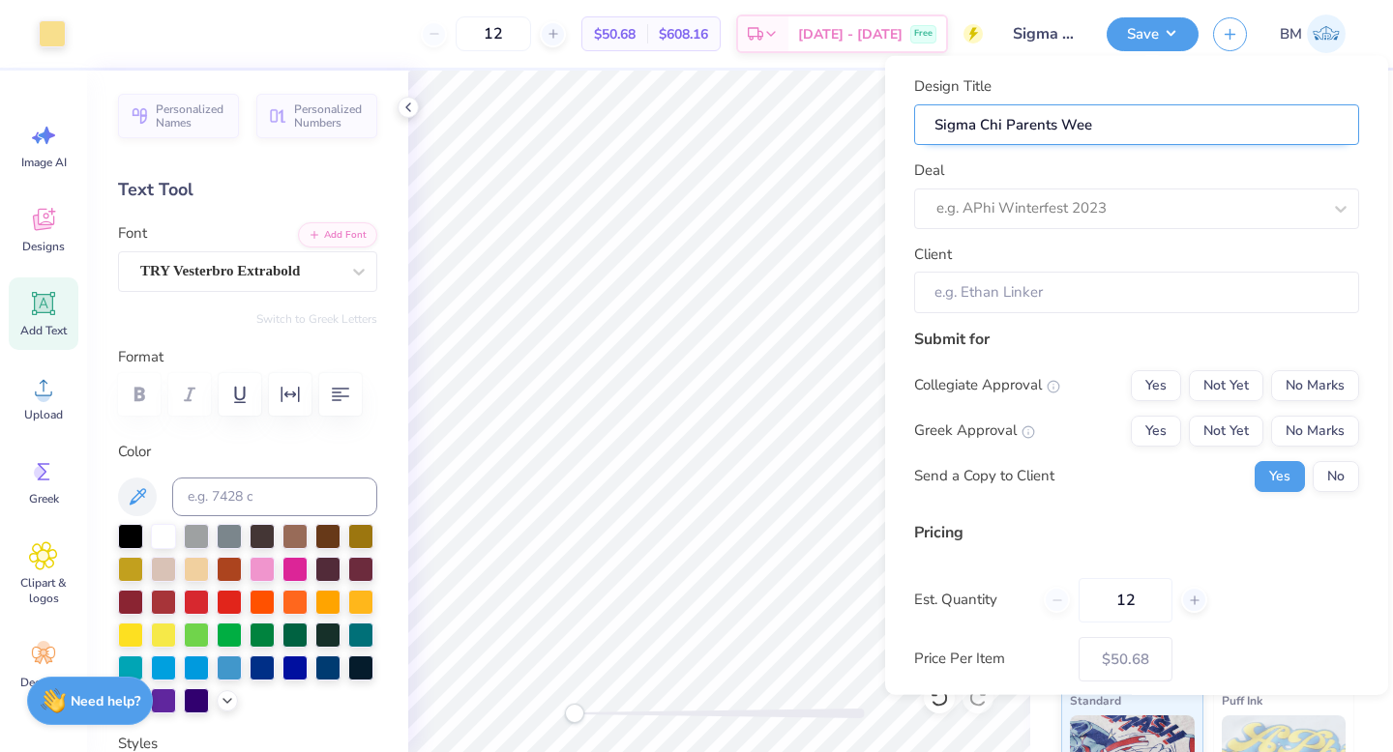
type input "Sigma Chi Parents Week"
type input "Sigma Chi Parents Weeke"
type input "Sigma Chi Parents Weeken"
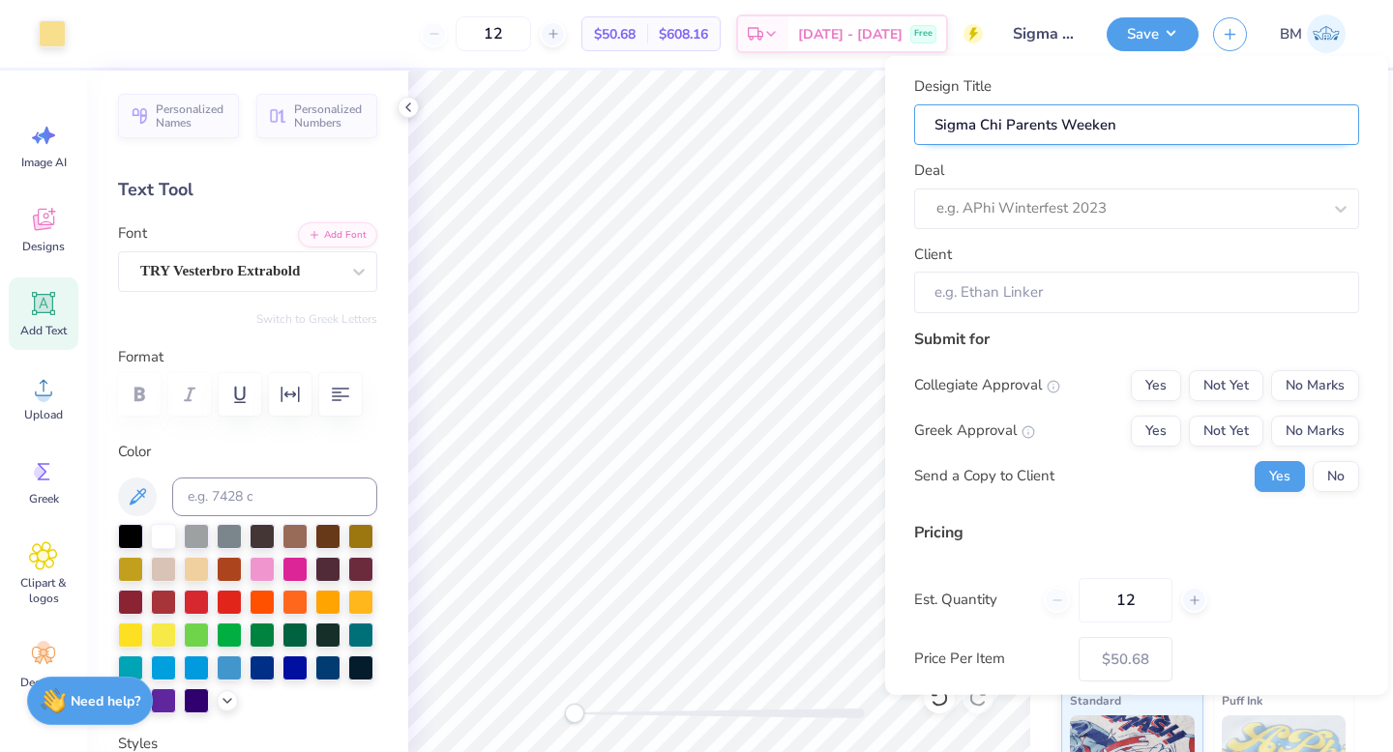
type input "Sigma Chi Parents Weekend"
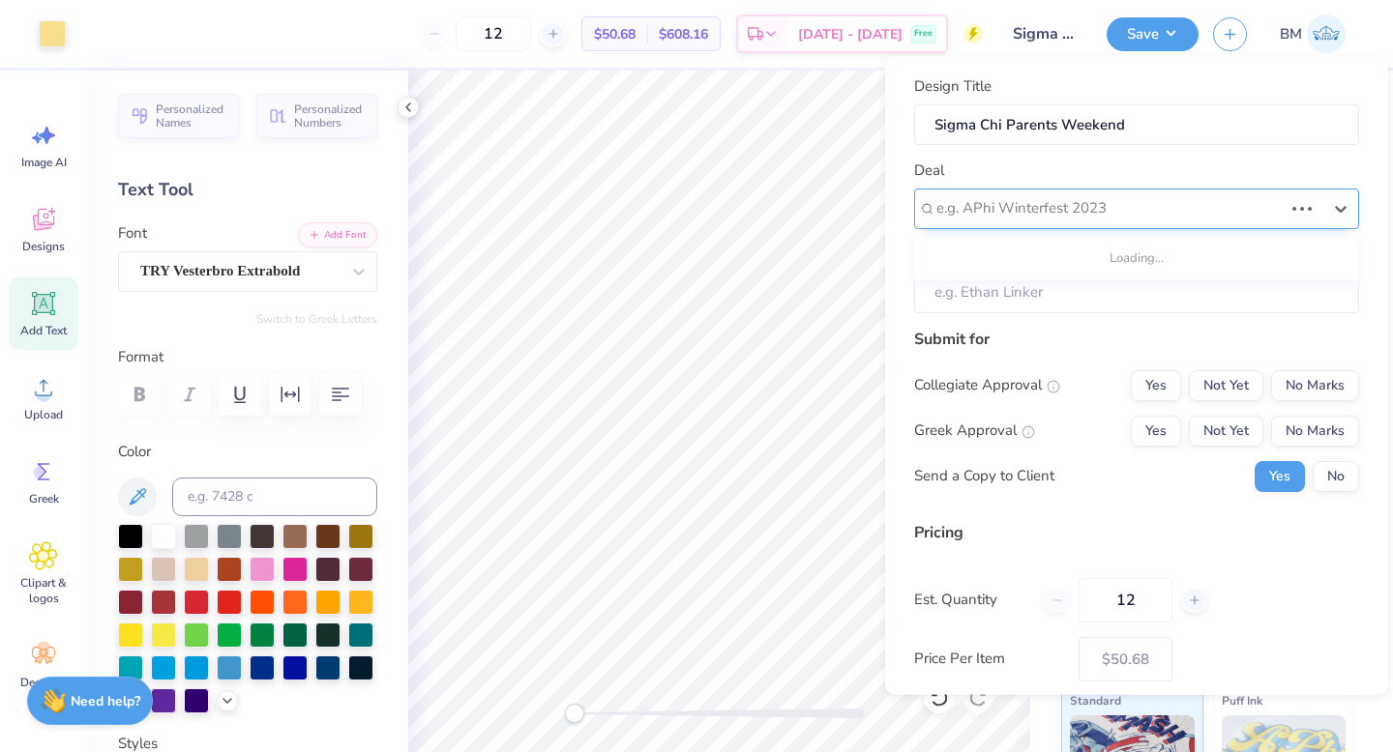
click at [1058, 216] on div at bounding box center [1109, 208] width 346 height 26
type input "Sigmaa"
click at [1034, 290] on input "Client" at bounding box center [1136, 293] width 445 height 42
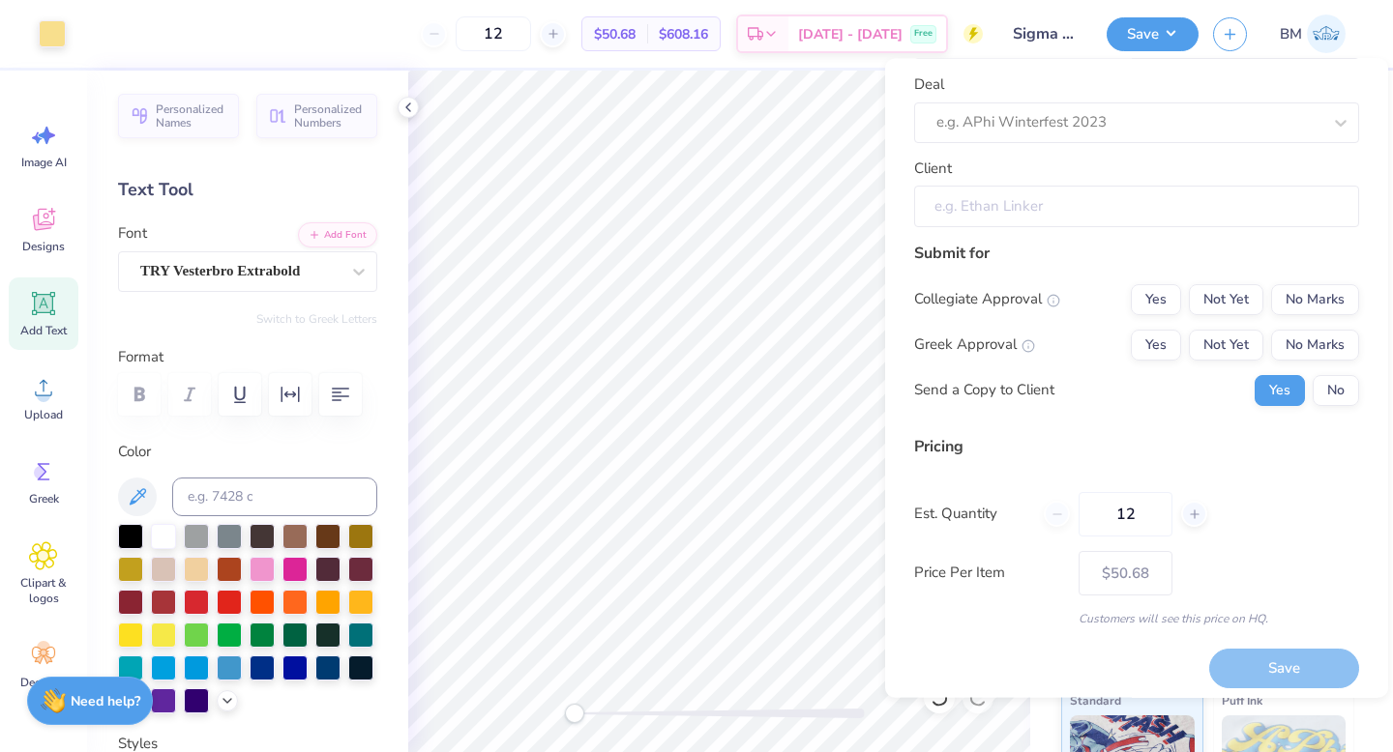
scroll to position [98, 0]
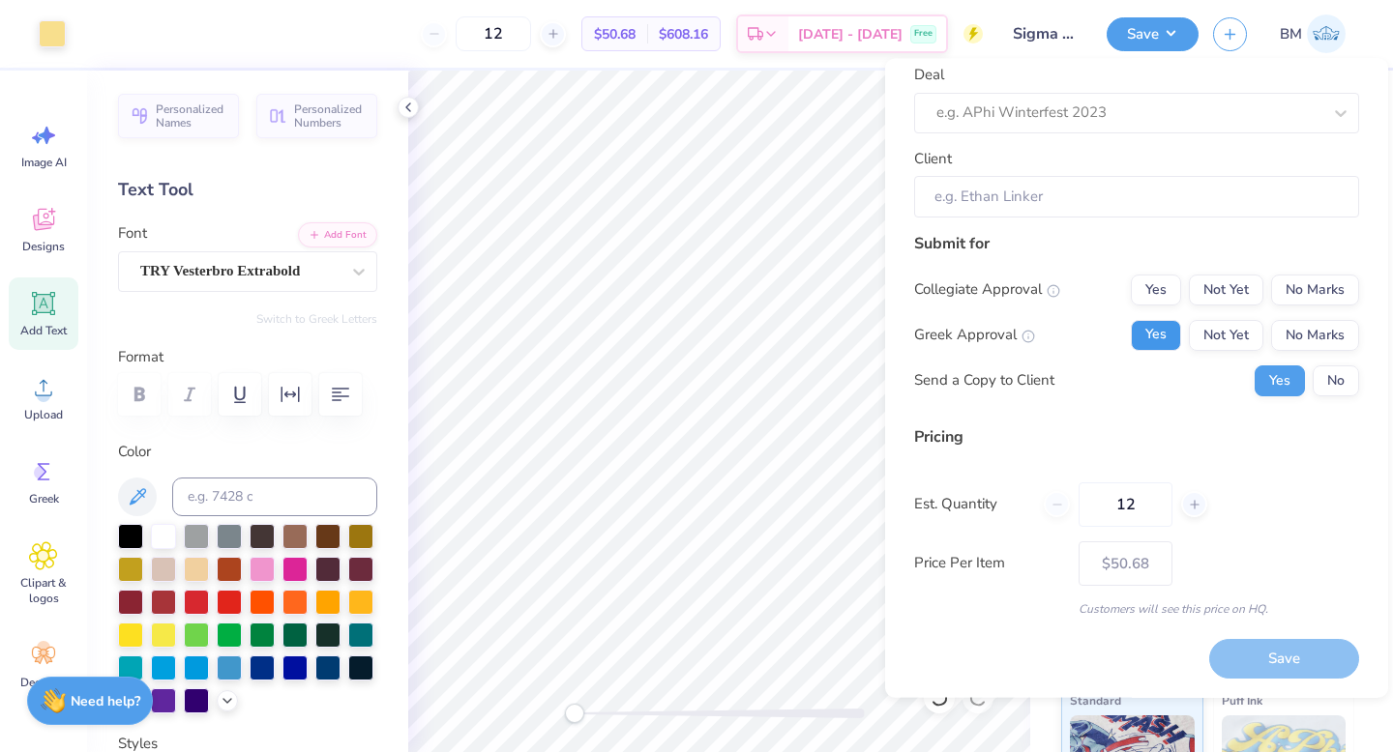
click at [1155, 338] on button "Yes" at bounding box center [1155, 335] width 50 height 31
click at [1246, 285] on button "Not Yet" at bounding box center [1226, 290] width 74 height 31
click at [1248, 668] on div "Save" at bounding box center [1284, 660] width 150 height 40
click at [1250, 668] on div "Save" at bounding box center [1284, 660] width 150 height 40
click at [1263, 658] on div "Save" at bounding box center [1284, 660] width 150 height 40
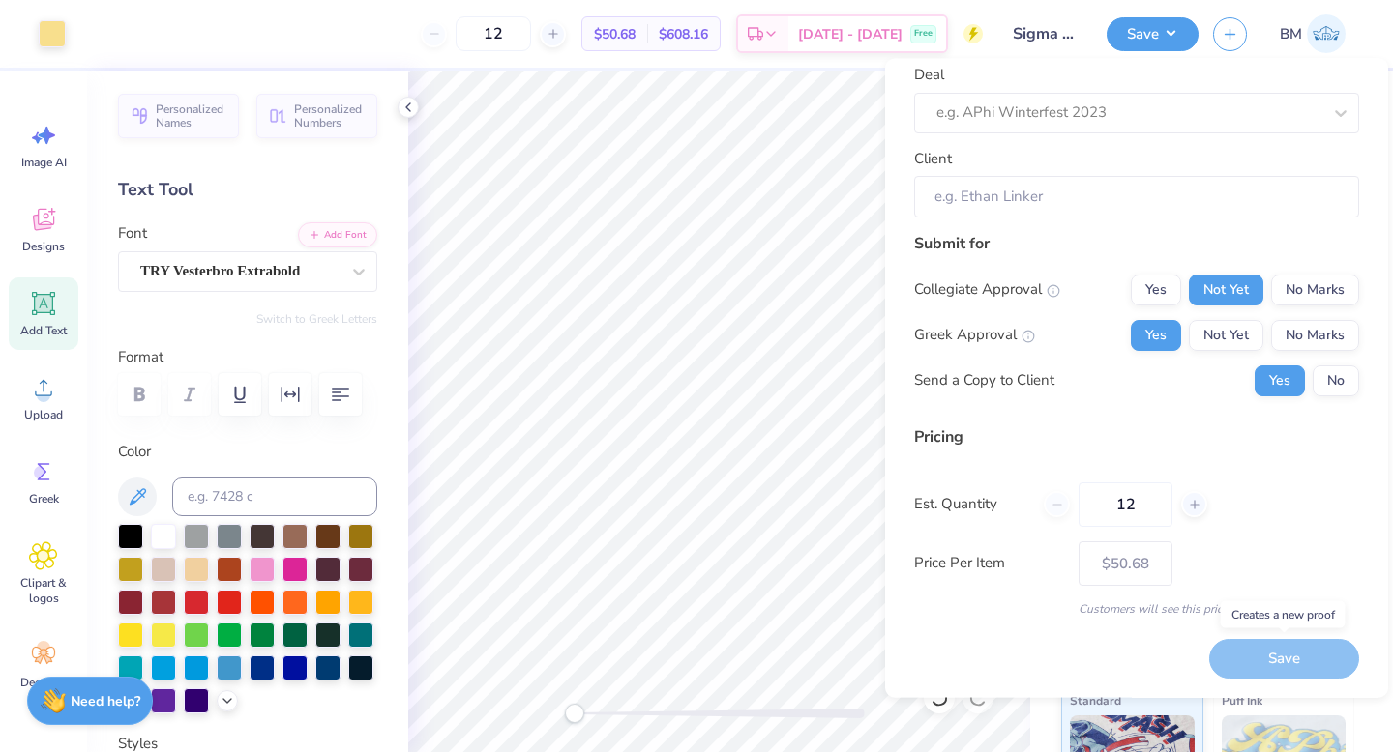
click at [1263, 658] on div "Save" at bounding box center [1284, 660] width 150 height 40
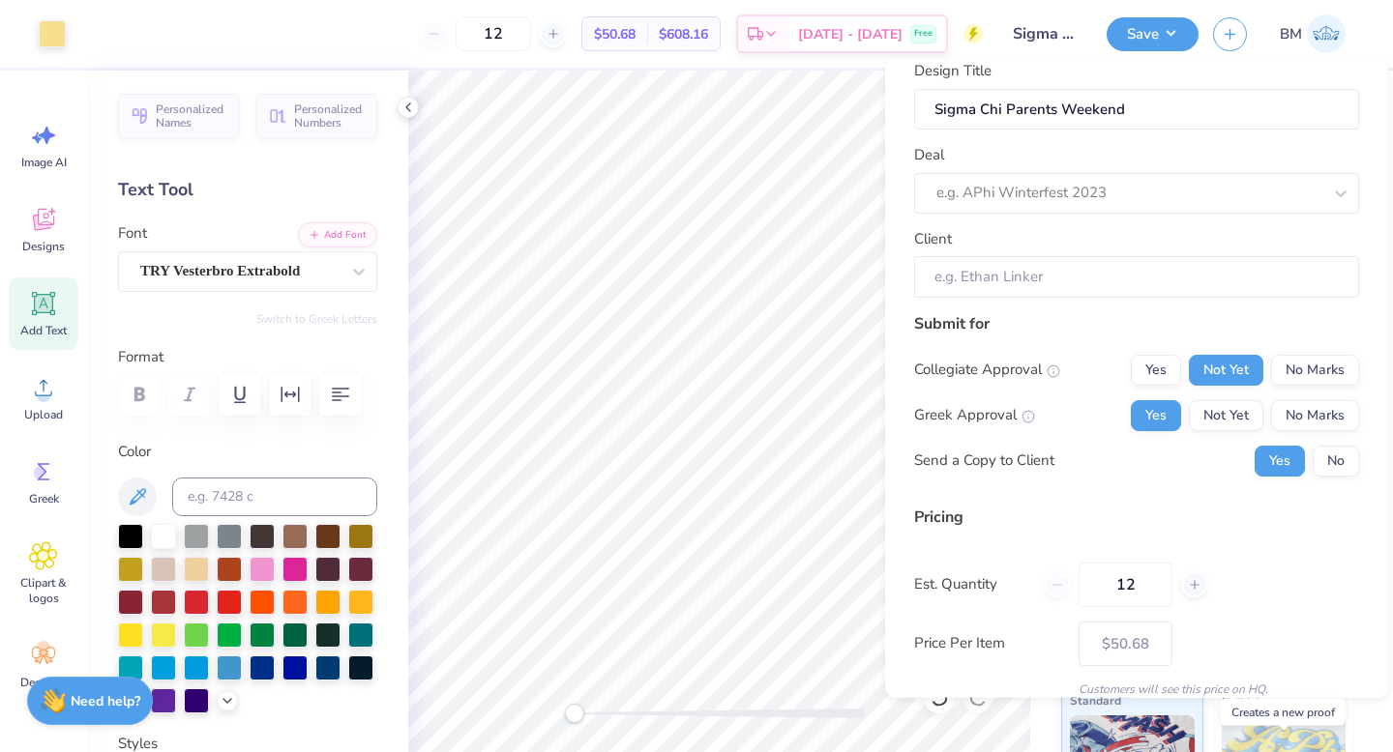
scroll to position [0, 0]
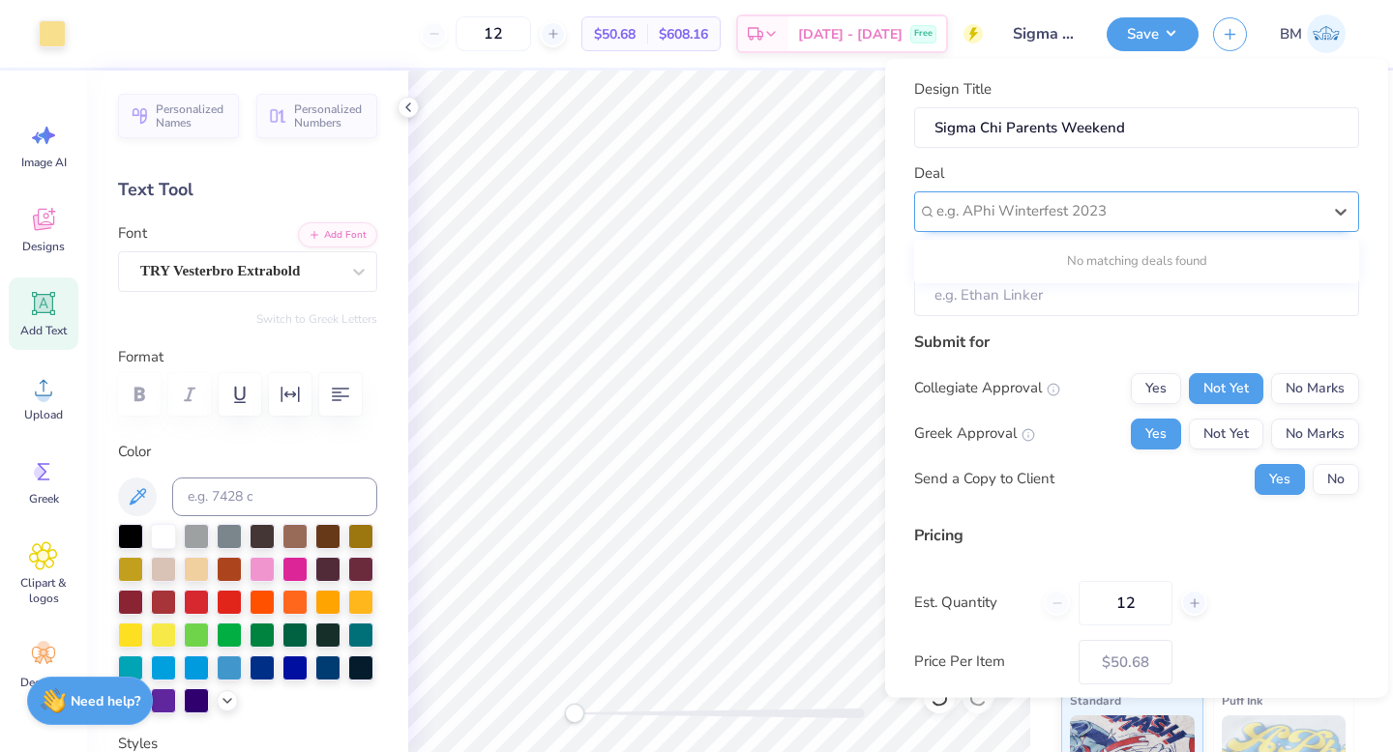
click at [1114, 214] on div at bounding box center [1128, 211] width 385 height 26
click at [1098, 267] on div "No matching deals found" at bounding box center [1136, 261] width 445 height 35
click at [1079, 303] on input "Client" at bounding box center [1136, 296] width 445 height 42
click at [1058, 218] on div at bounding box center [1128, 211] width 385 height 26
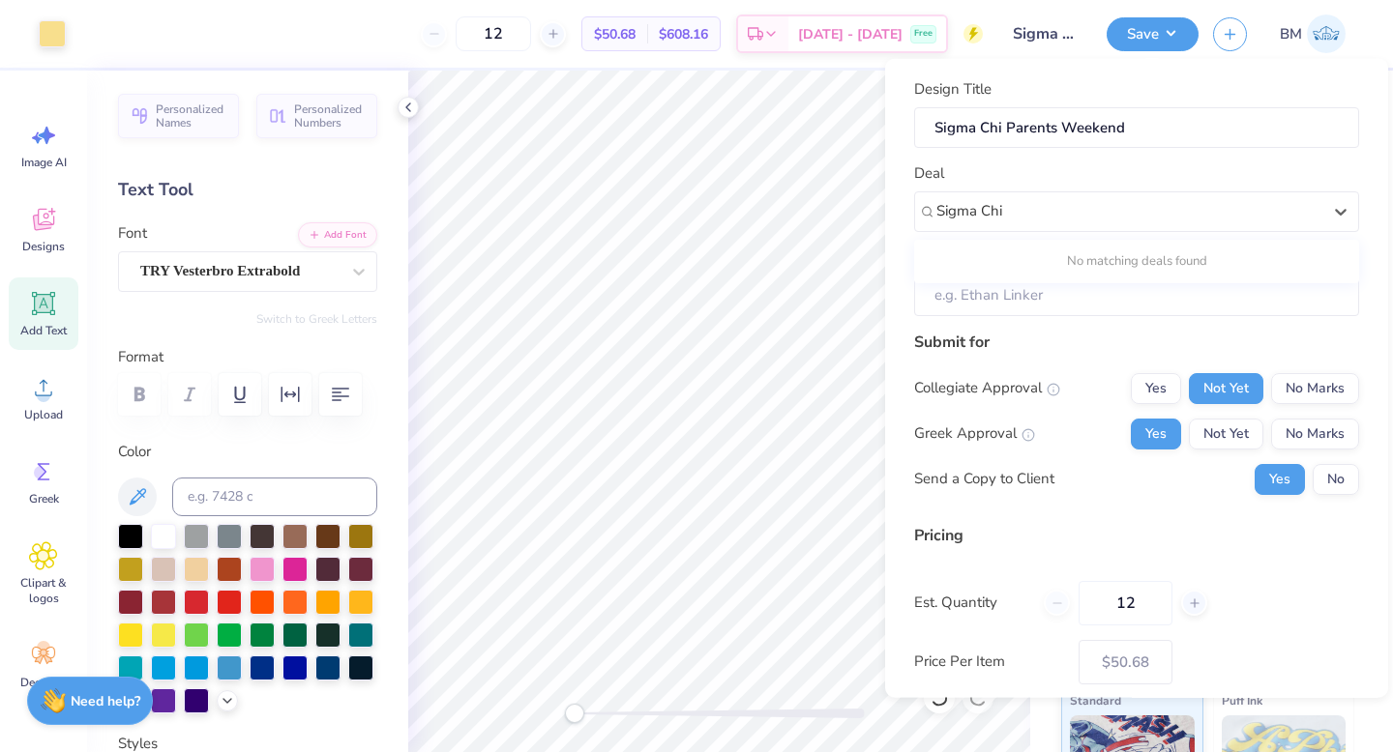
type input "Sigma Chi"
click at [1020, 294] on input "Client" at bounding box center [1136, 296] width 445 height 42
click at [1041, 297] on input "Client" at bounding box center [1136, 296] width 445 height 42
click at [1054, 295] on input "Client" at bounding box center [1136, 296] width 445 height 42
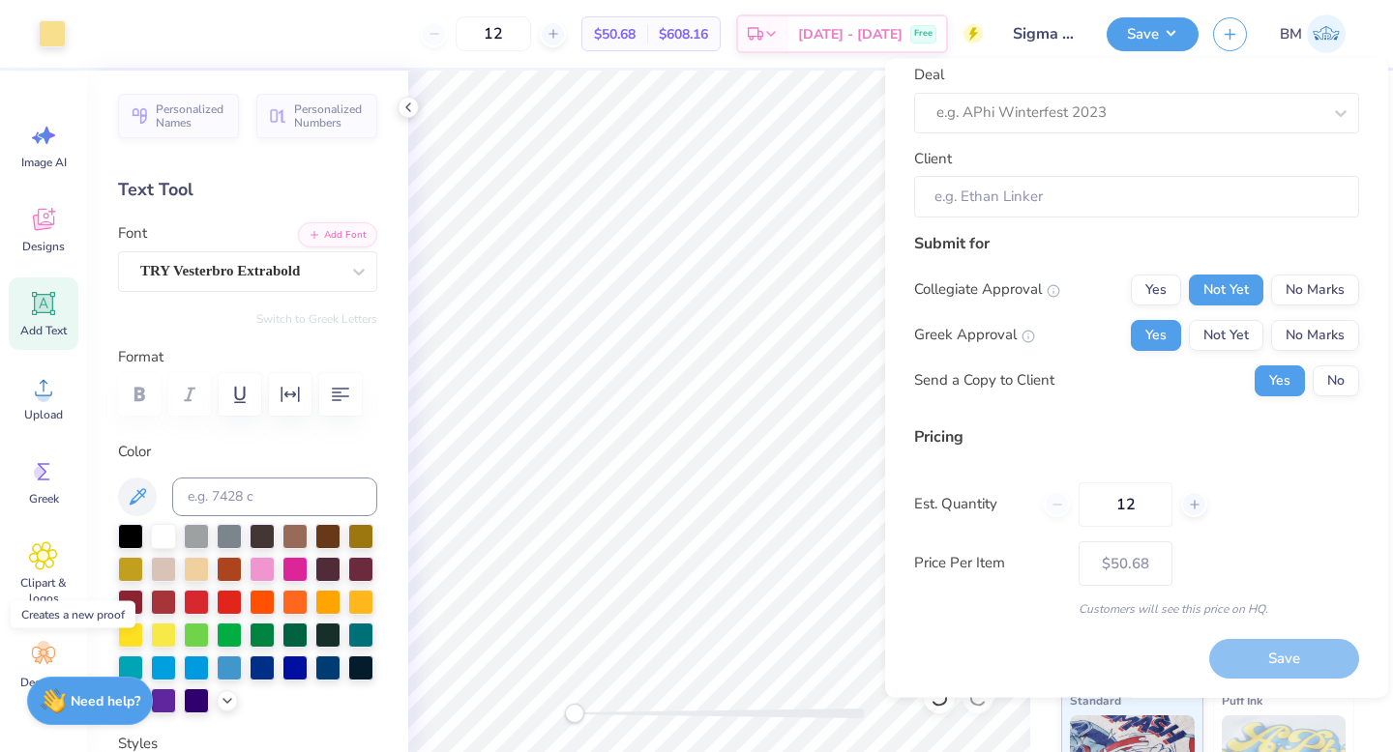
click at [1234, 657] on div "Save" at bounding box center [1284, 660] width 150 height 40
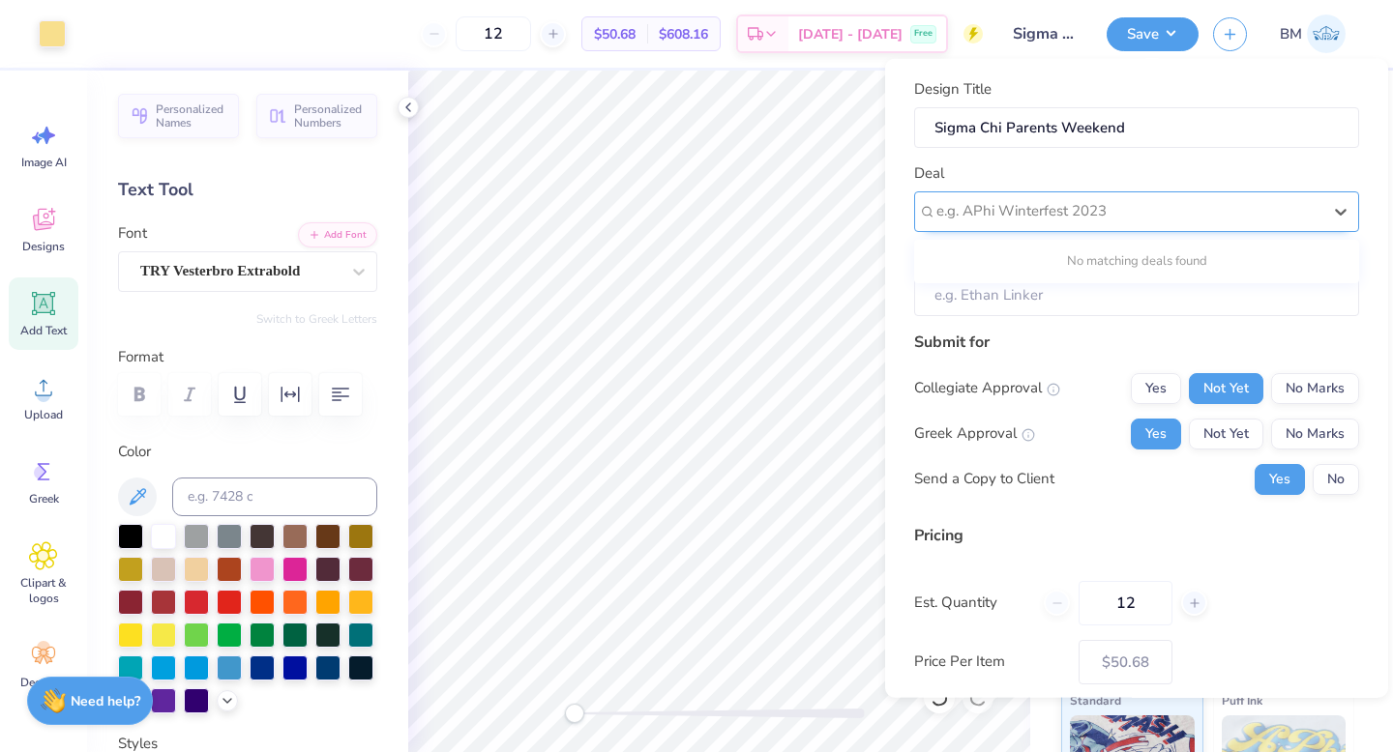
click at [1107, 212] on div at bounding box center [1128, 211] width 385 height 26
click at [1002, 250] on div "No matching deals found" at bounding box center [1136, 261] width 445 height 35
click at [1341, 209] on icon at bounding box center [1340, 210] width 19 height 19
click at [1172, 317] on div "Design Title Sigma Chi Parents Weekend Deal e.g. APhi Winterfest 2023 Client Su…" at bounding box center [1136, 397] width 445 height 638
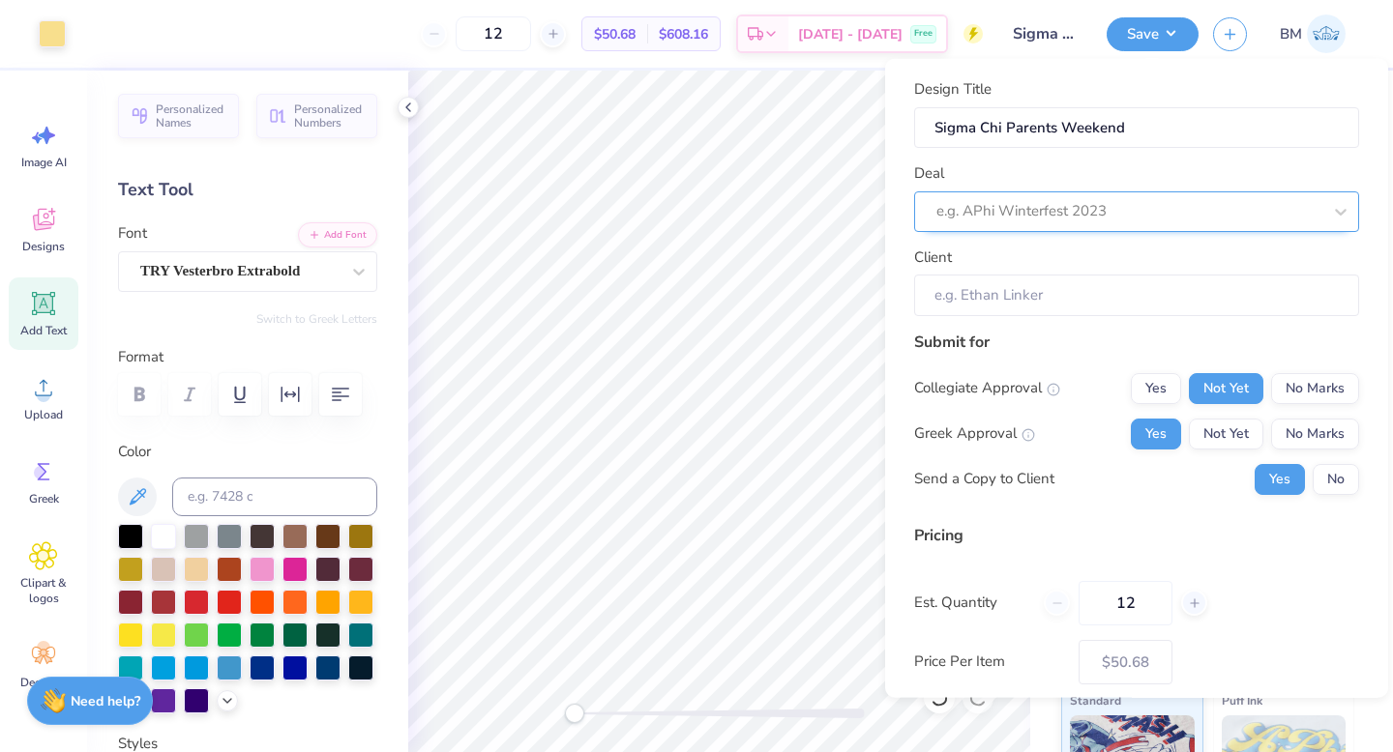
click at [1043, 216] on div at bounding box center [1128, 211] width 385 height 26
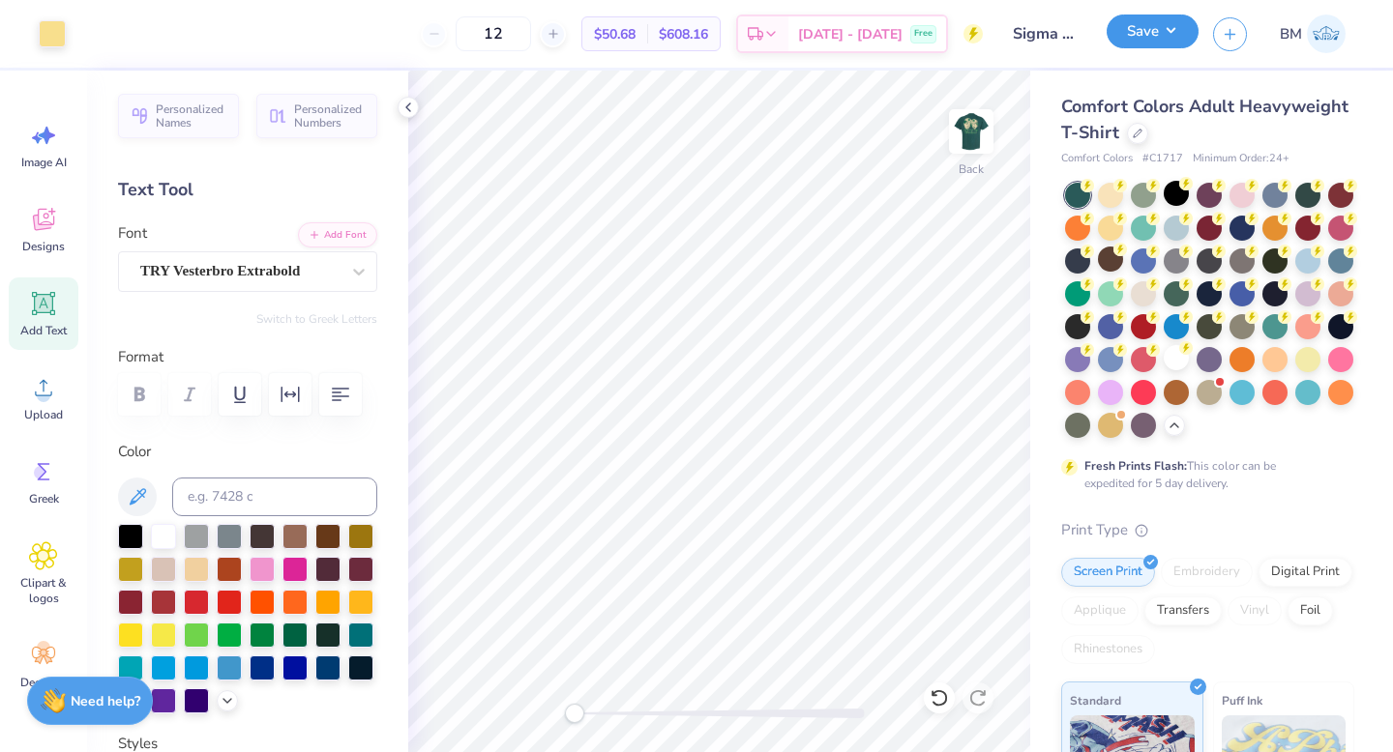
click at [1158, 32] on button "Save" at bounding box center [1152, 32] width 92 height 34
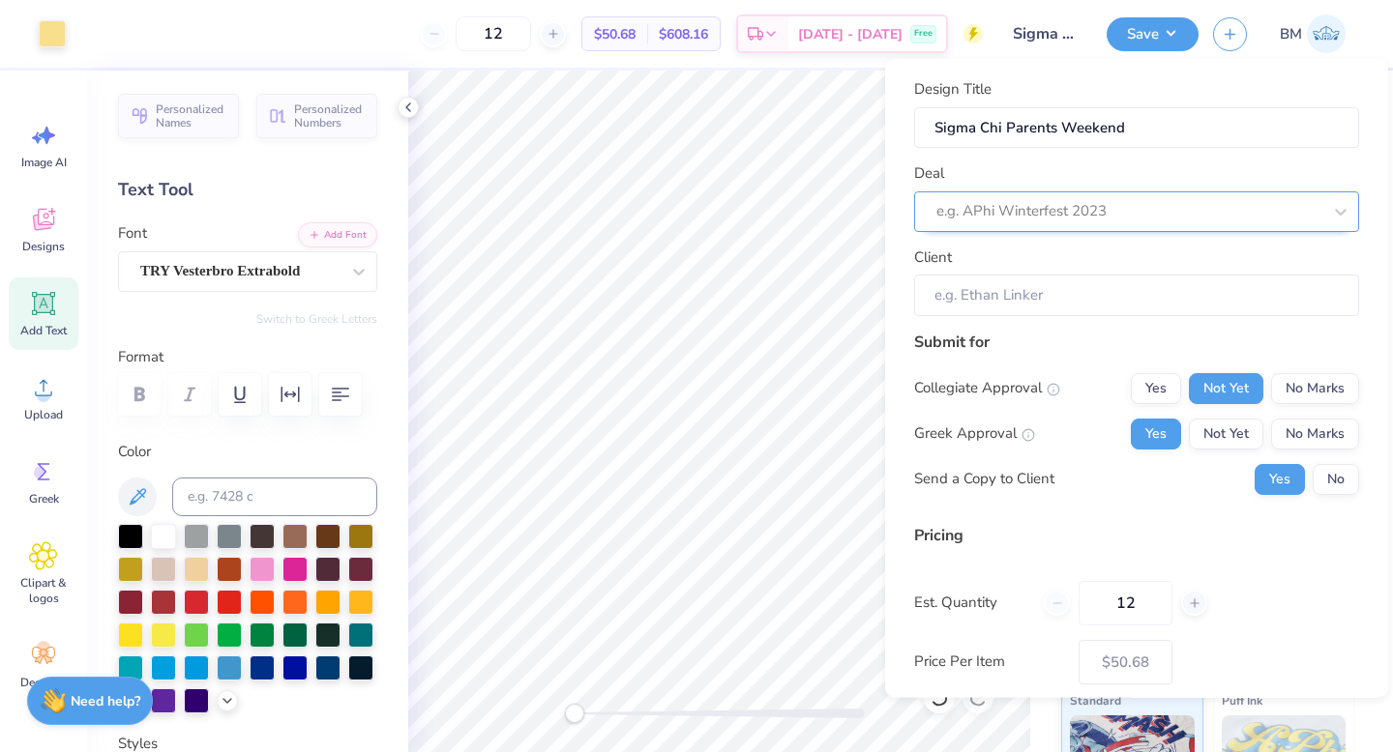
click at [1096, 196] on div "e.g. APhi Winterfest 2023" at bounding box center [1128, 211] width 389 height 30
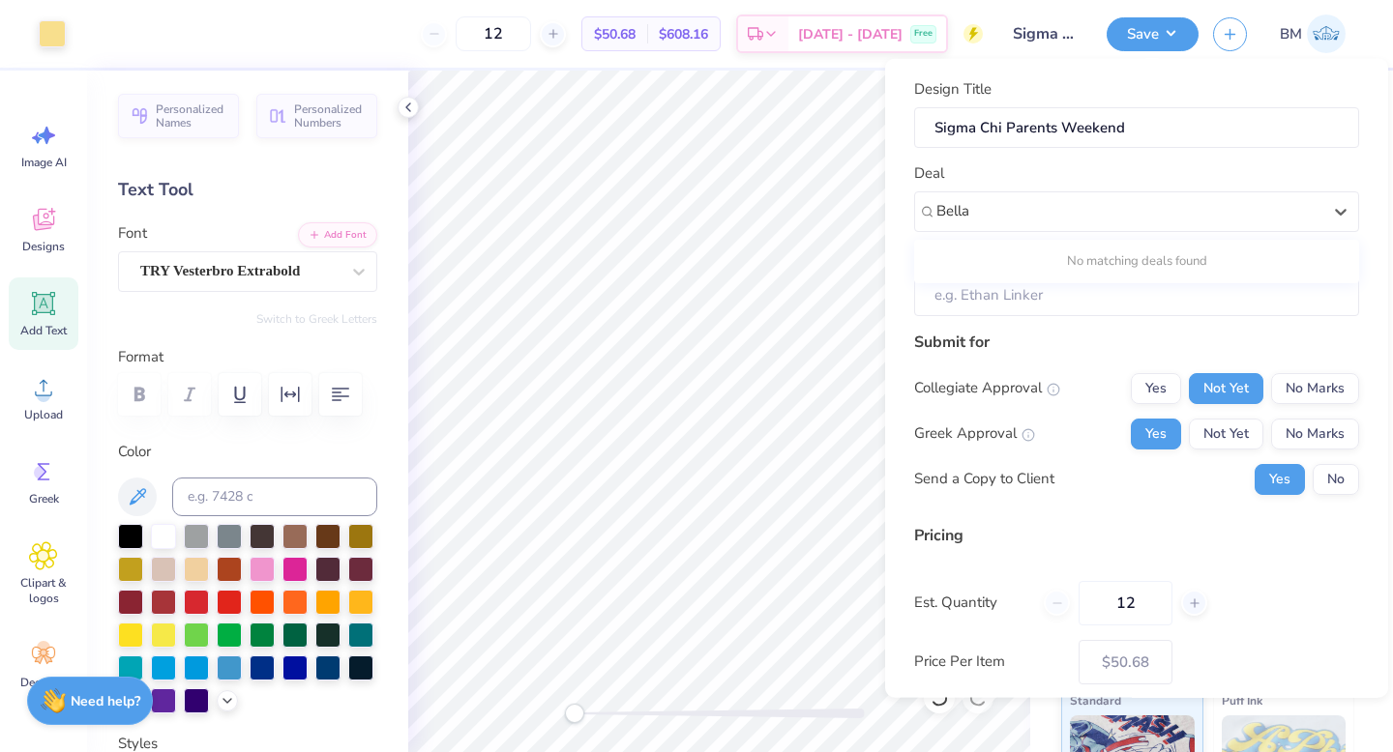
type input "Bella"
click at [1067, 298] on input "Client" at bounding box center [1136, 296] width 445 height 42
click at [1039, 301] on input "Client" at bounding box center [1136, 296] width 445 height 42
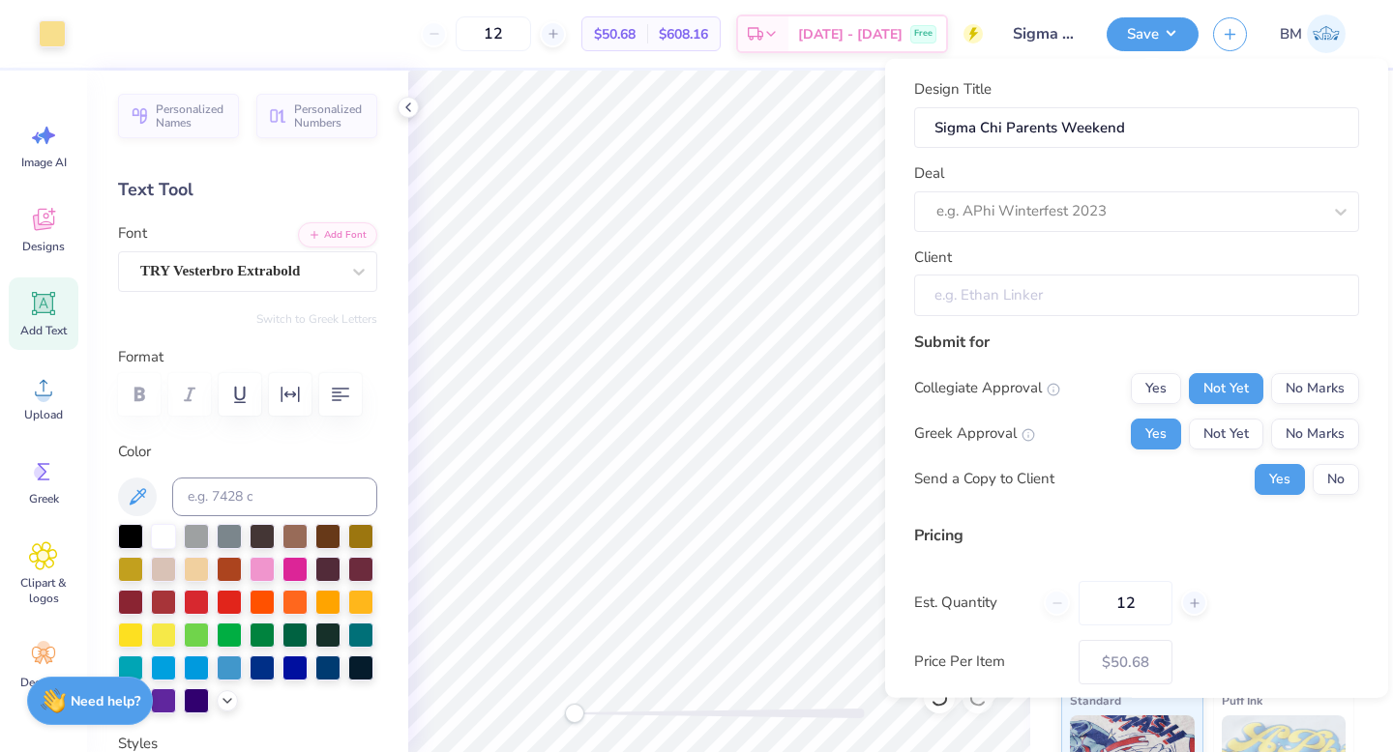
click at [1039, 301] on input "Client" at bounding box center [1136, 296] width 445 height 42
click at [1030, 221] on div at bounding box center [1128, 211] width 385 height 26
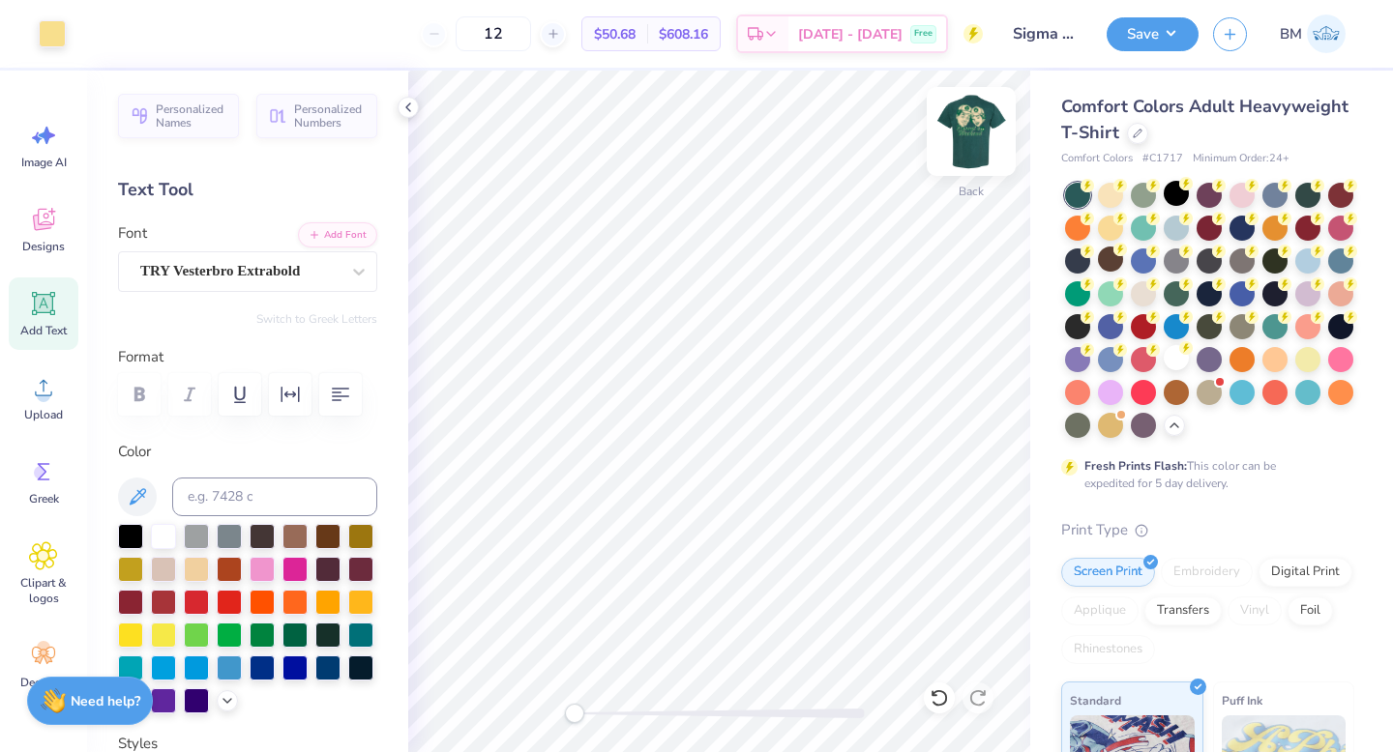
click at [986, 134] on img at bounding box center [970, 131] width 77 height 77
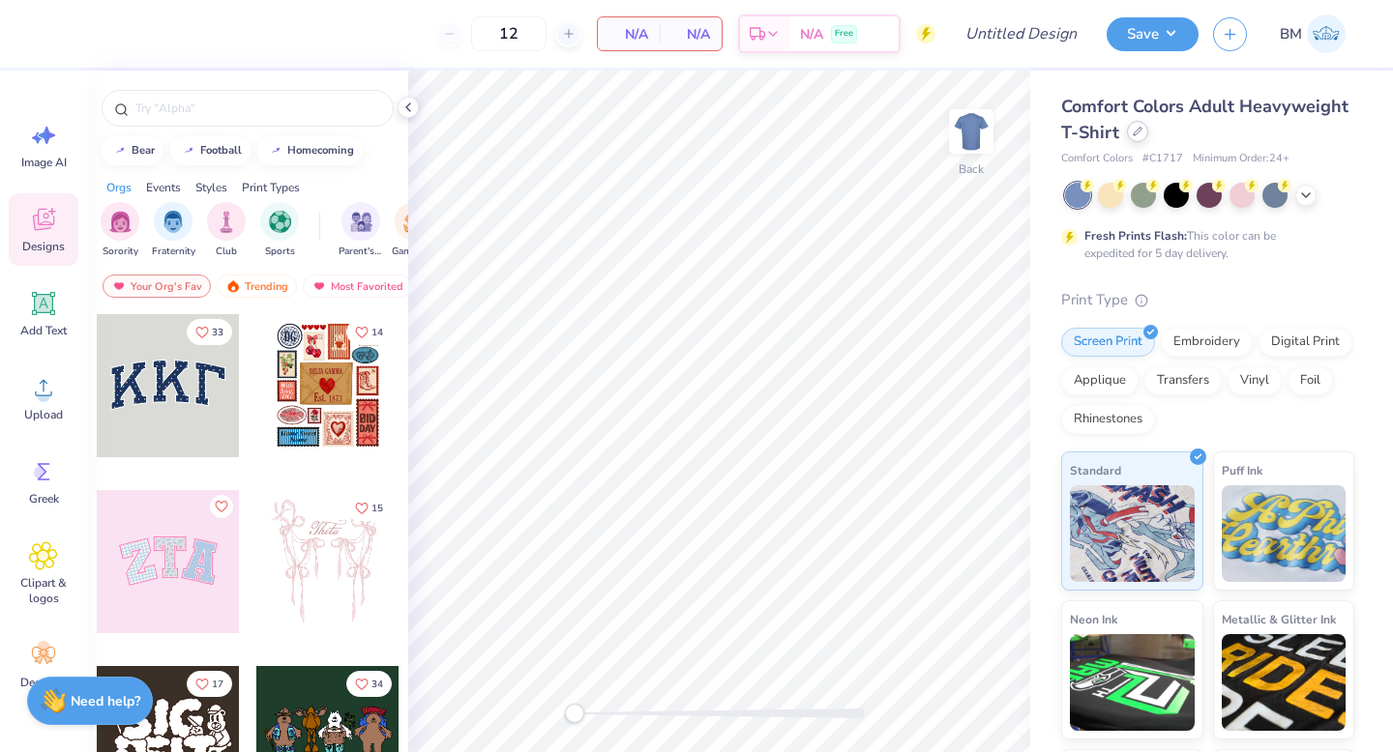
click at [1134, 132] on icon at bounding box center [1137, 132] width 10 height 10
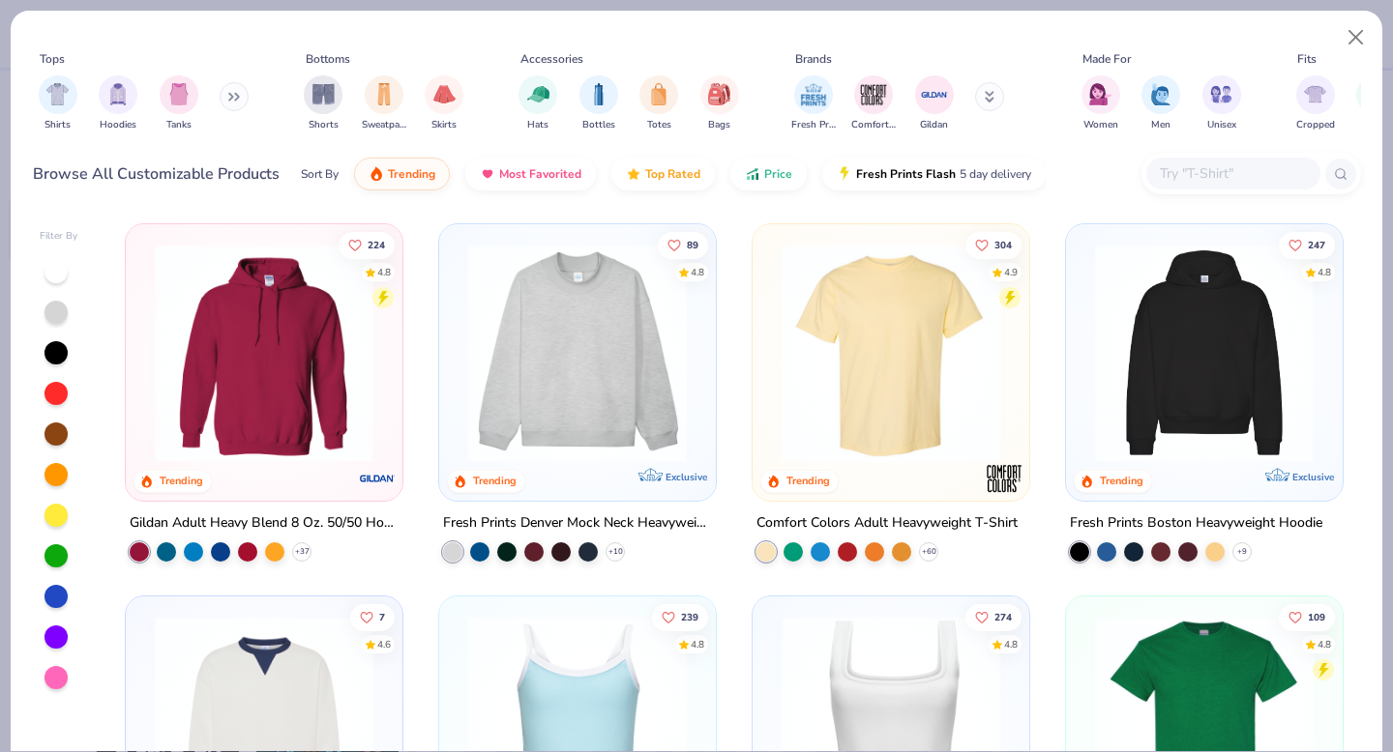
click at [1190, 422] on img at bounding box center [1204, 353] width 238 height 219
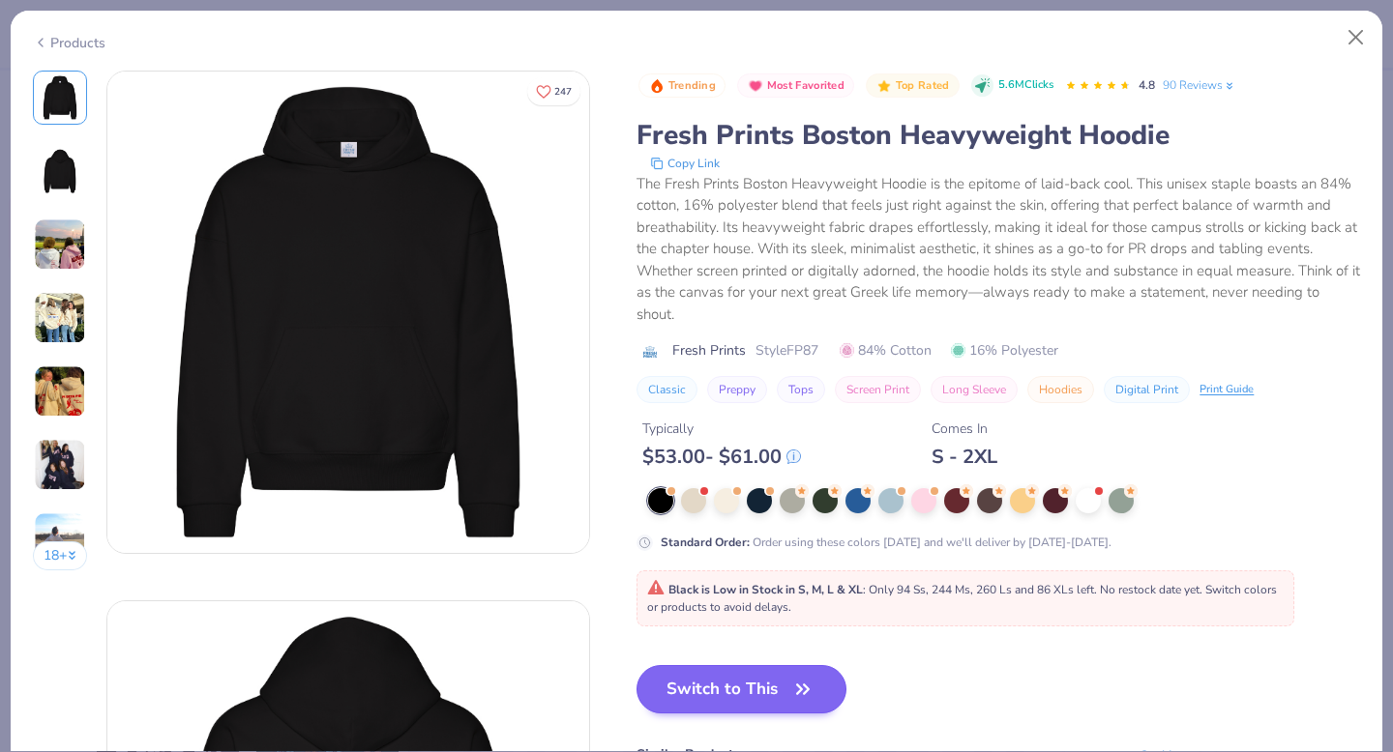
scroll to position [33, 0]
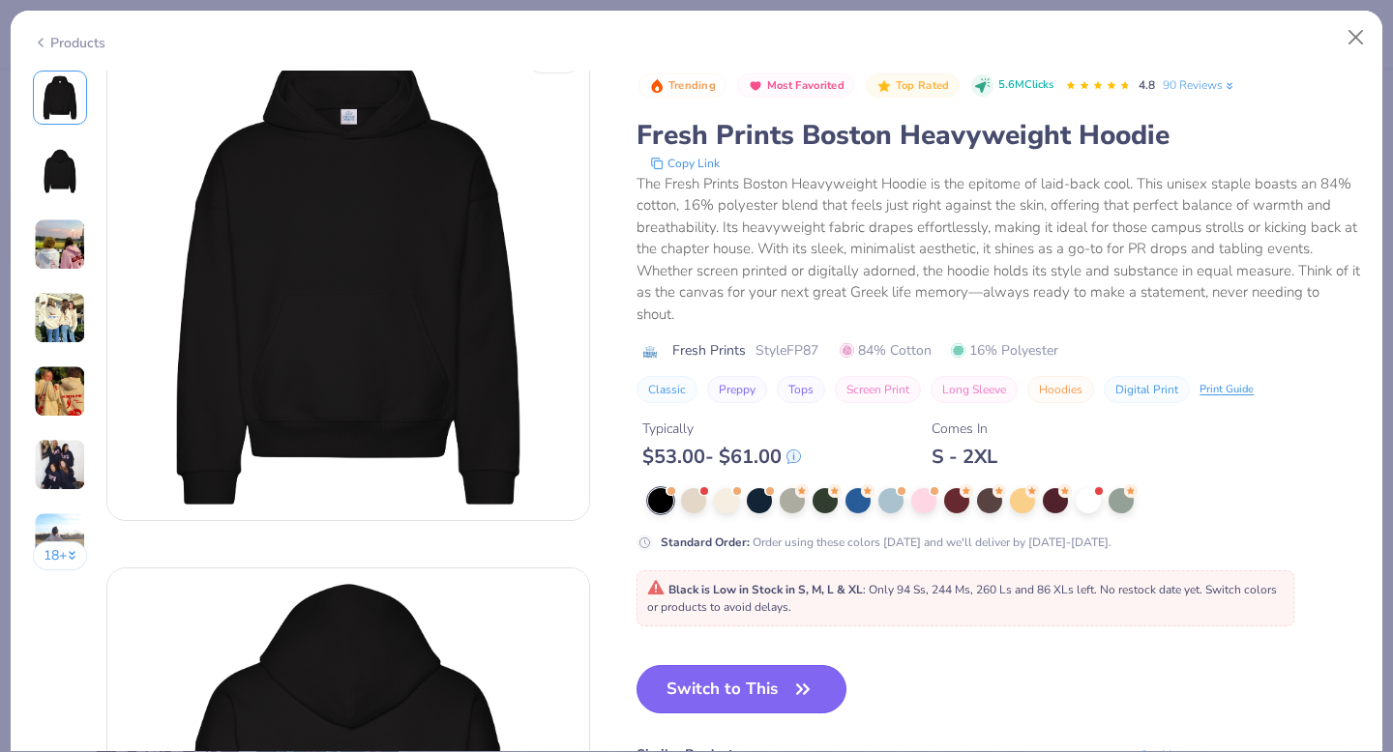
click at [800, 689] on icon "button" at bounding box center [802, 689] width 27 height 27
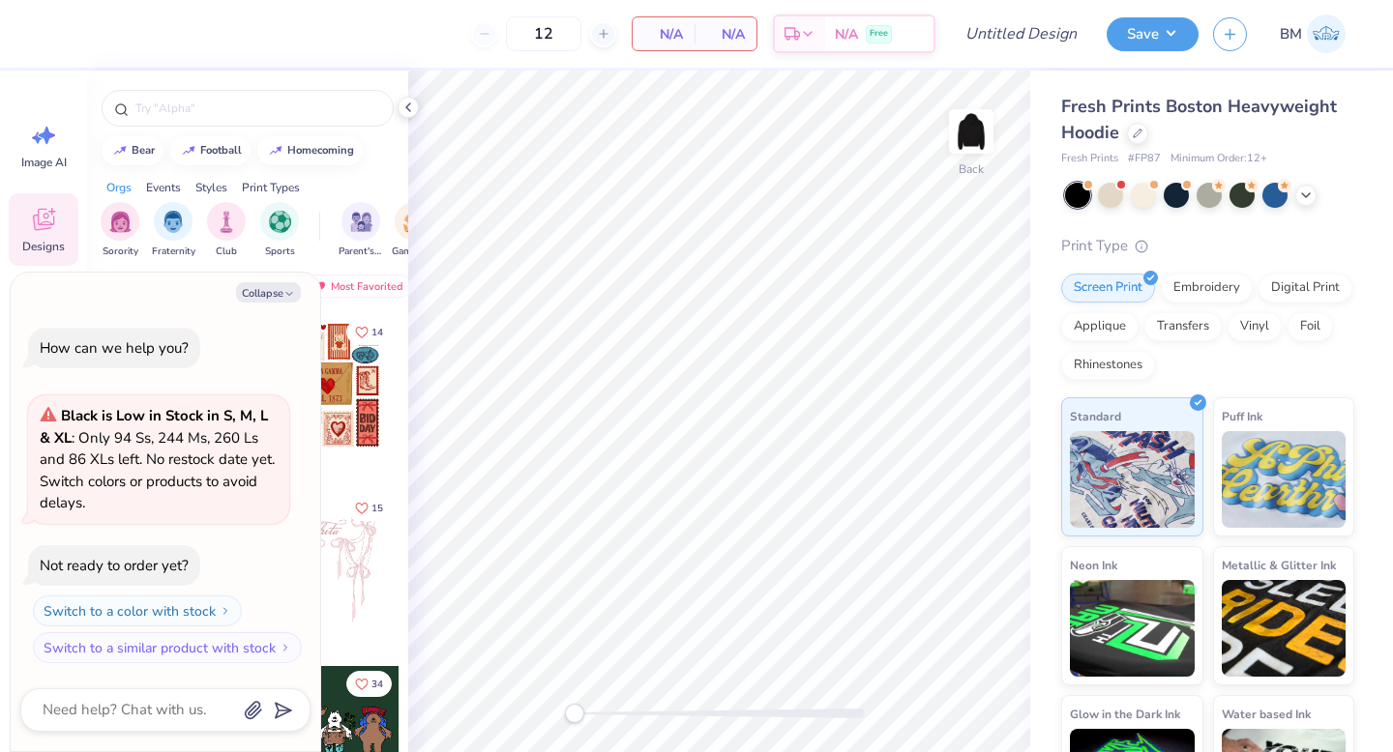
type textarea "x"
